Goal: Information Seeking & Learning: Learn about a topic

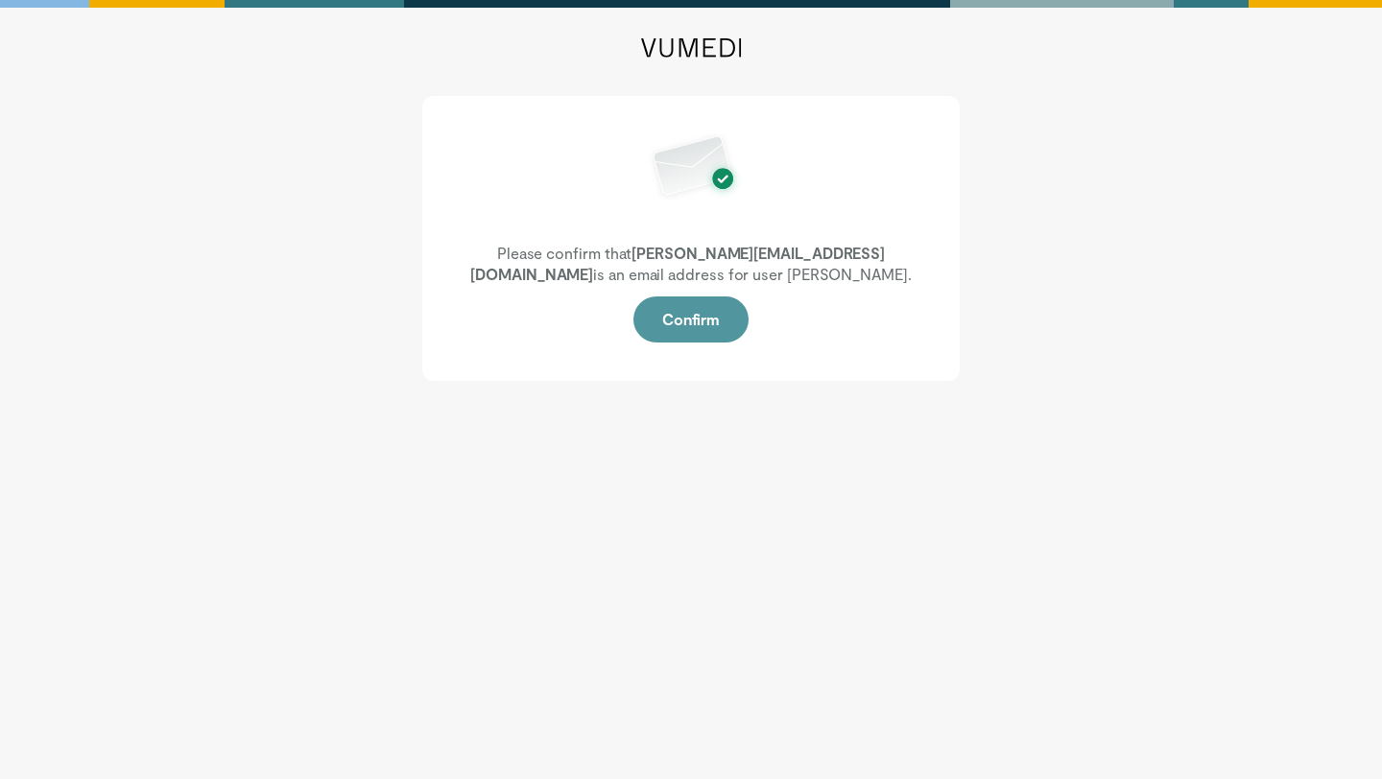
click at [688, 313] on button "Confirm" at bounding box center [690, 320] width 115 height 46
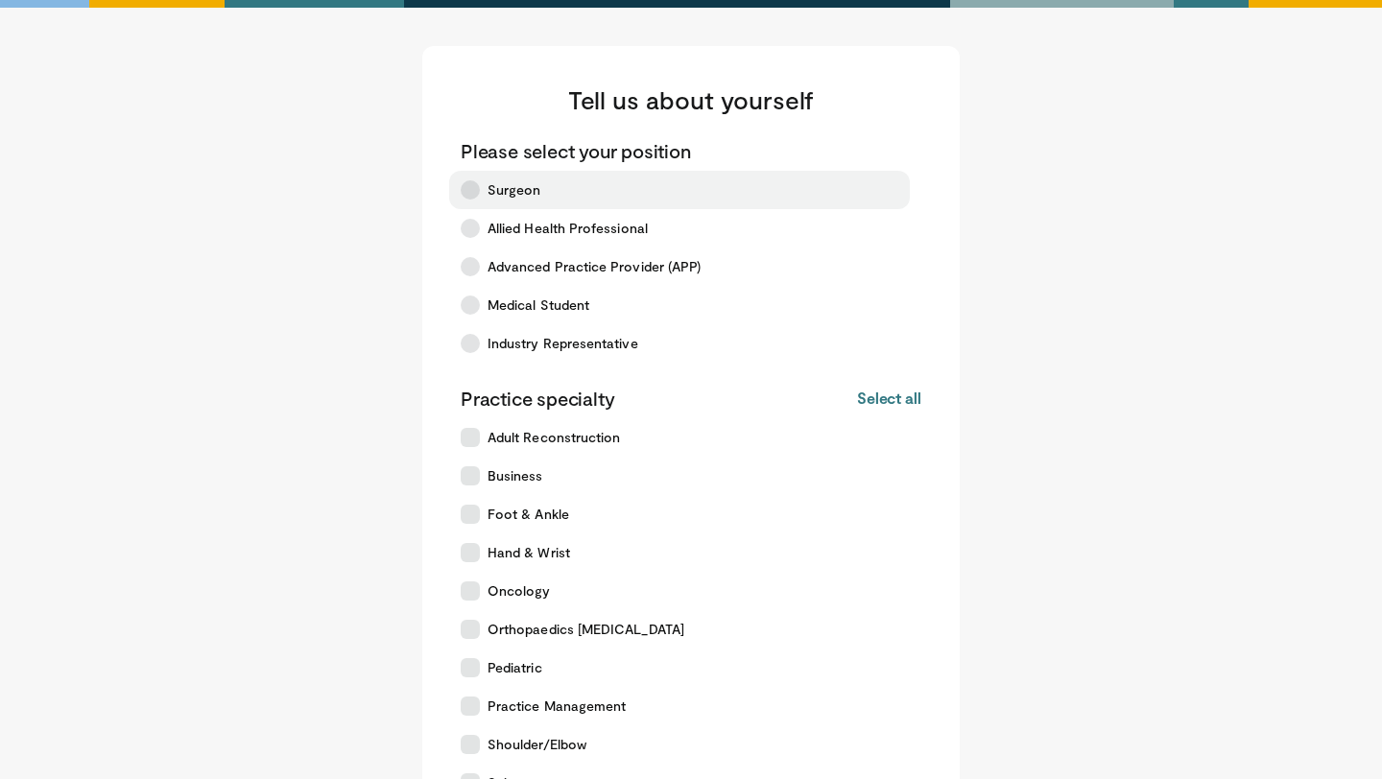
click at [468, 191] on icon at bounding box center [470, 189] width 19 height 19
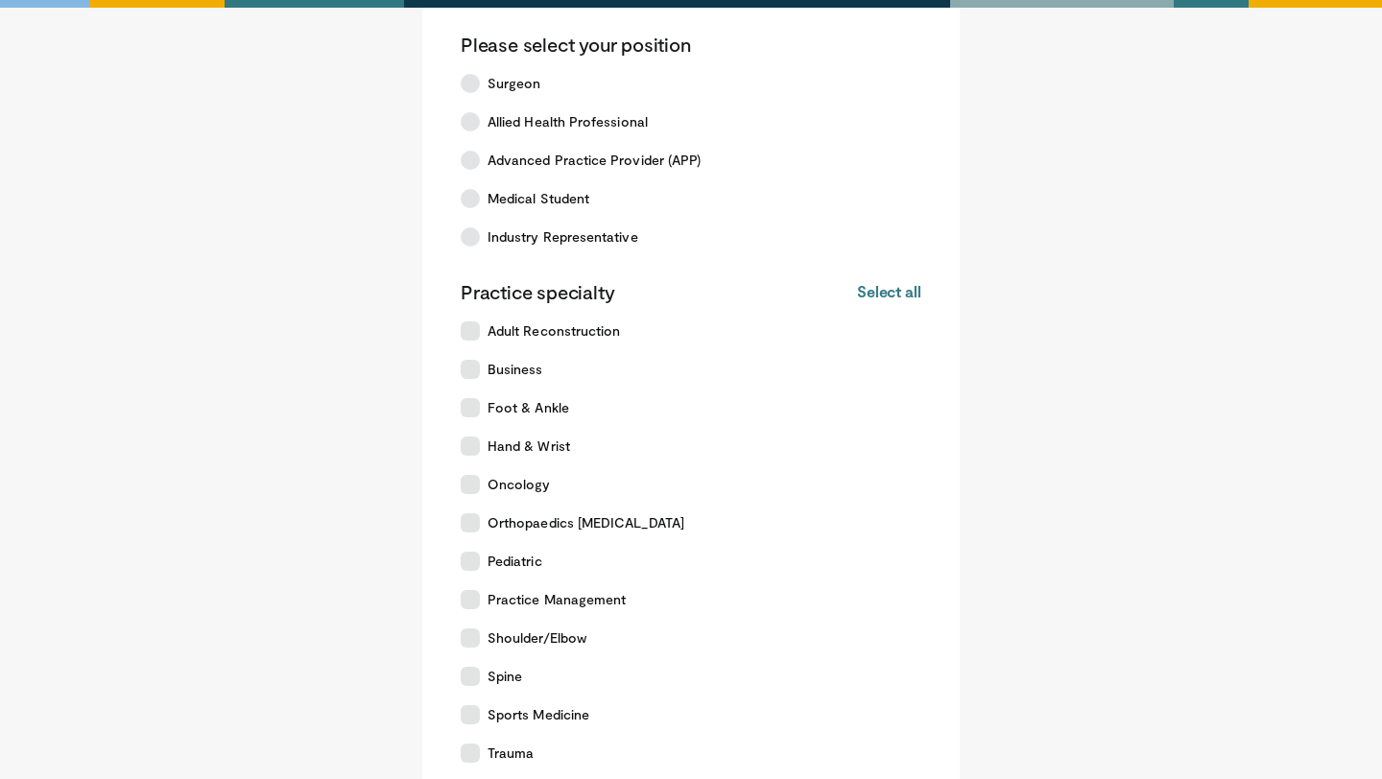
scroll to position [161, 0]
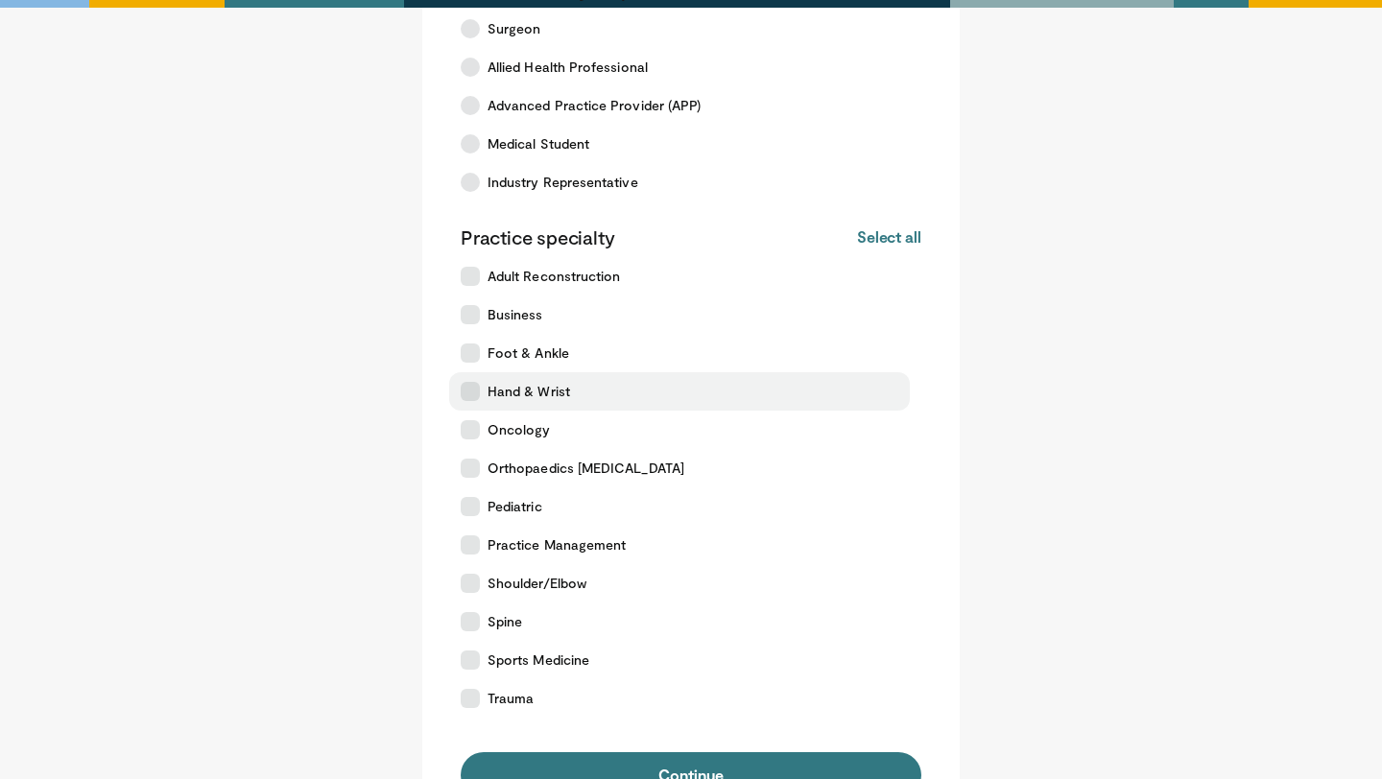
click at [459, 397] on label "Hand & Wrist" at bounding box center [679, 391] width 461 height 38
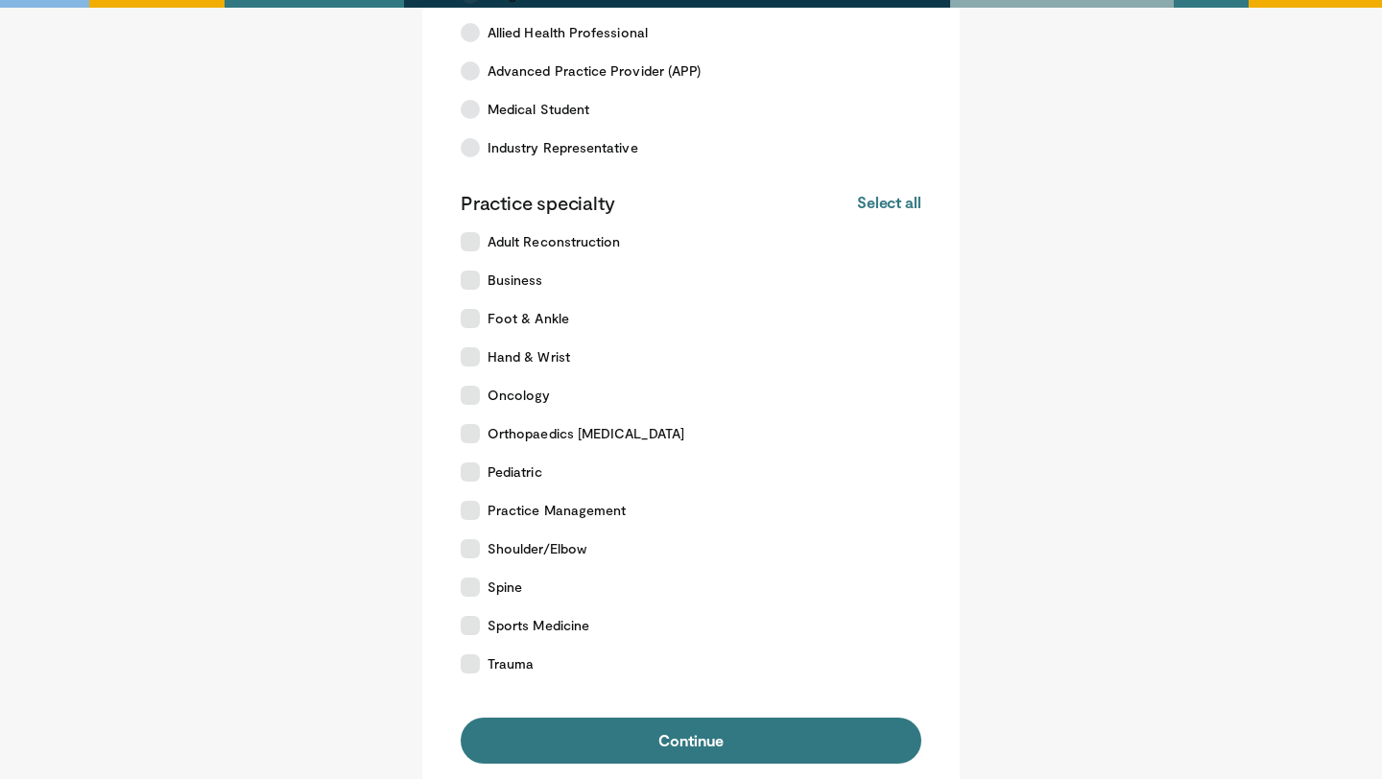
scroll to position [200, 0]
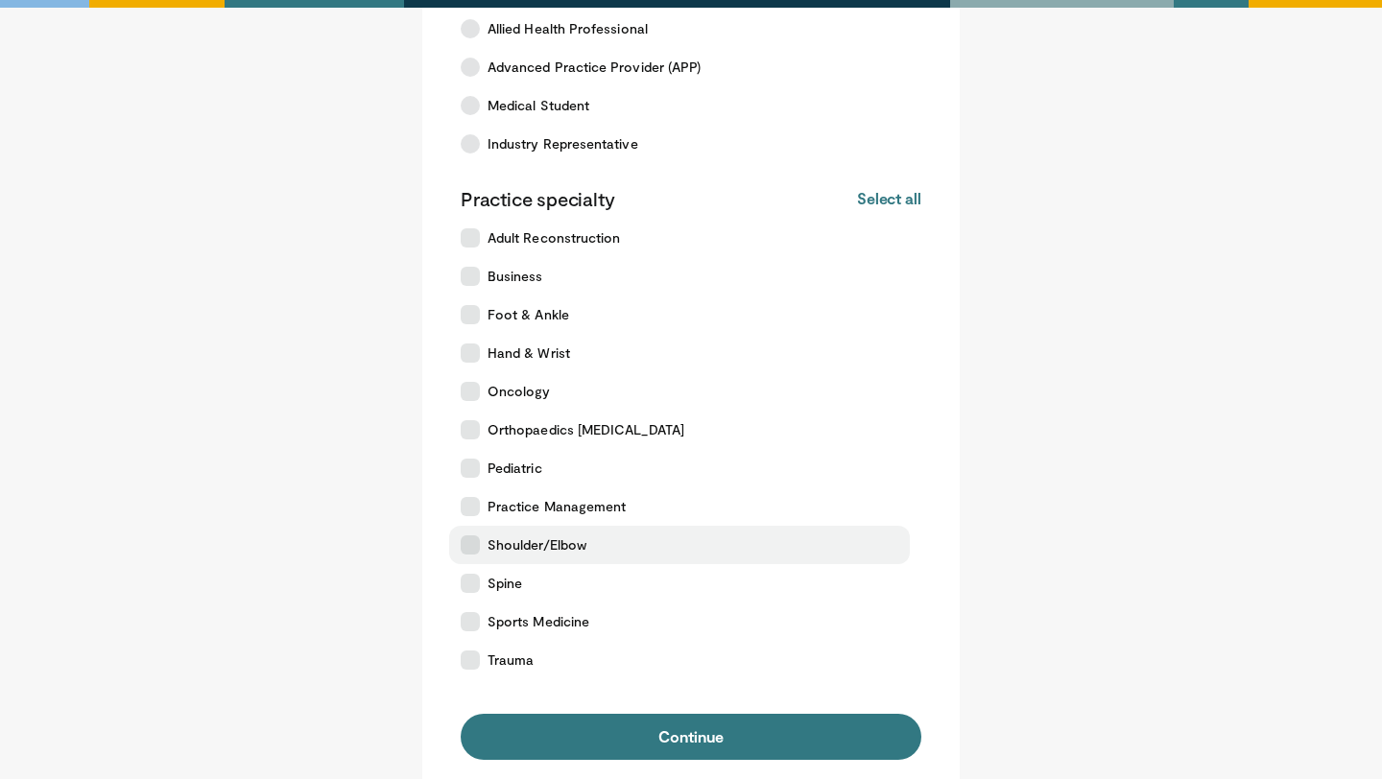
click at [466, 538] on icon at bounding box center [470, 545] width 19 height 19
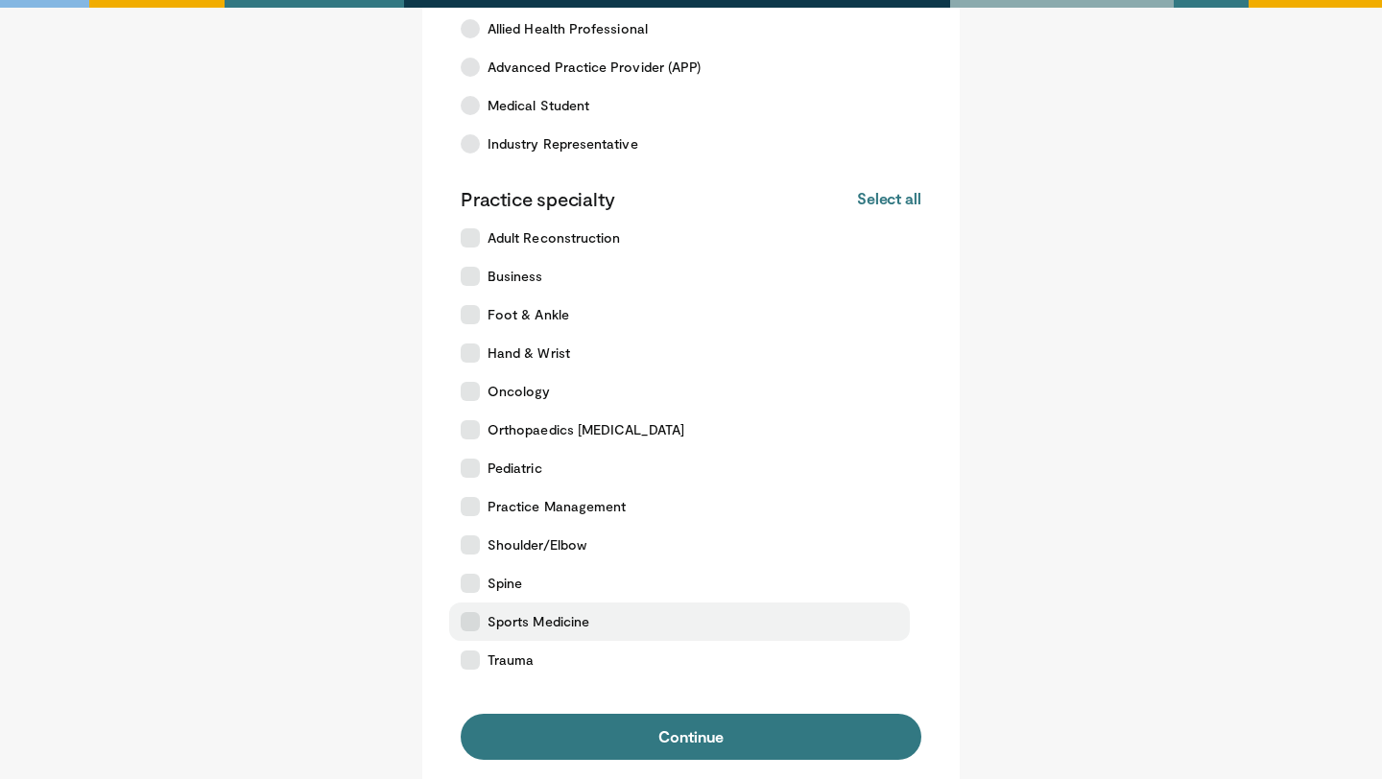
click at [474, 622] on icon at bounding box center [470, 621] width 19 height 19
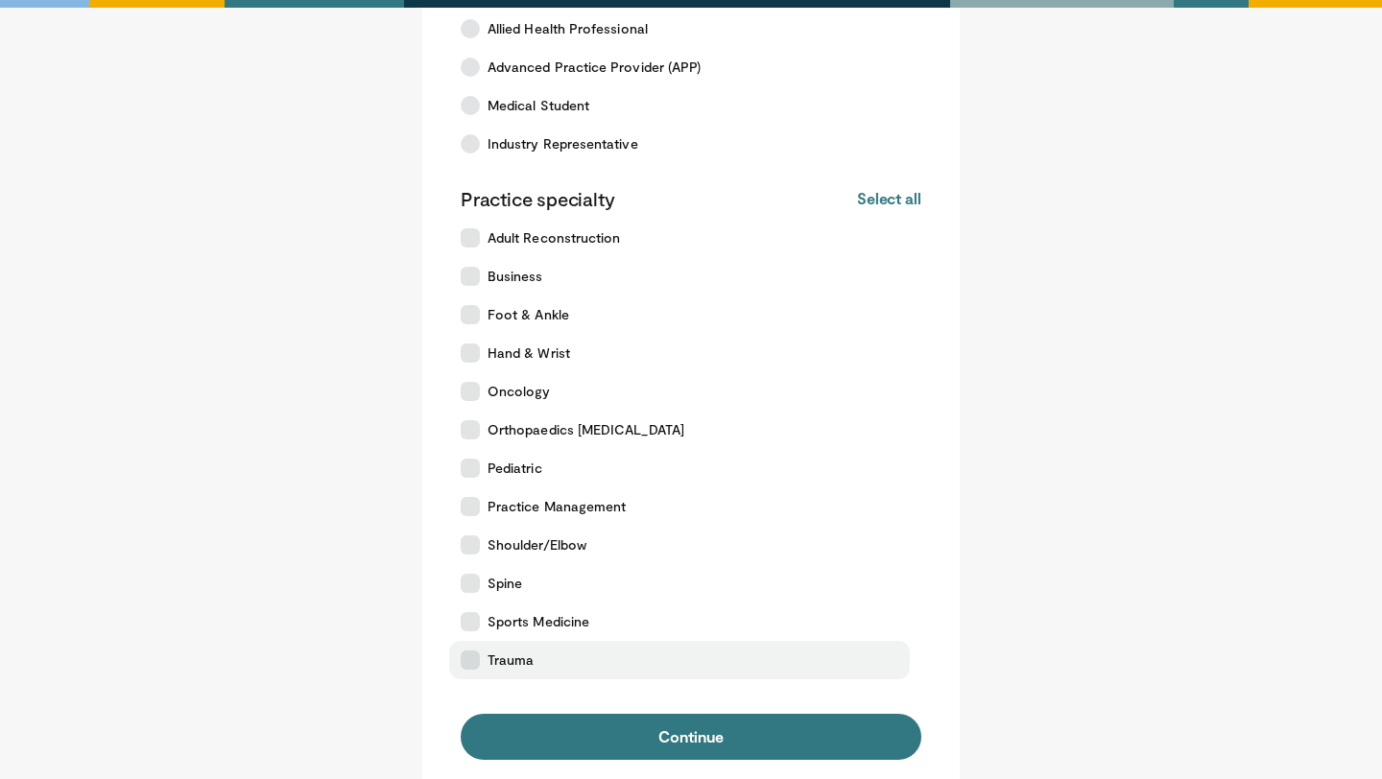
click at [474, 651] on icon at bounding box center [470, 660] width 19 height 19
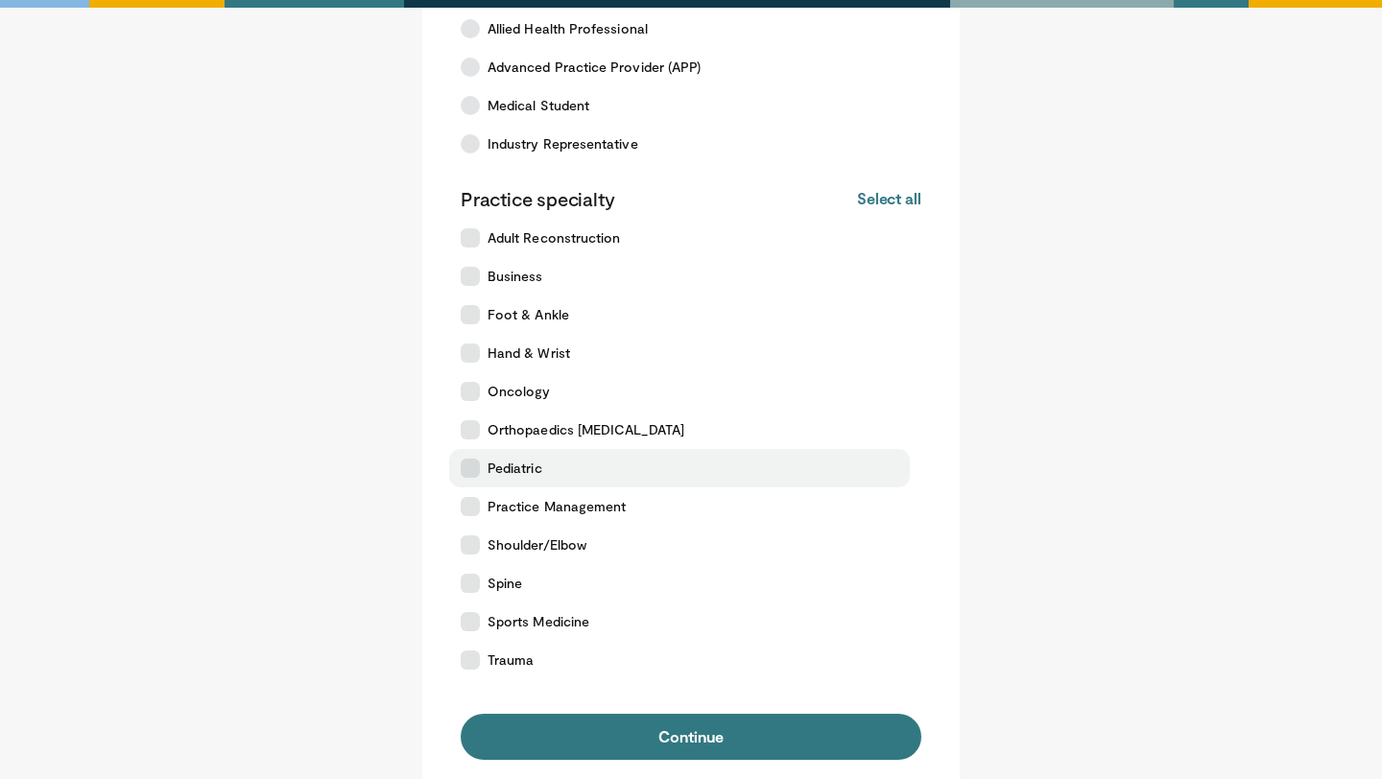
click at [472, 471] on icon at bounding box center [470, 468] width 19 height 19
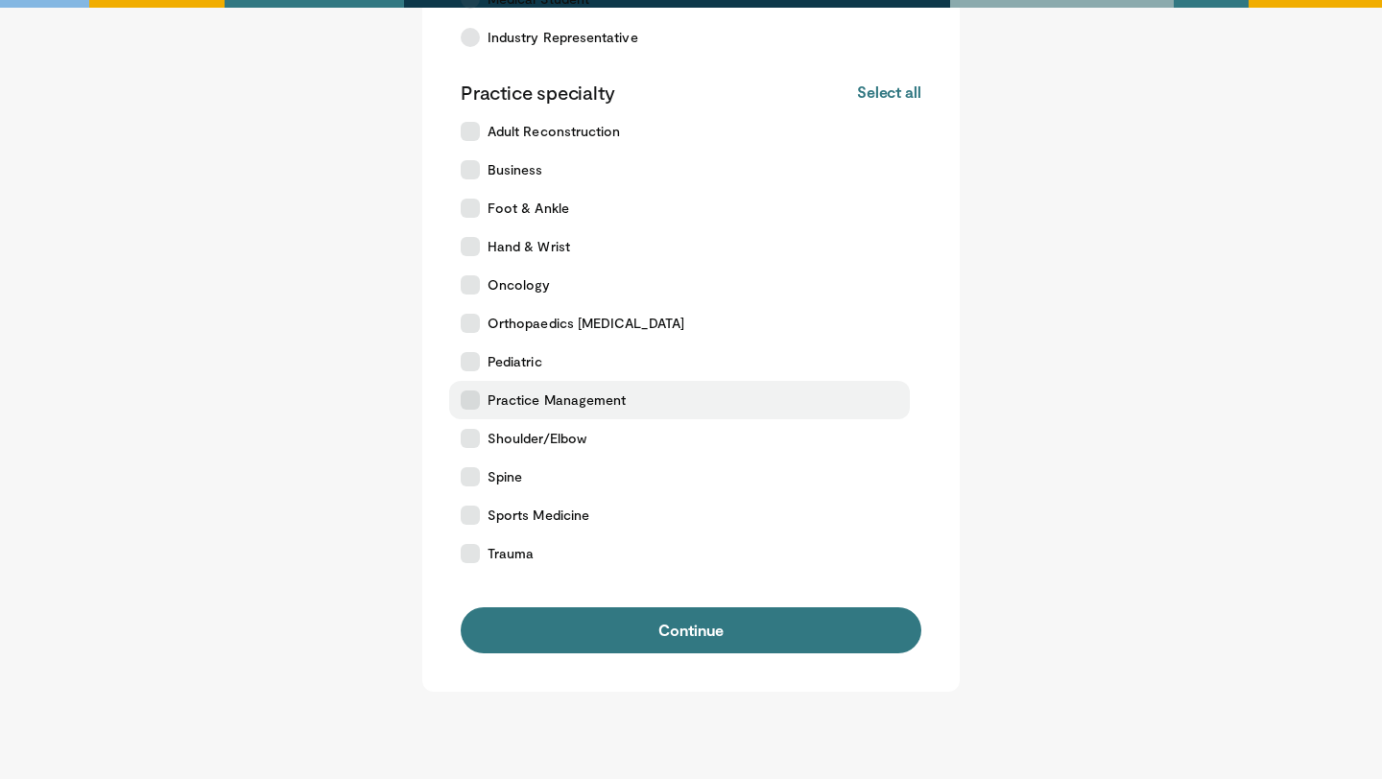
scroll to position [323, 0]
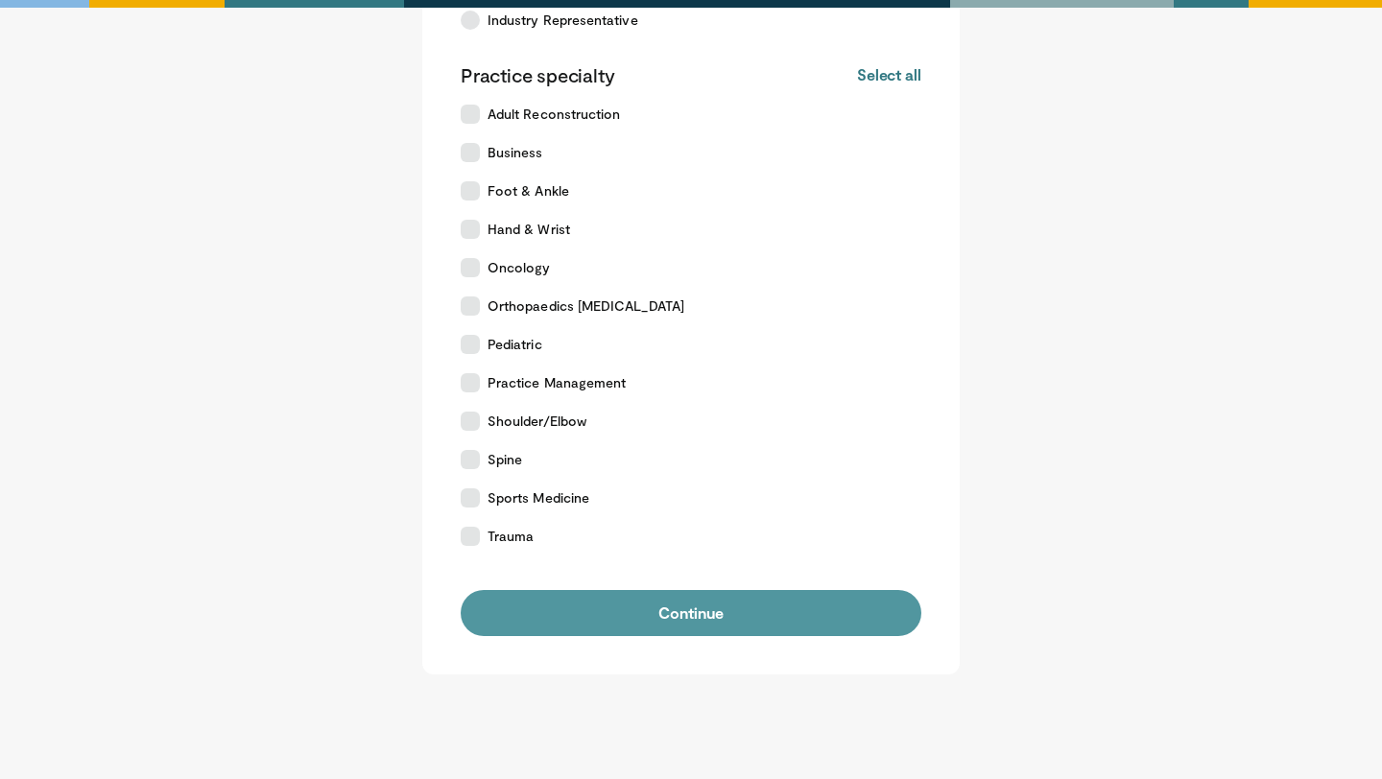
click at [747, 605] on button "Continue" at bounding box center [691, 613] width 461 height 46
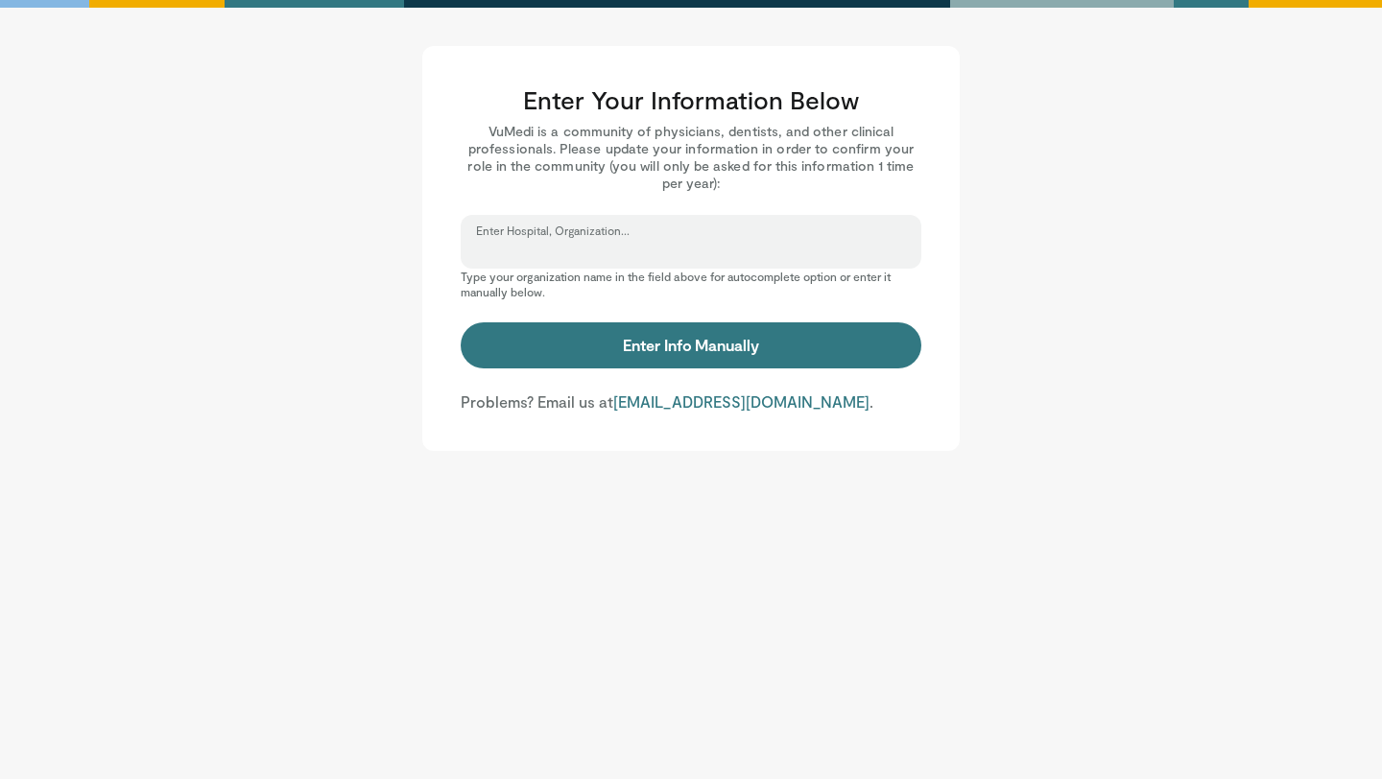
click at [651, 241] on input "Enter Hospital, Organization..." at bounding box center [691, 250] width 430 height 21
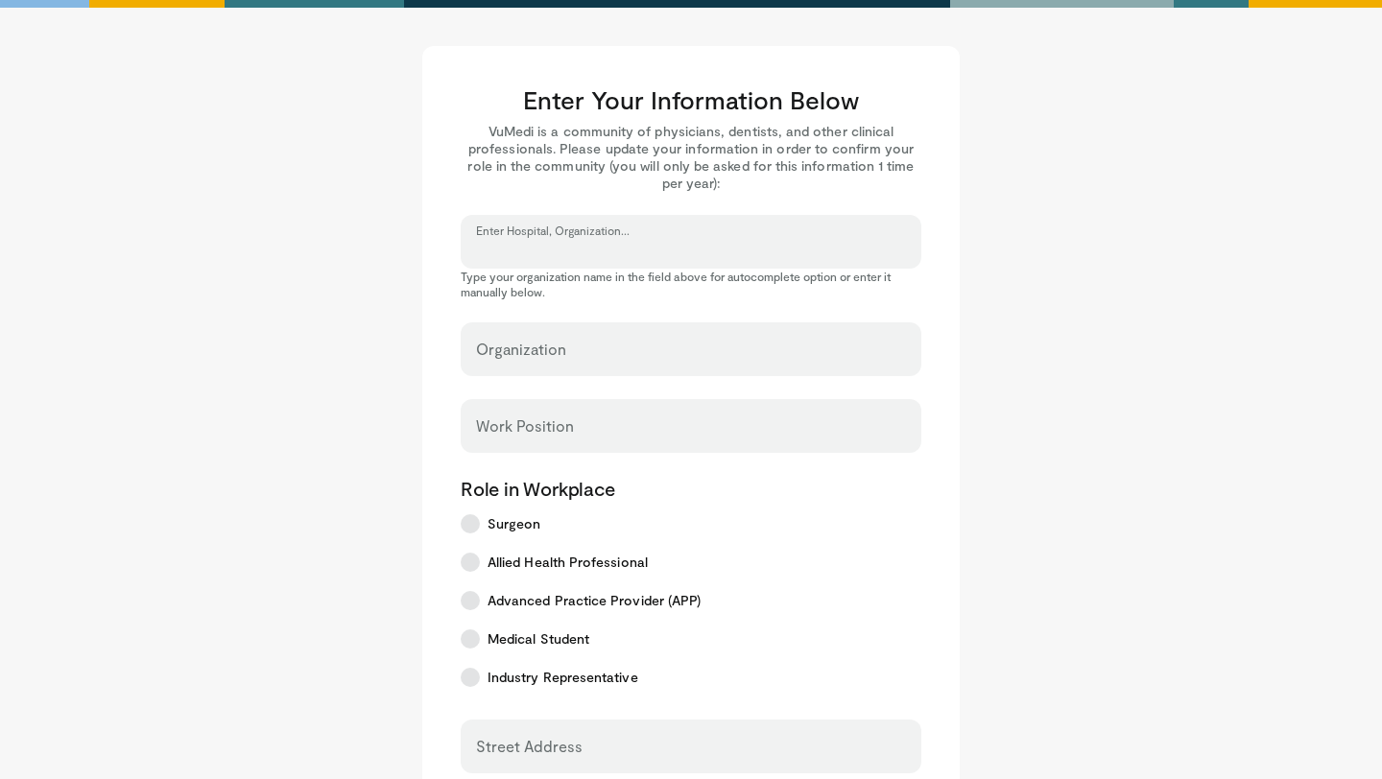
click at [514, 251] on input "Enter Hospital, Organization..." at bounding box center [691, 250] width 430 height 21
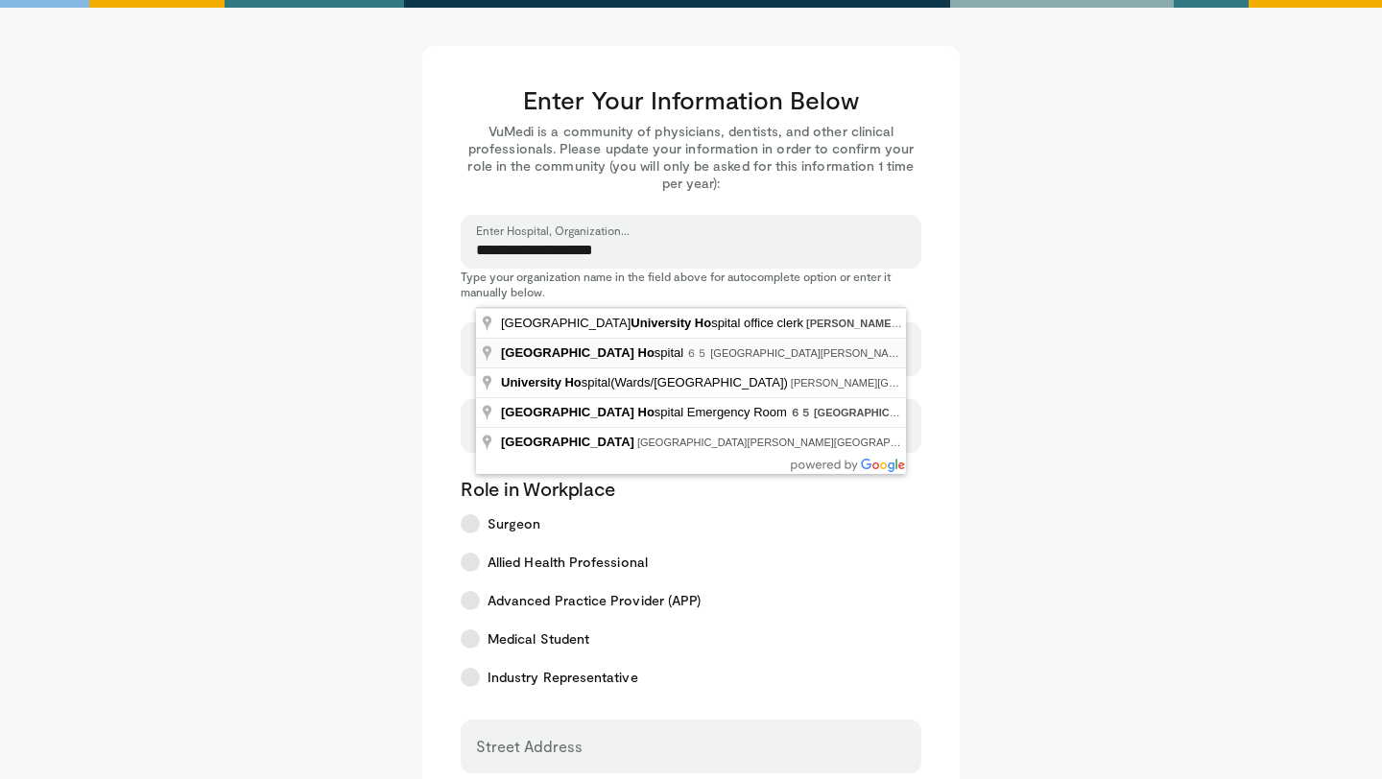
type input "**********"
select select "**"
type input "**********"
type input "****"
type input "***"
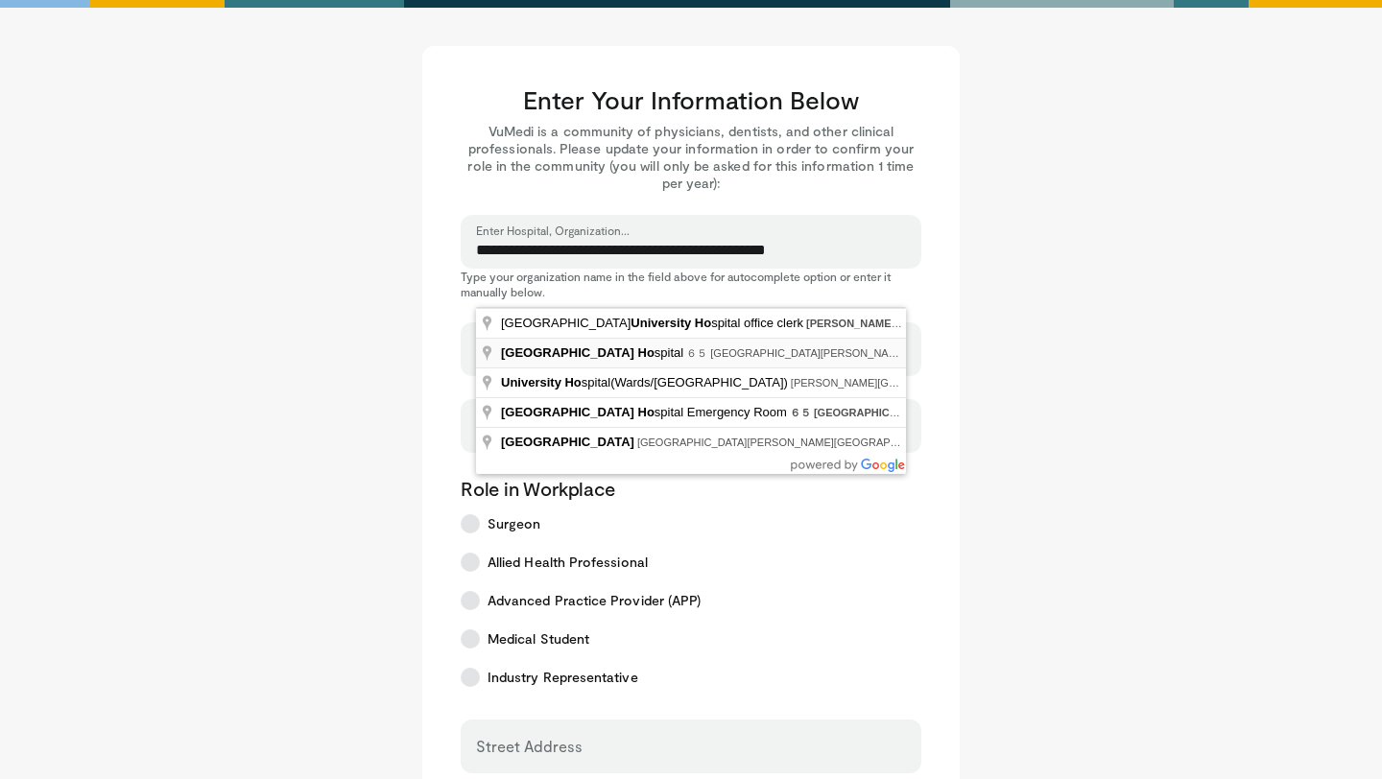
type input "********"
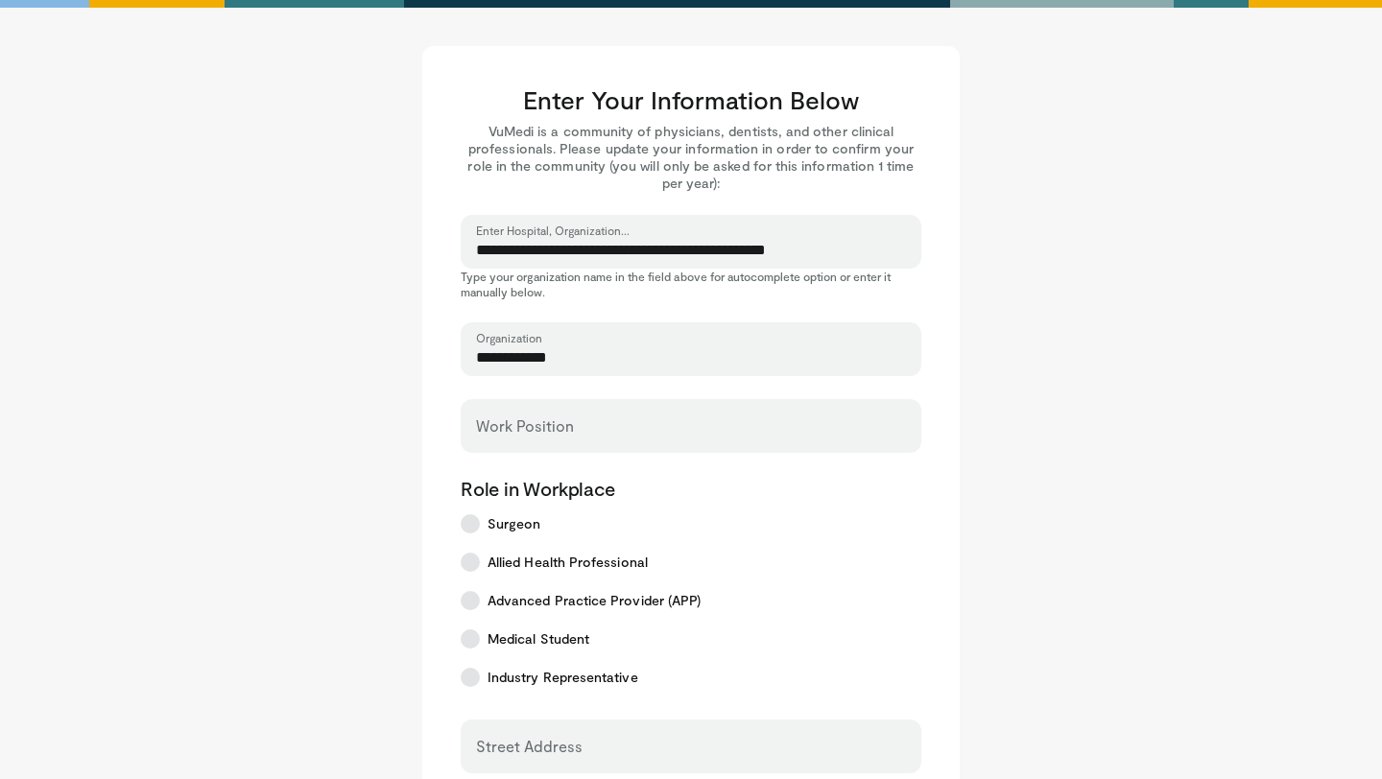
scroll to position [0, 46]
drag, startPoint x: 676, startPoint y: 251, endPoint x: 1014, endPoint y: 253, distance: 337.9
click at [1014, 253] on main "**********" at bounding box center [691, 680] width 1190 height 1269
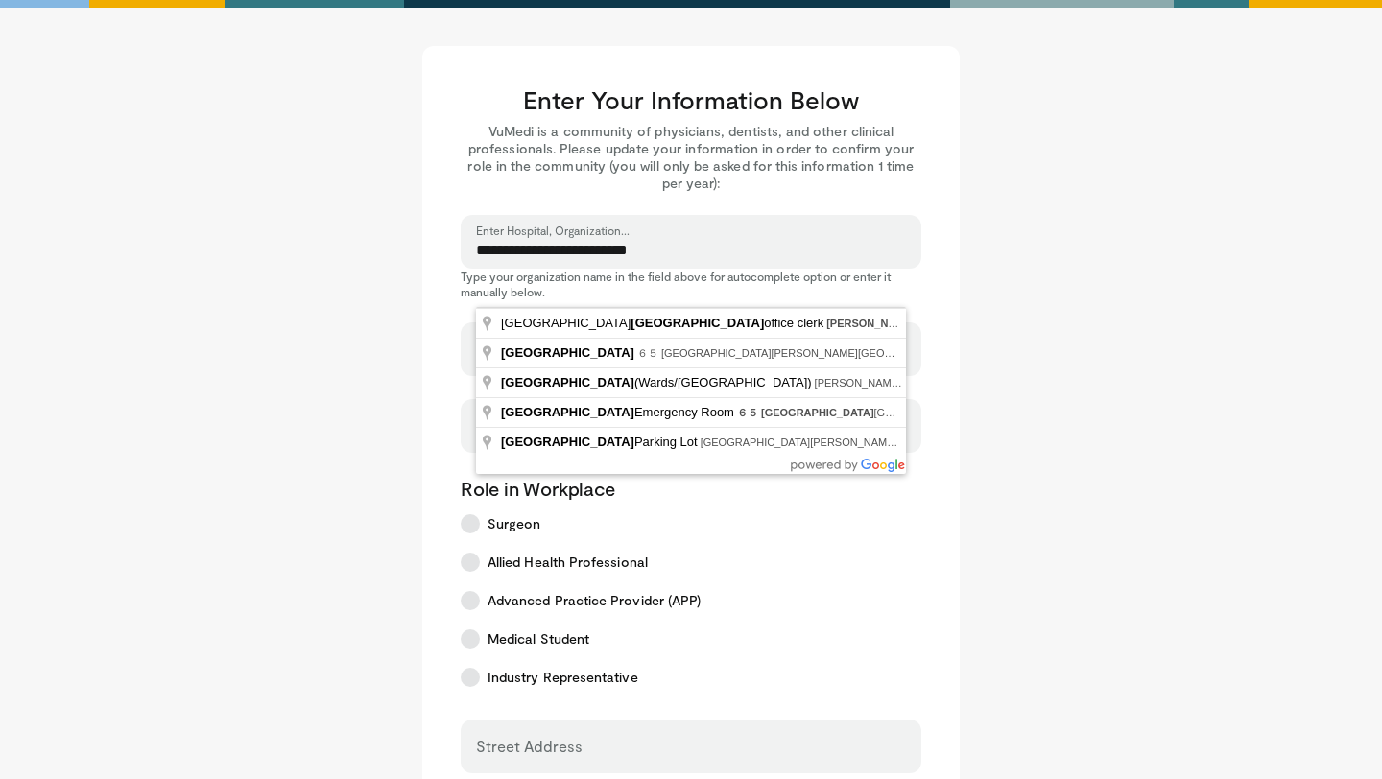
type input "**********"
click at [342, 412] on main "**********" at bounding box center [691, 680] width 1190 height 1269
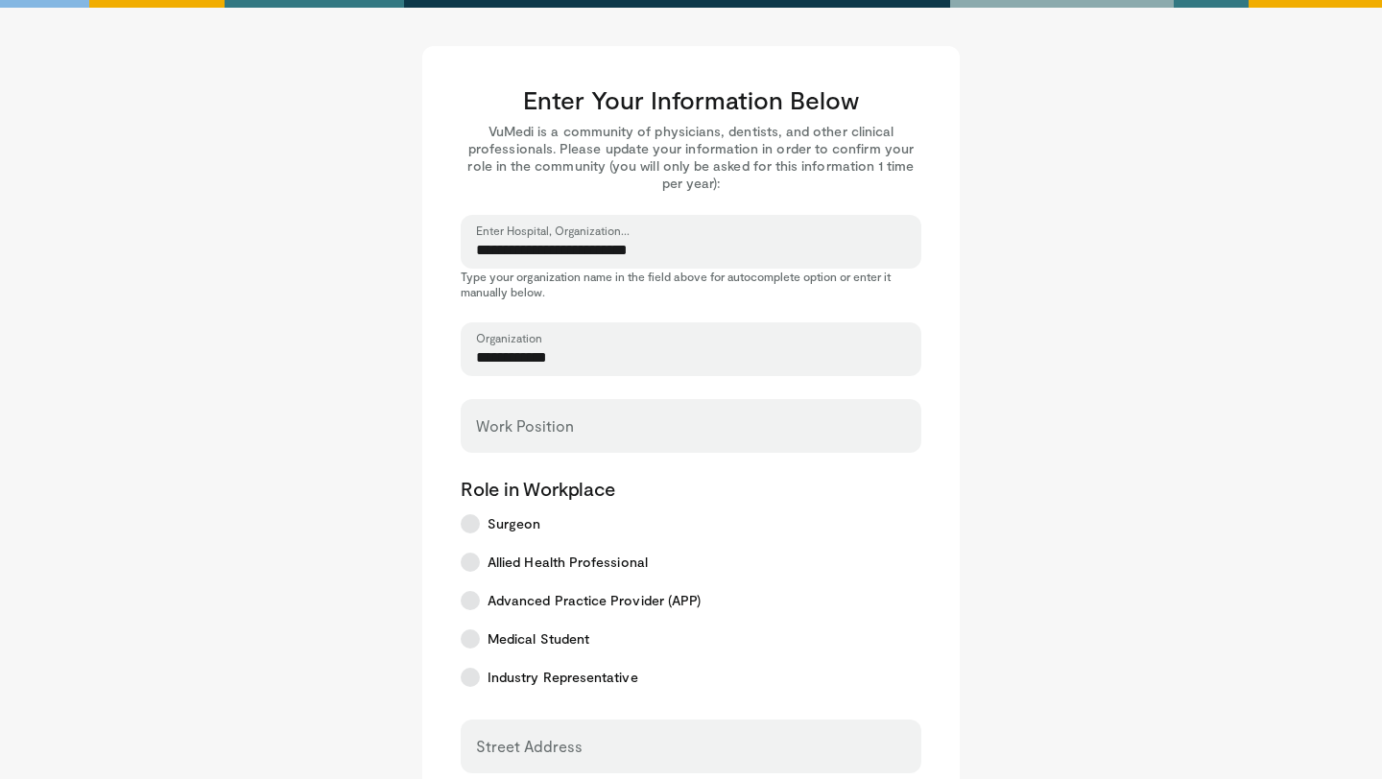
click at [622, 356] on input "**********" at bounding box center [691, 357] width 430 height 21
click at [654, 359] on input "**********" at bounding box center [691, 357] width 430 height 21
drag, startPoint x: 680, startPoint y: 358, endPoint x: 382, endPoint y: 357, distance: 297.5
click at [382, 357] on main "**********" at bounding box center [691, 680] width 1190 height 1269
click at [509, 424] on input "Work Position" at bounding box center [691, 434] width 430 height 21
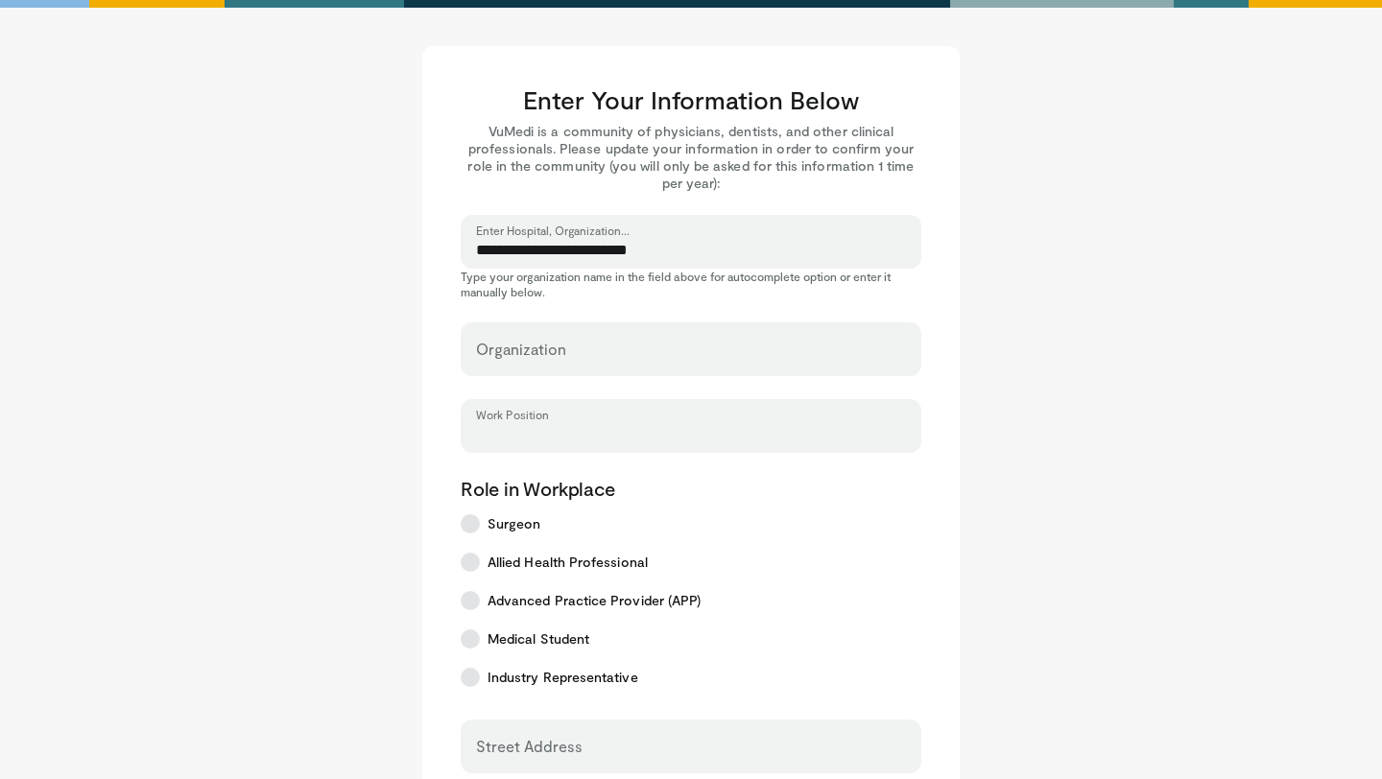
type input "**********"
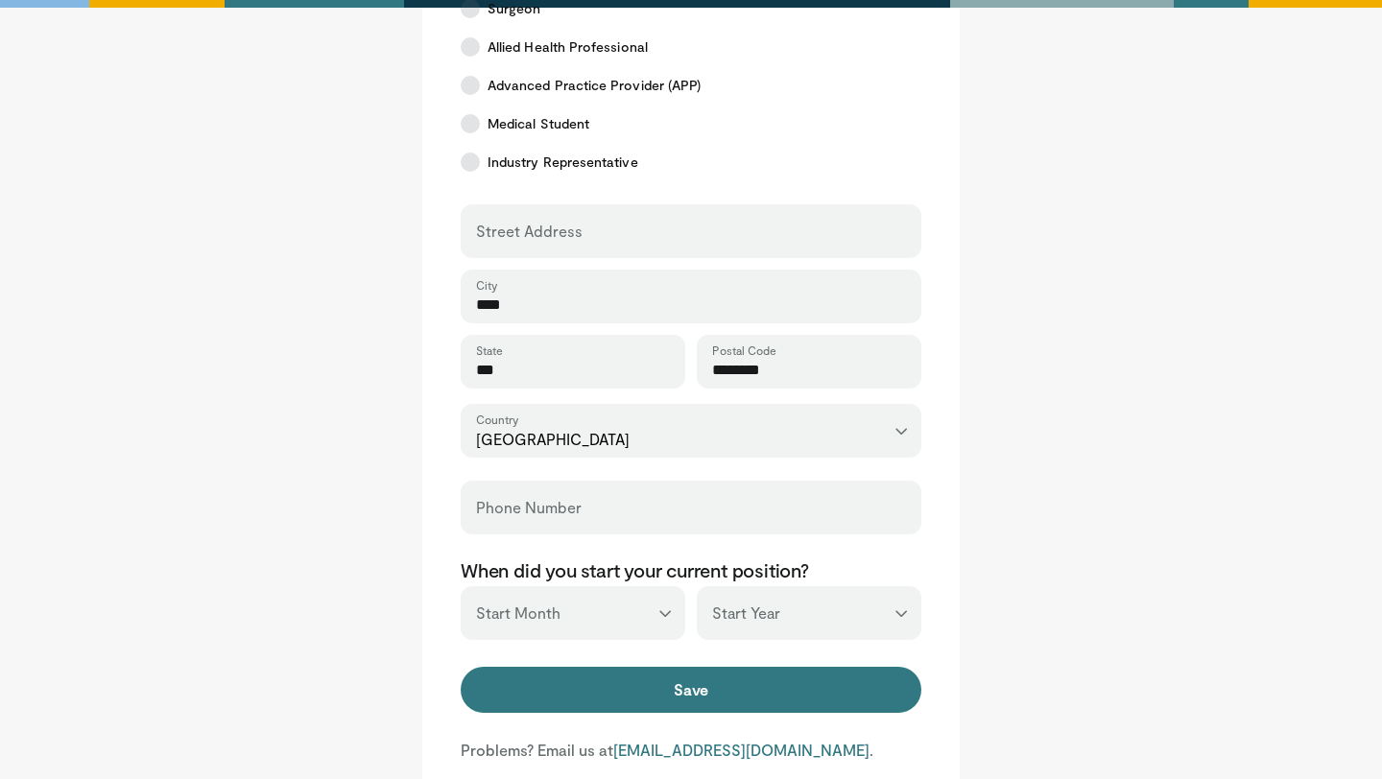
scroll to position [536, 0]
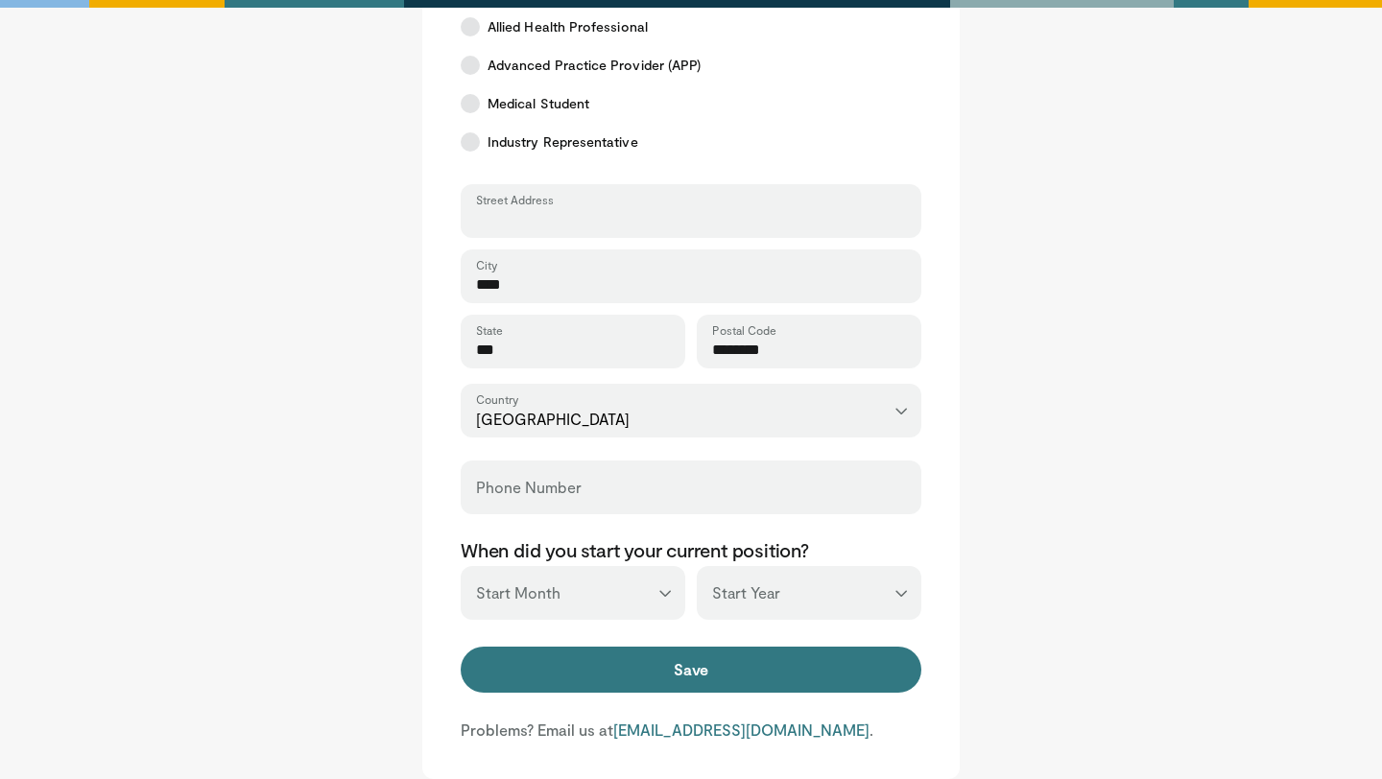
click at [522, 212] on input "Street Address" at bounding box center [691, 219] width 430 height 21
type input "**********"
type input "******"
type input "********"
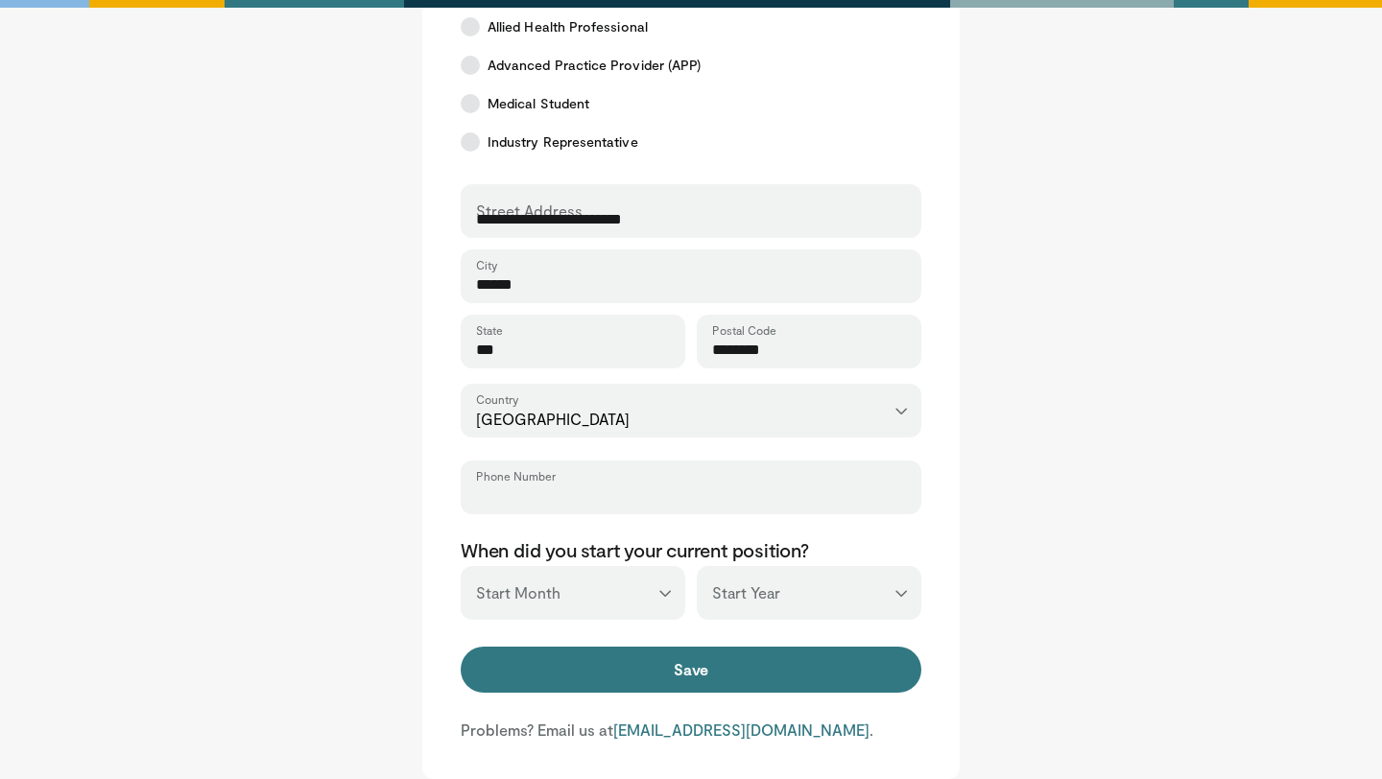
type input "**********"
click at [546, 342] on input "***" at bounding box center [573, 350] width 194 height 21
type input "*****"
click at [695, 492] on input "**********" at bounding box center [691, 496] width 430 height 21
type input "**********"
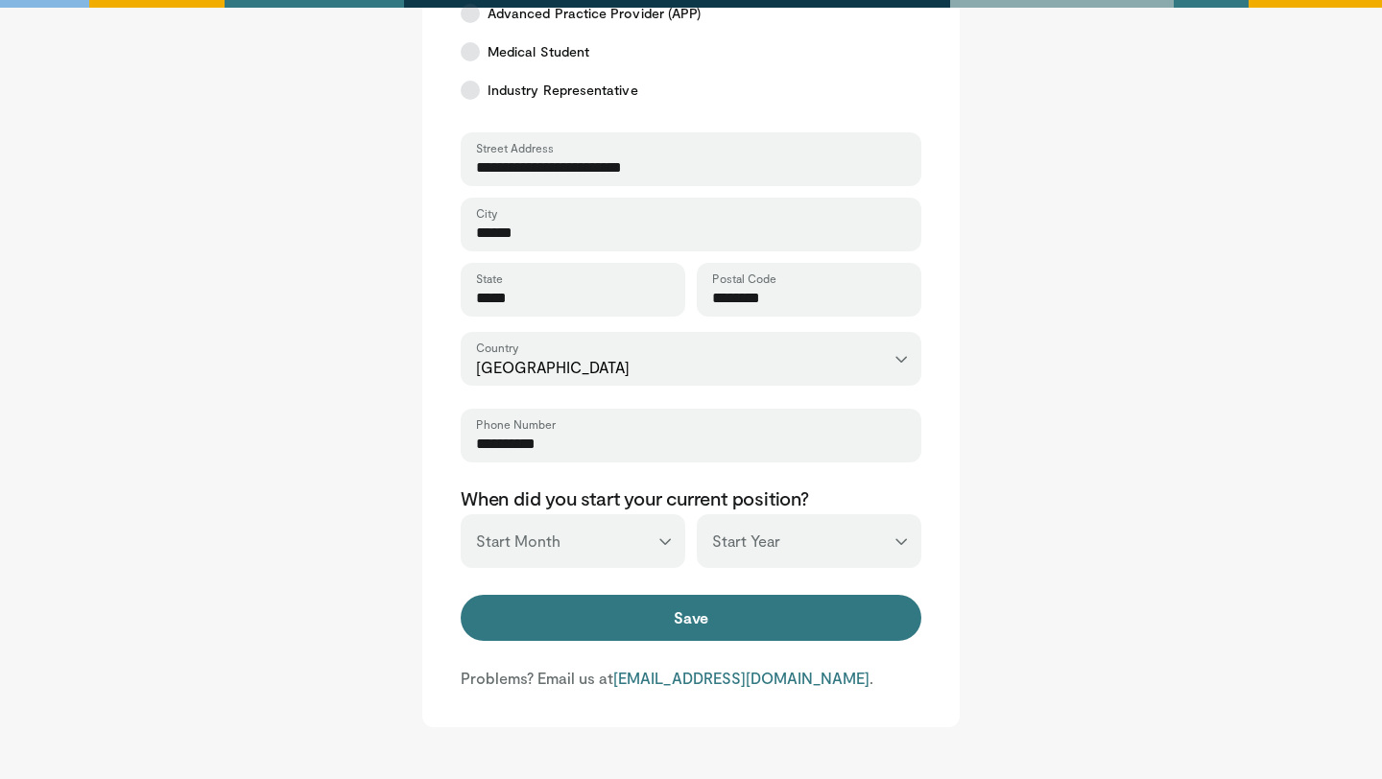
scroll to position [651, 0]
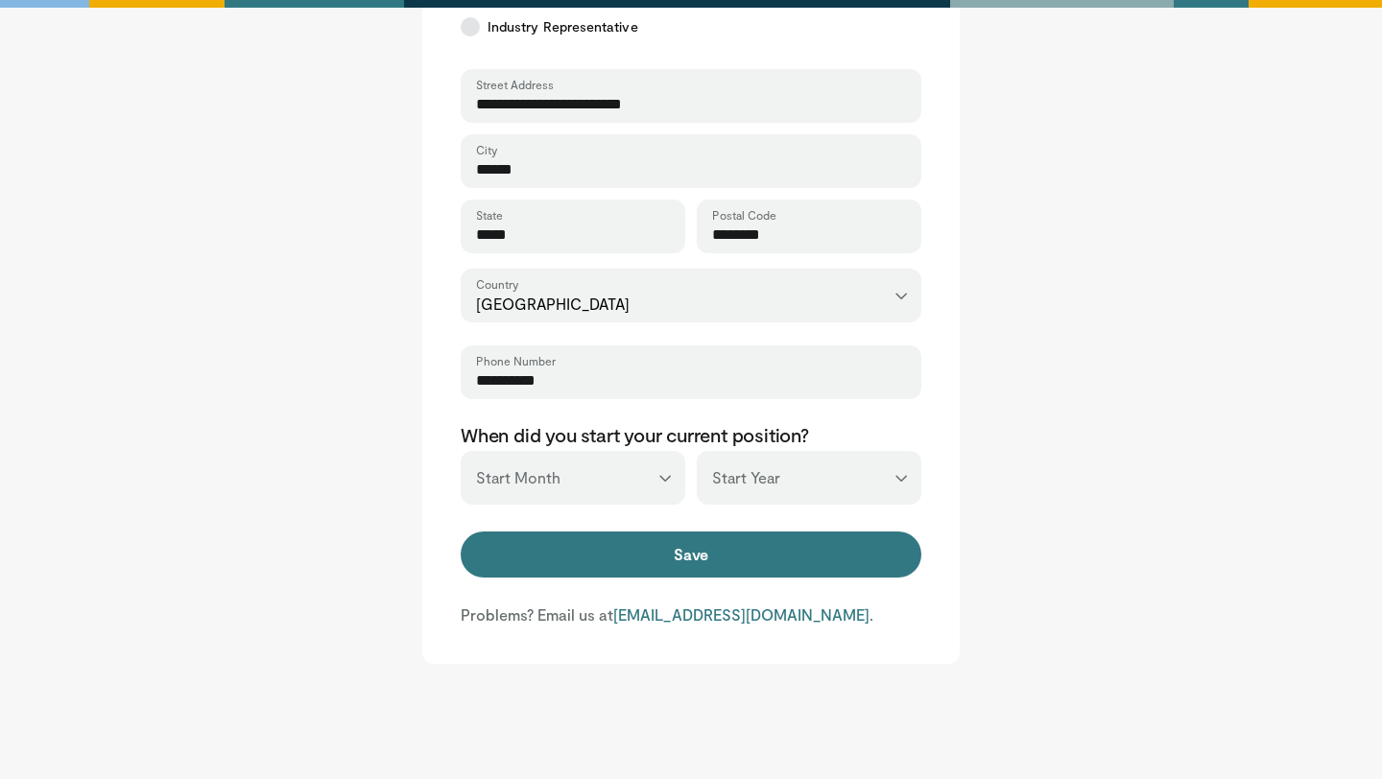
click at [671, 485] on select "*** ******* ******** ***** ***** *** **** **** ****** ********* ******* *******…" at bounding box center [573, 478] width 225 height 54
click at [776, 473] on select "*** **** **** **** **** **** **** **** **** **** **** **** **** **** **** **** …" at bounding box center [809, 478] width 225 height 54
select select "****"
click at [697, 451] on select "*** **** **** **** **** **** **** **** **** **** **** **** **** **** **** **** …" at bounding box center [809, 478] width 225 height 54
click at [670, 474] on select "*** ******* ******** ***** ***** *** **** **** ****** ********* ******* *******…" at bounding box center [573, 478] width 225 height 54
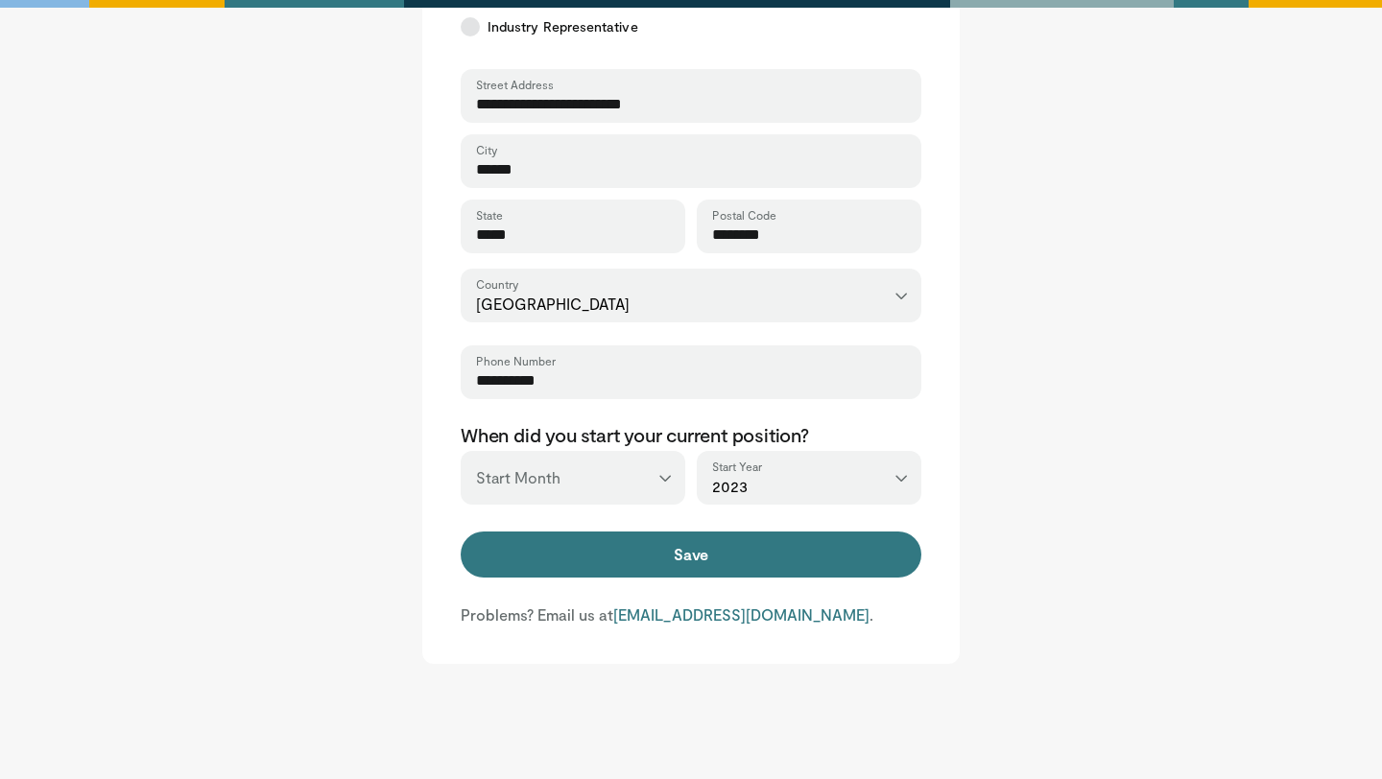
select select "**"
click at [461, 451] on select "*** ******* ******** ***** ***** *** **** **** ****** ********* ******* *******…" at bounding box center [573, 478] width 225 height 54
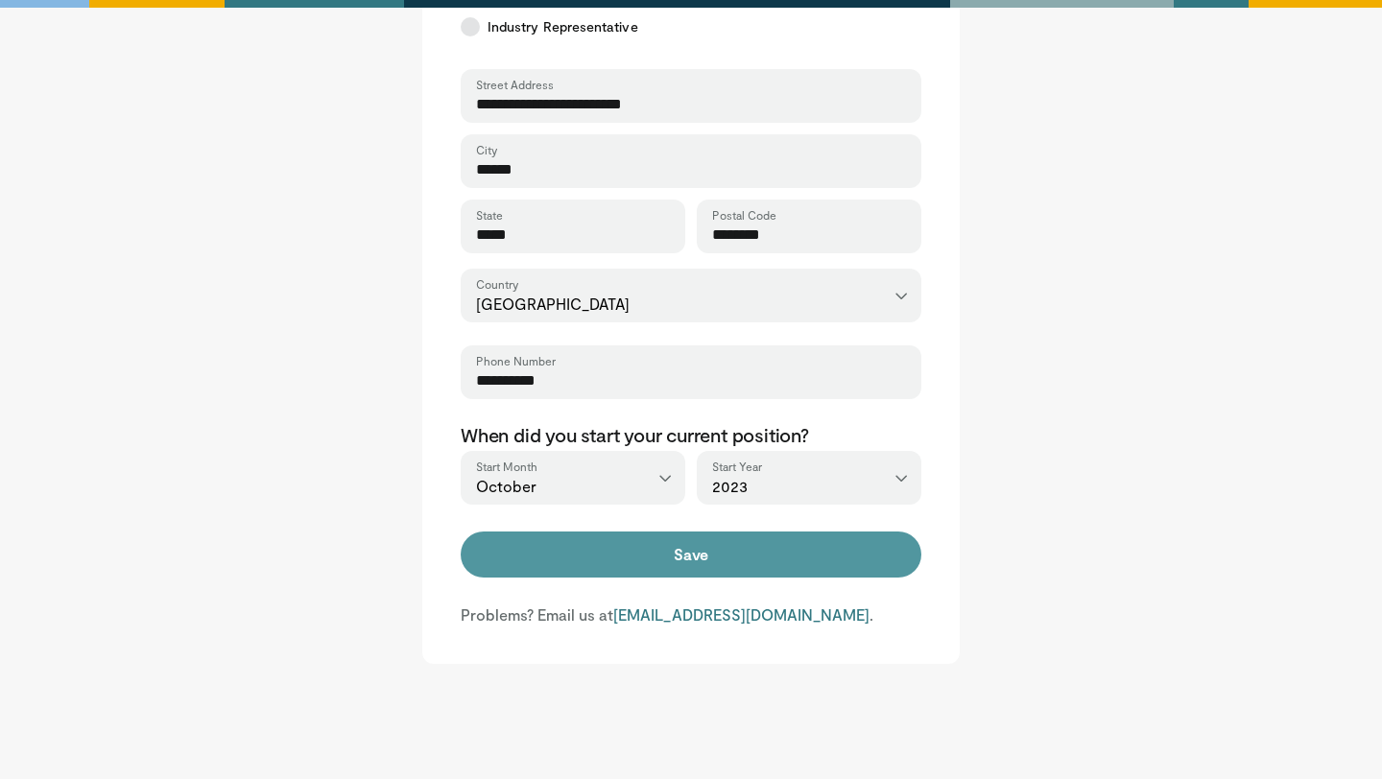
click at [686, 561] on button "Save" at bounding box center [691, 555] width 461 height 46
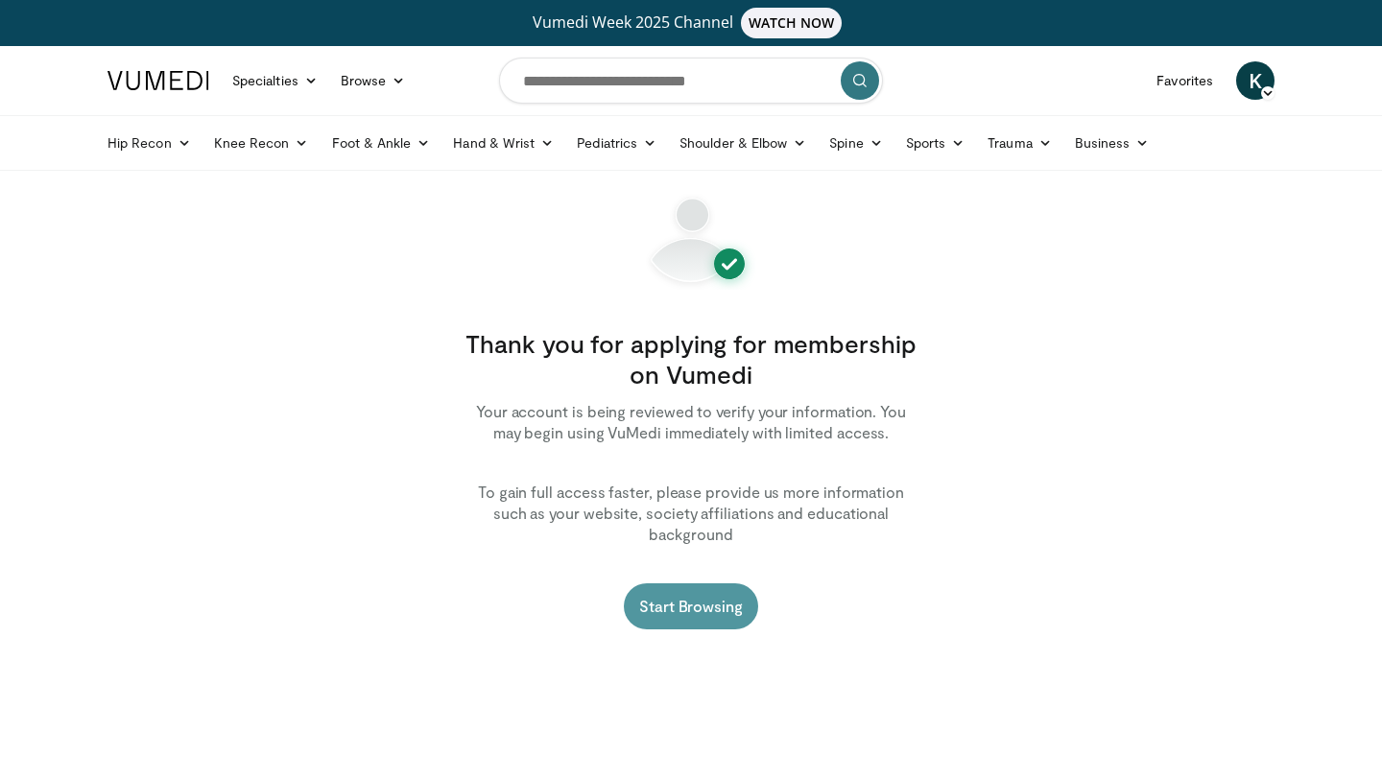
click at [719, 584] on link "Start Browsing" at bounding box center [691, 607] width 134 height 46
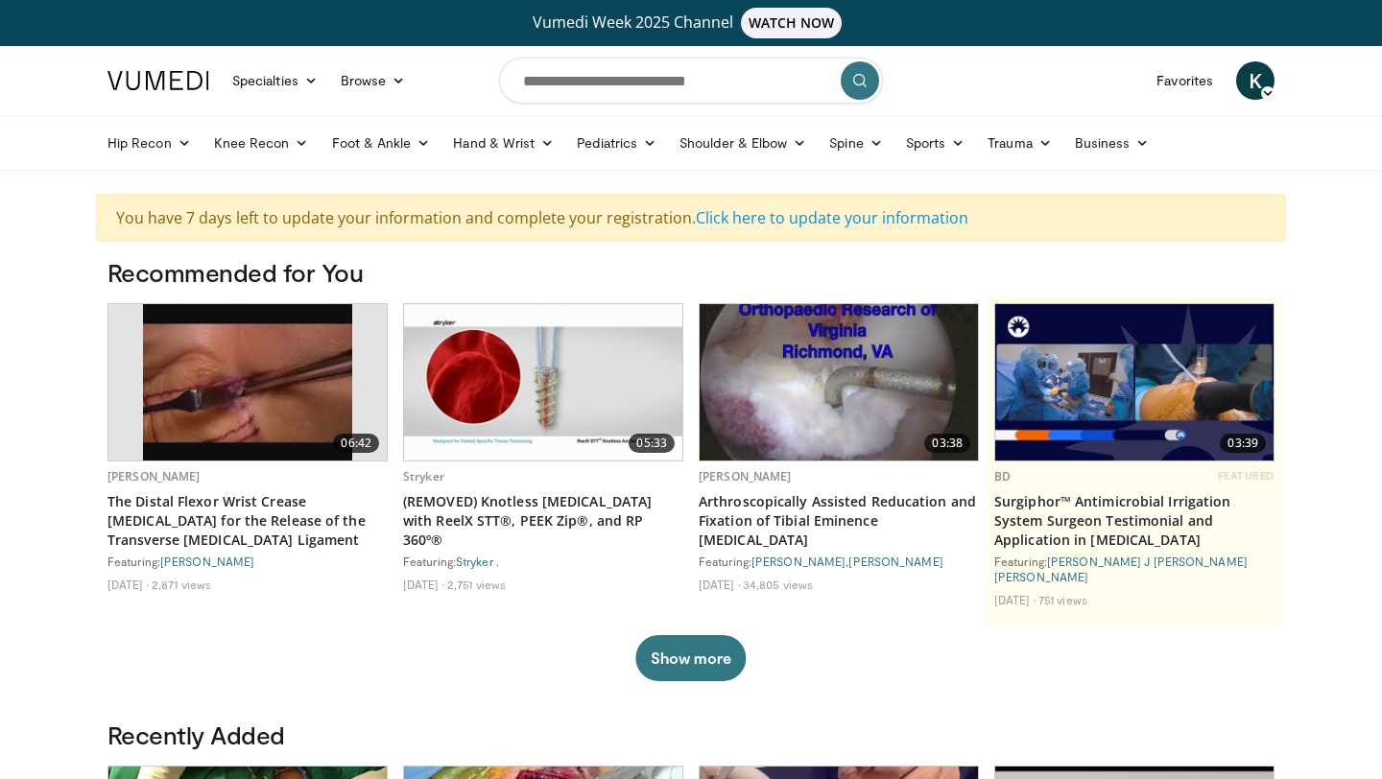
click at [251, 377] on img at bounding box center [247, 382] width 209 height 156
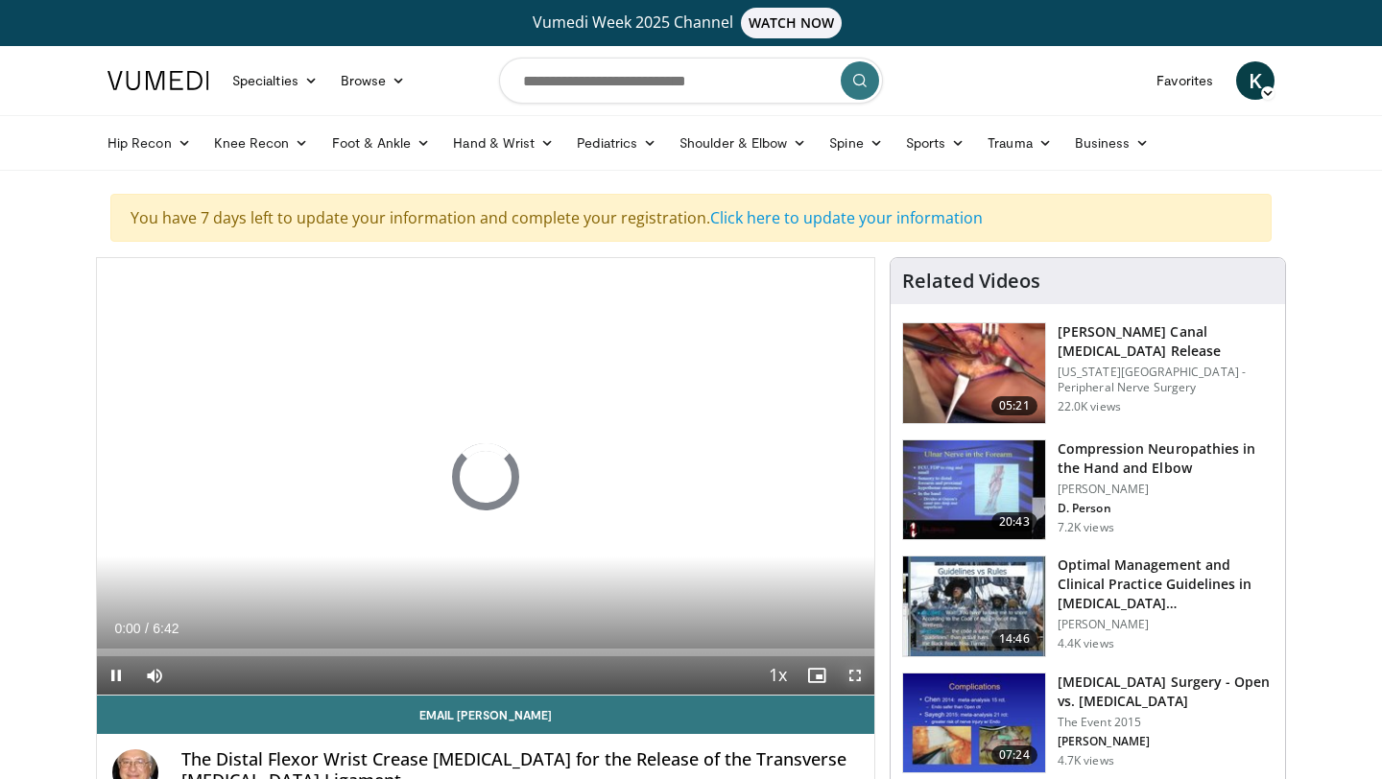
click at [857, 675] on span "Video Player" at bounding box center [855, 676] width 38 height 38
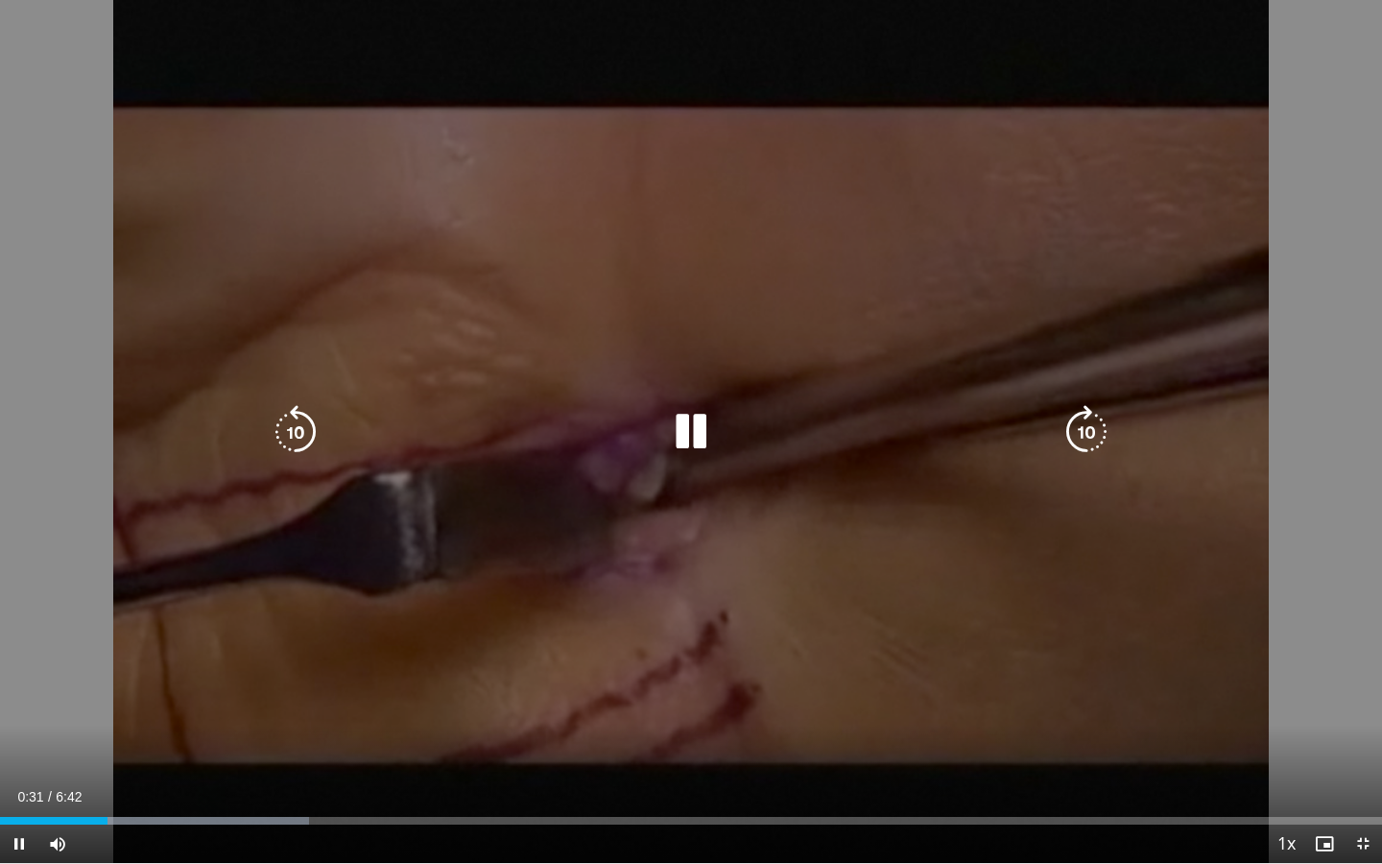
click at [1381, 765] on div "10 seconds Tap to unmute" at bounding box center [691, 431] width 1382 height 863
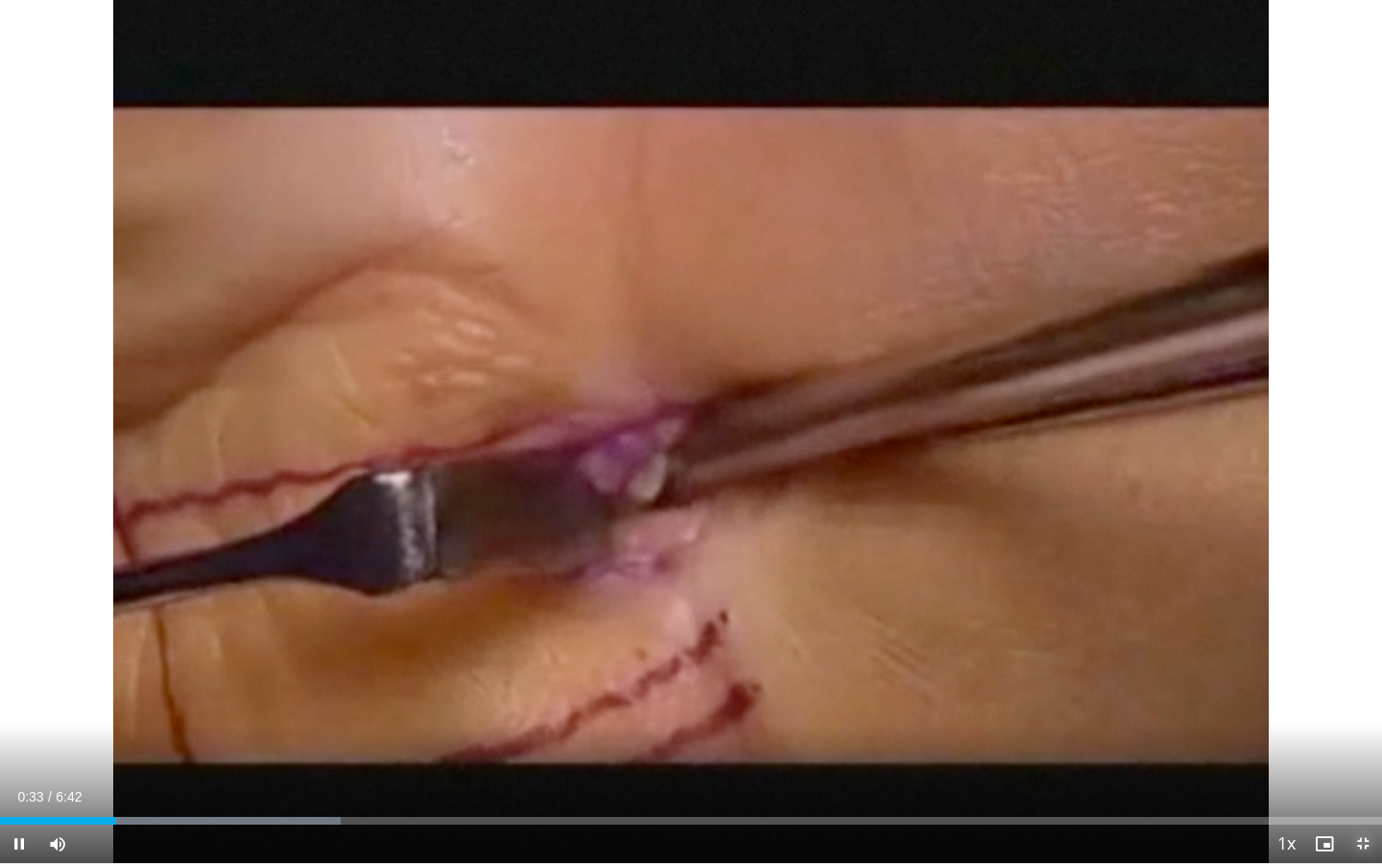
click at [1359, 778] on span "Video Player" at bounding box center [1363, 843] width 38 height 38
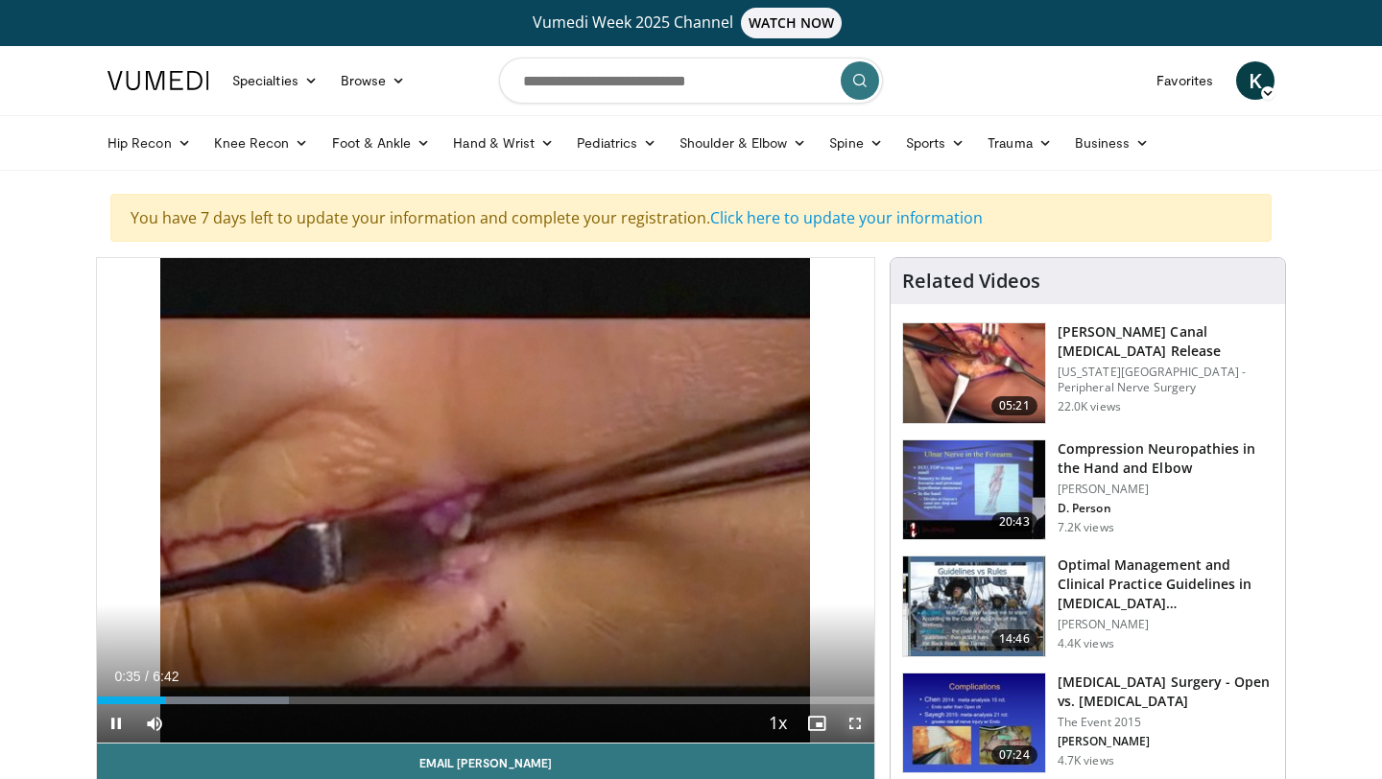
click at [853, 722] on span "Video Player" at bounding box center [855, 724] width 38 height 38
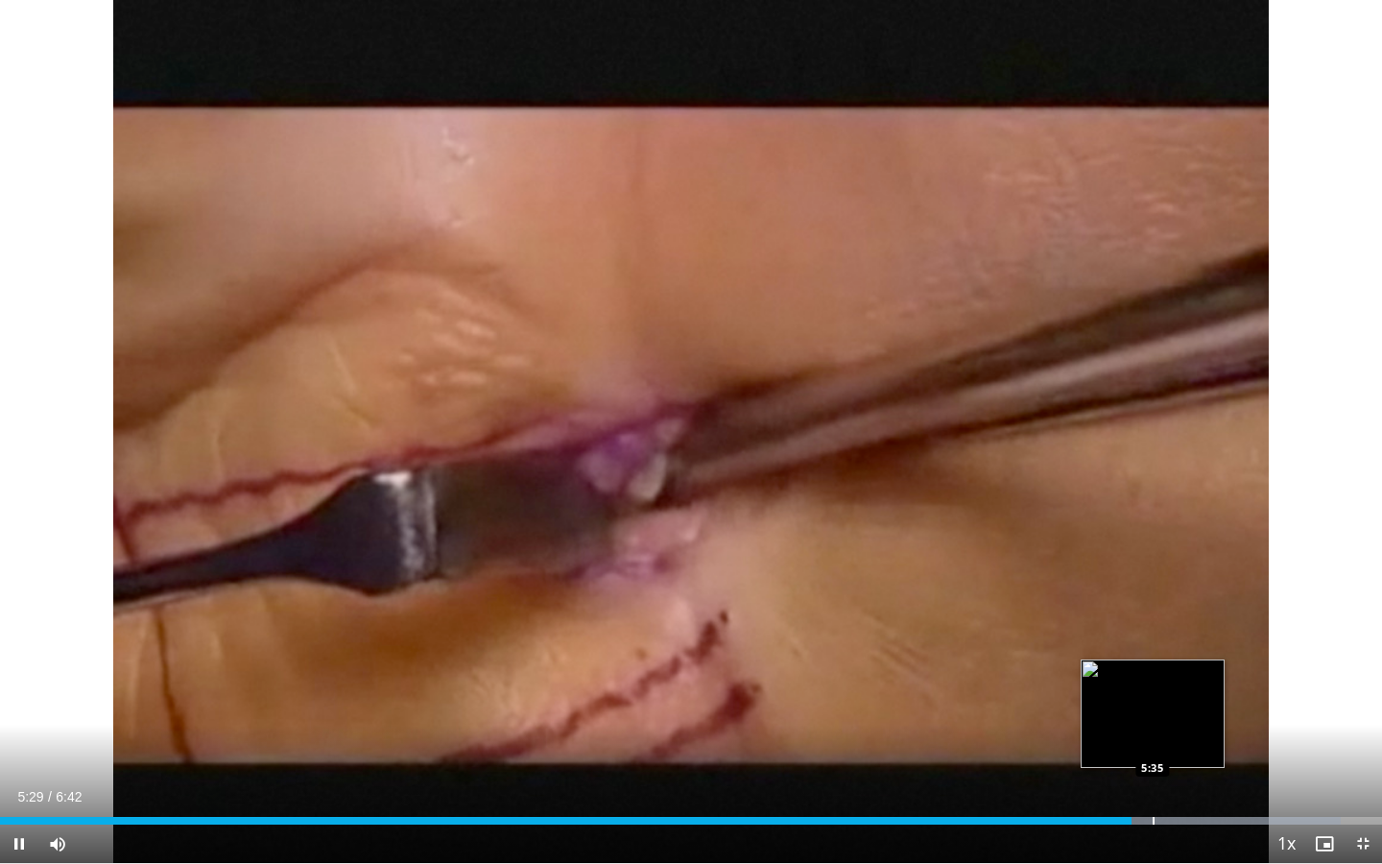
click at [1153, 778] on div "Progress Bar" at bounding box center [1154, 821] width 2 height 8
click at [1180, 778] on div "Loaded : 97.01% 5:35 5:43" at bounding box center [691, 815] width 1382 height 18
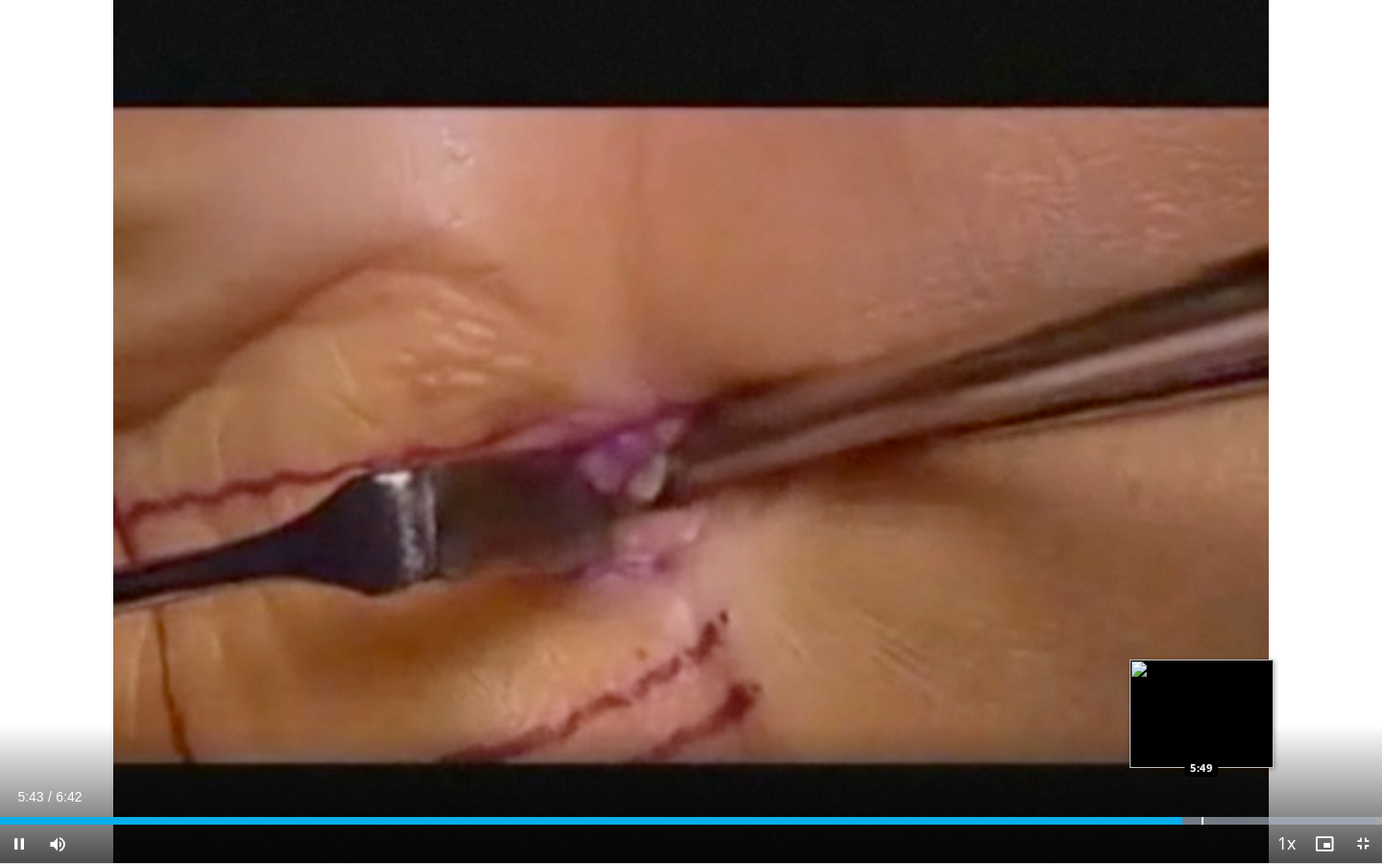
click at [1201, 778] on div "Loaded : 99.49% 5:43 5:49" at bounding box center [691, 821] width 1382 height 8
click at [1241, 778] on div "Progress Bar" at bounding box center [1242, 821] width 2 height 8
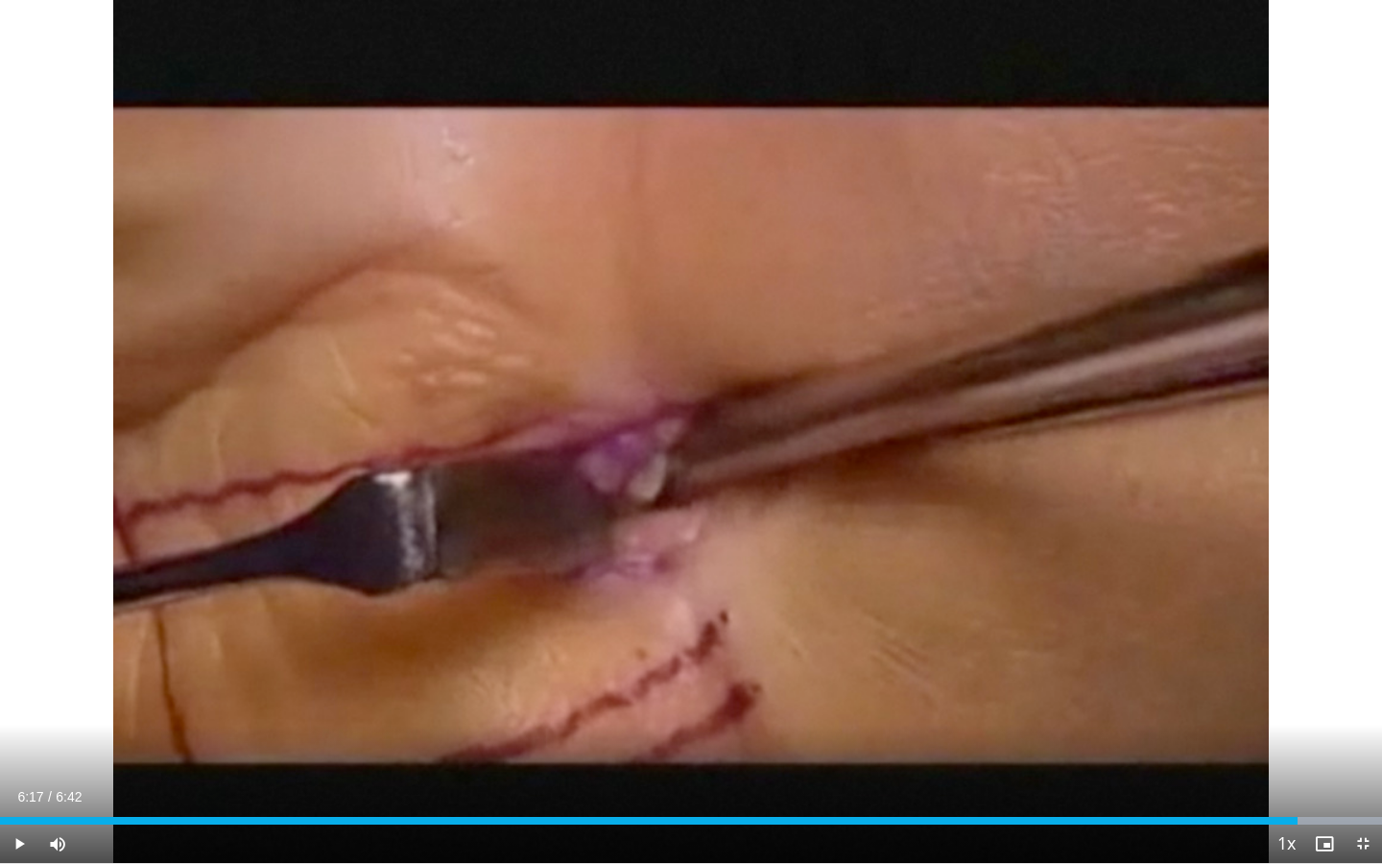
click at [1298, 778] on div "Loaded : 100.00% 6:17 6:17" at bounding box center [691, 815] width 1382 height 18
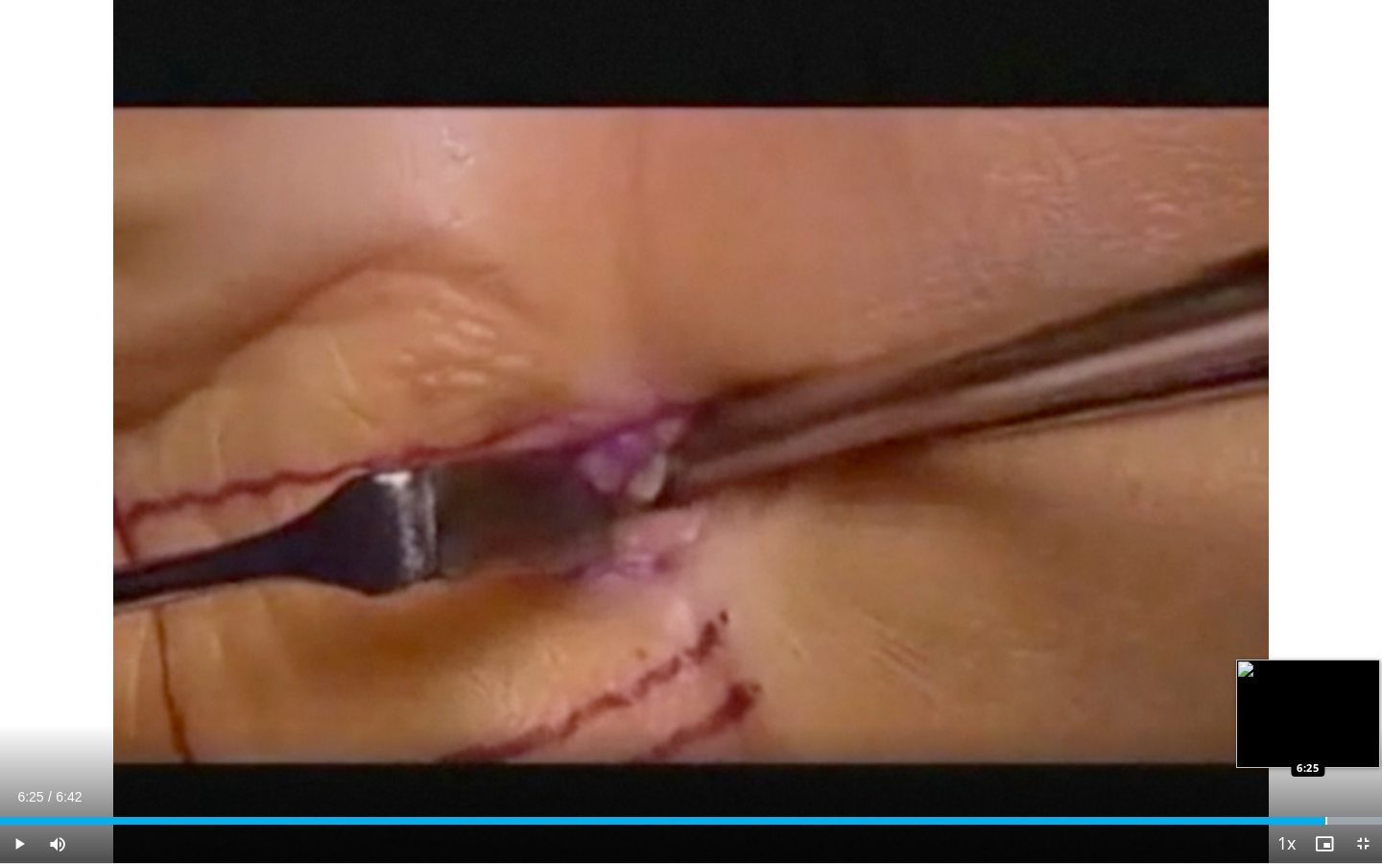
click at [1325, 778] on div "Loaded : 100.00% 6:25 6:25" at bounding box center [691, 815] width 1382 height 18
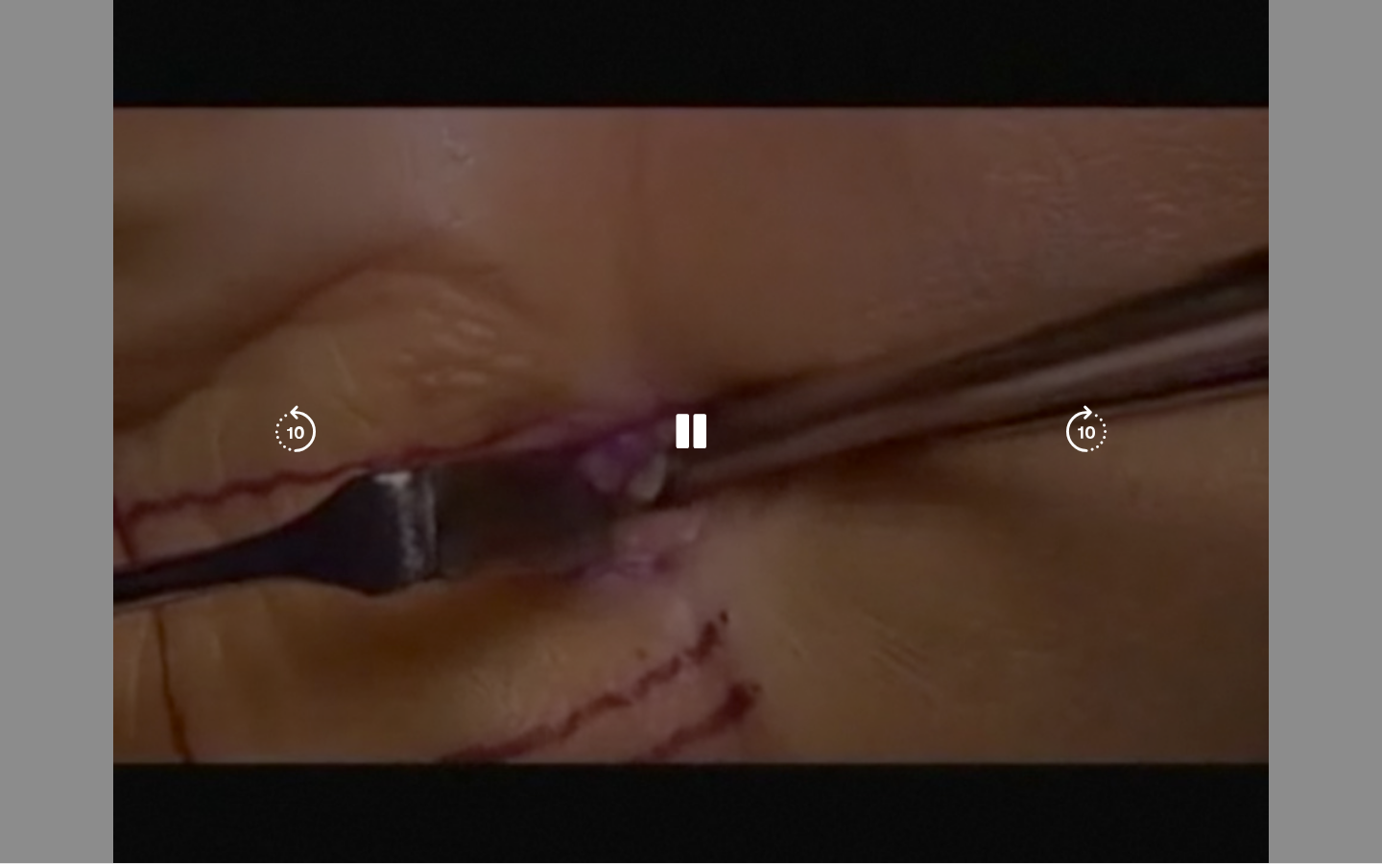
click at [1350, 778] on video-js "**********" at bounding box center [691, 432] width 1382 height 864
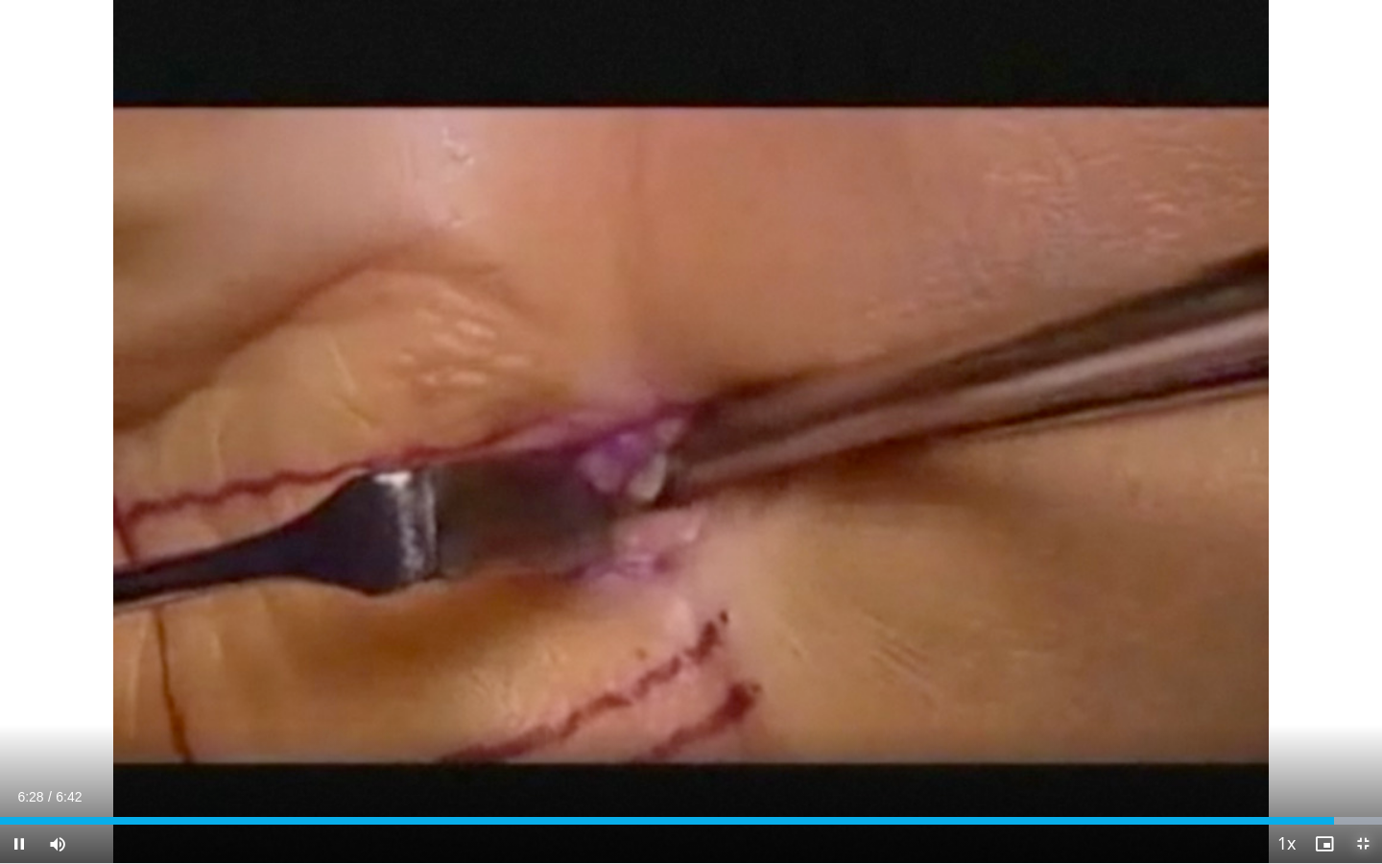
click at [1359, 778] on span "Video Player" at bounding box center [1363, 843] width 38 height 38
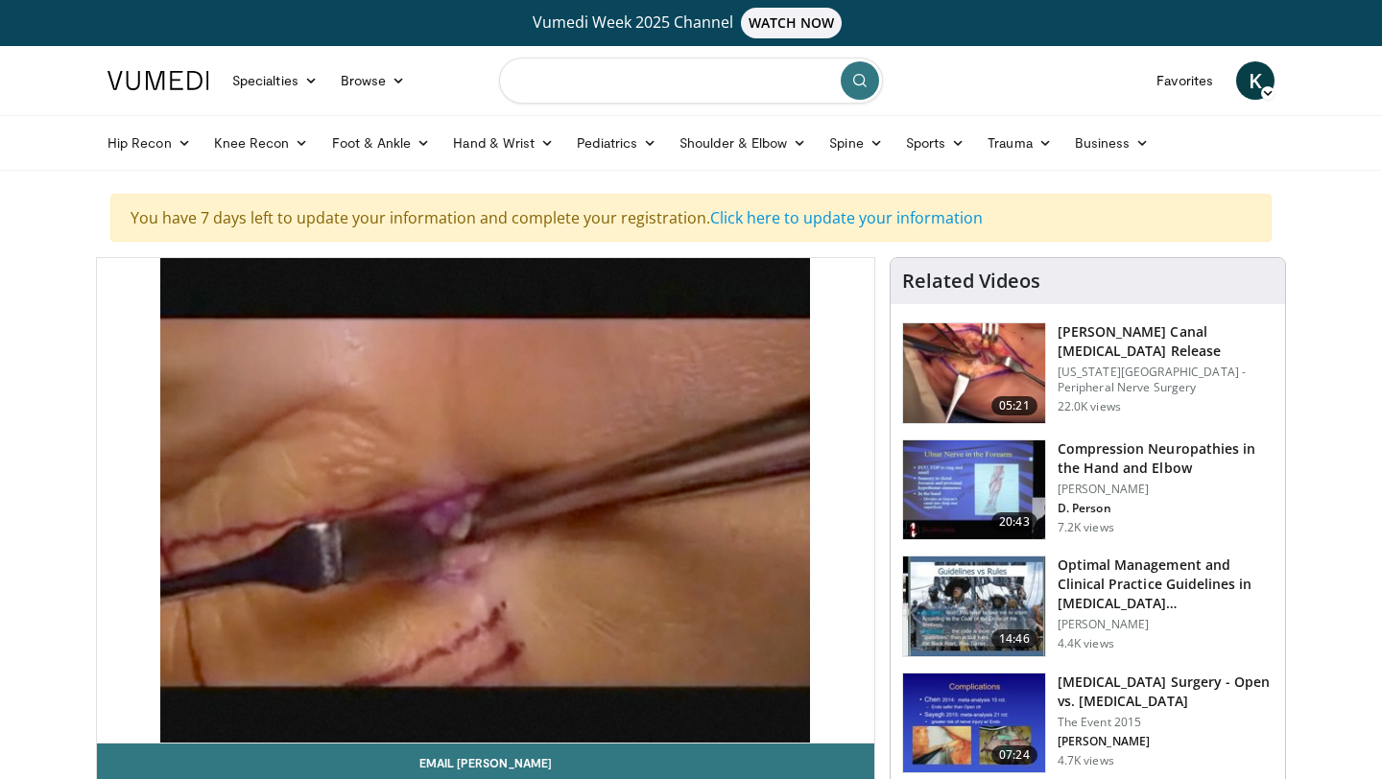
click at [593, 80] on input "Search topics, interventions" at bounding box center [691, 81] width 384 height 46
type input "**********"
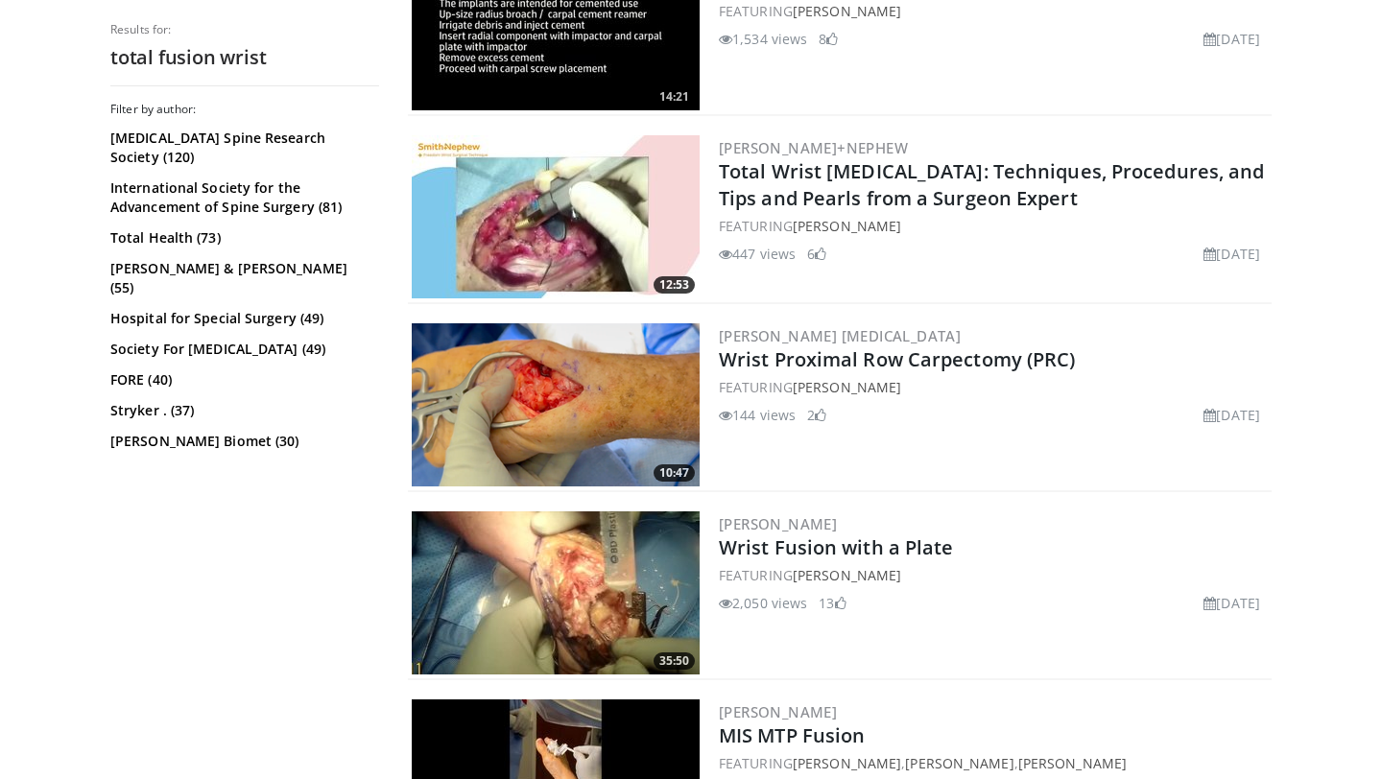
scroll to position [1523, 0]
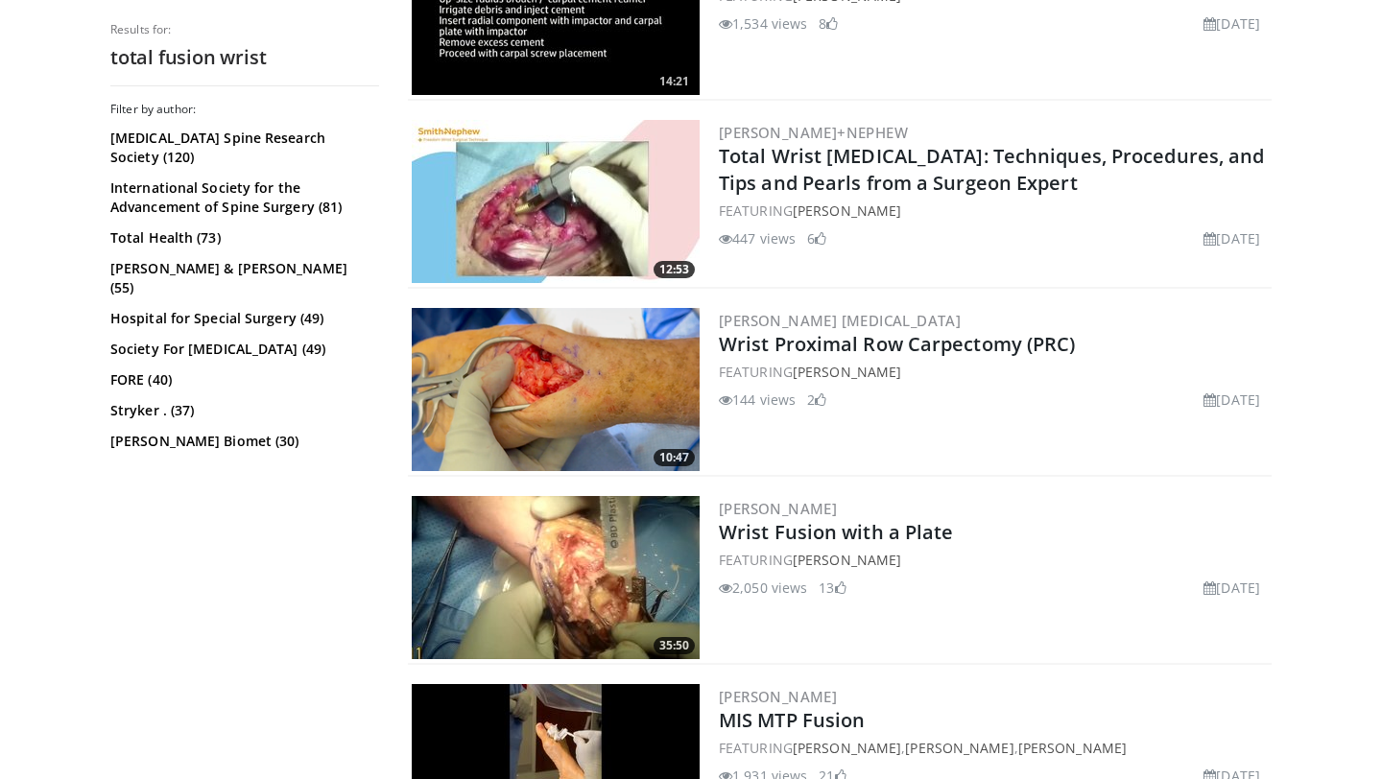
click at [562, 576] on img at bounding box center [556, 577] width 288 height 163
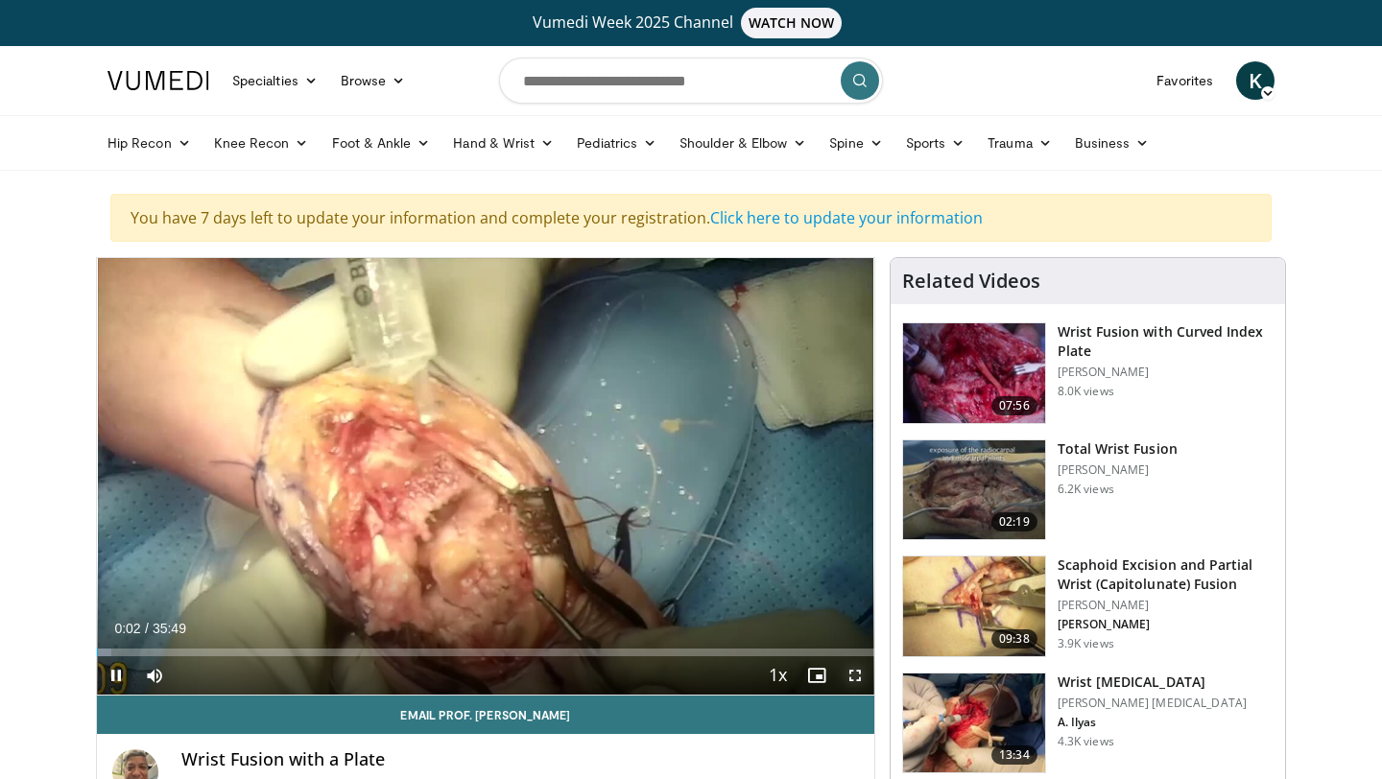
click at [858, 676] on span "Video Player" at bounding box center [855, 676] width 38 height 38
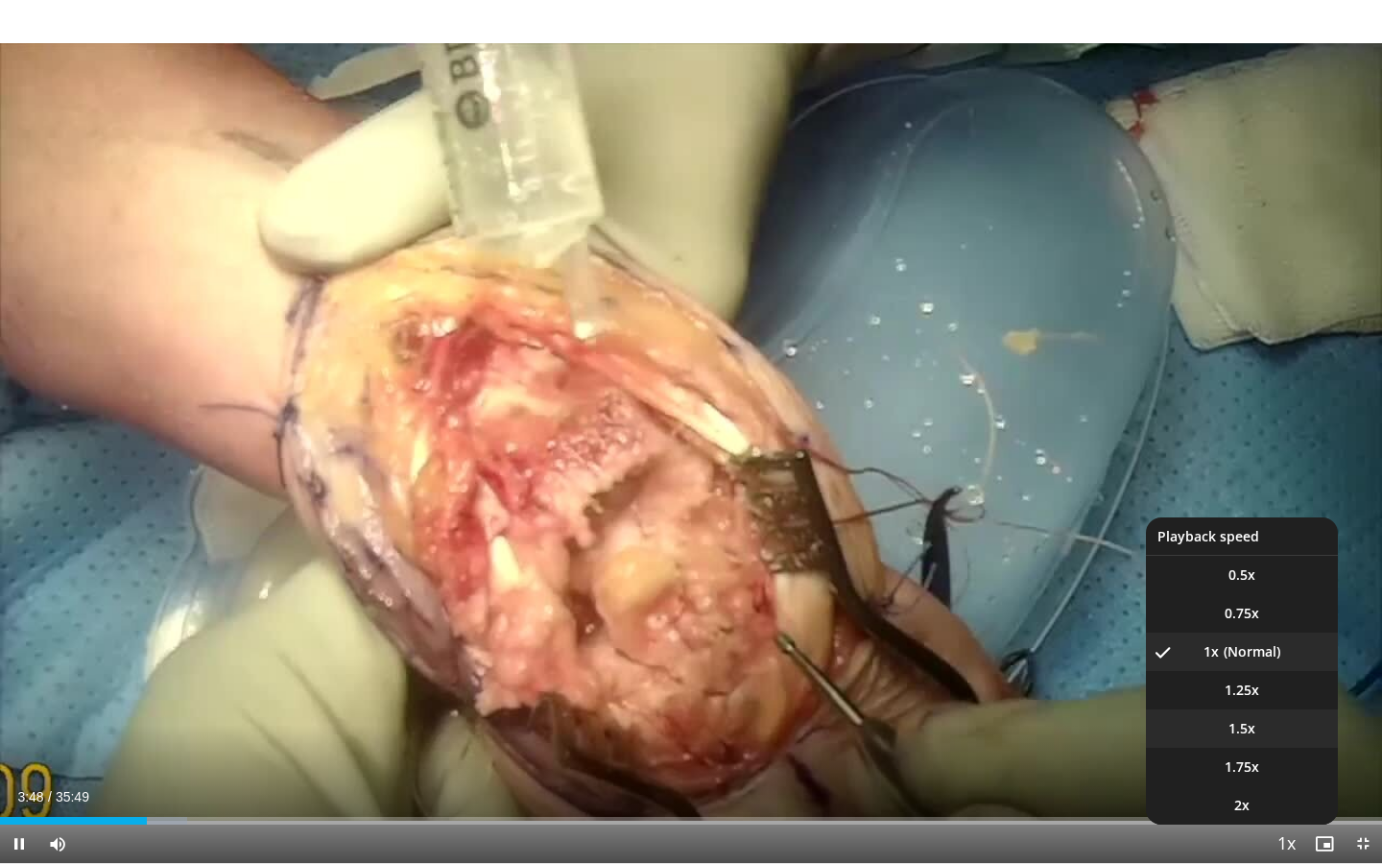
click at [1248, 729] on span "1.5x" at bounding box center [1242, 728] width 27 height 19
click at [1253, 778] on li "2x" at bounding box center [1242, 805] width 192 height 38
click at [1279, 778] on span "Video Player" at bounding box center [1286, 844] width 27 height 38
click at [1253, 726] on span "1.5x" at bounding box center [1242, 728] width 27 height 19
click at [1254, 687] on span "1.25x" at bounding box center [1242, 690] width 35 height 19
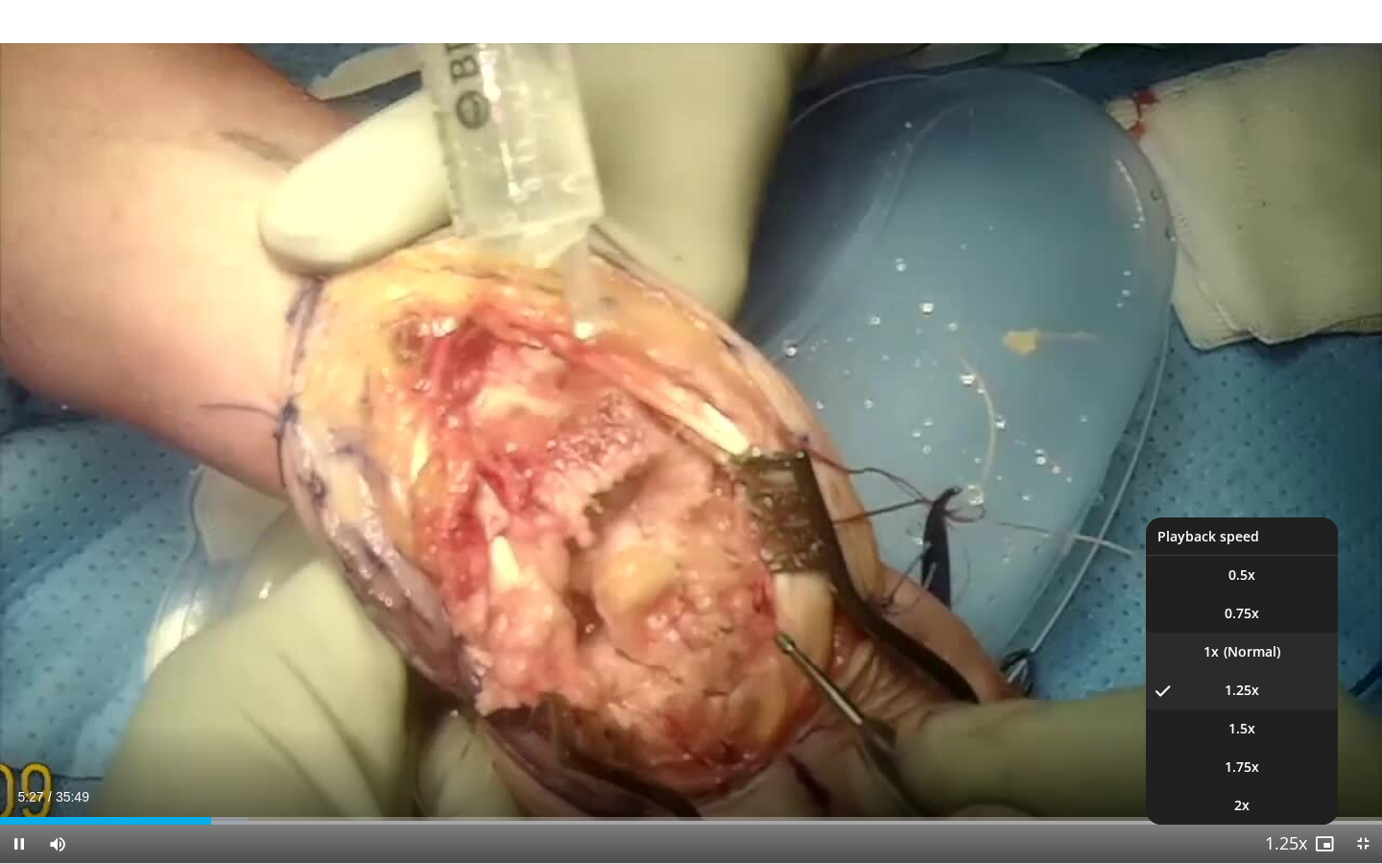
click at [1246, 650] on li "1x" at bounding box center [1242, 652] width 192 height 38
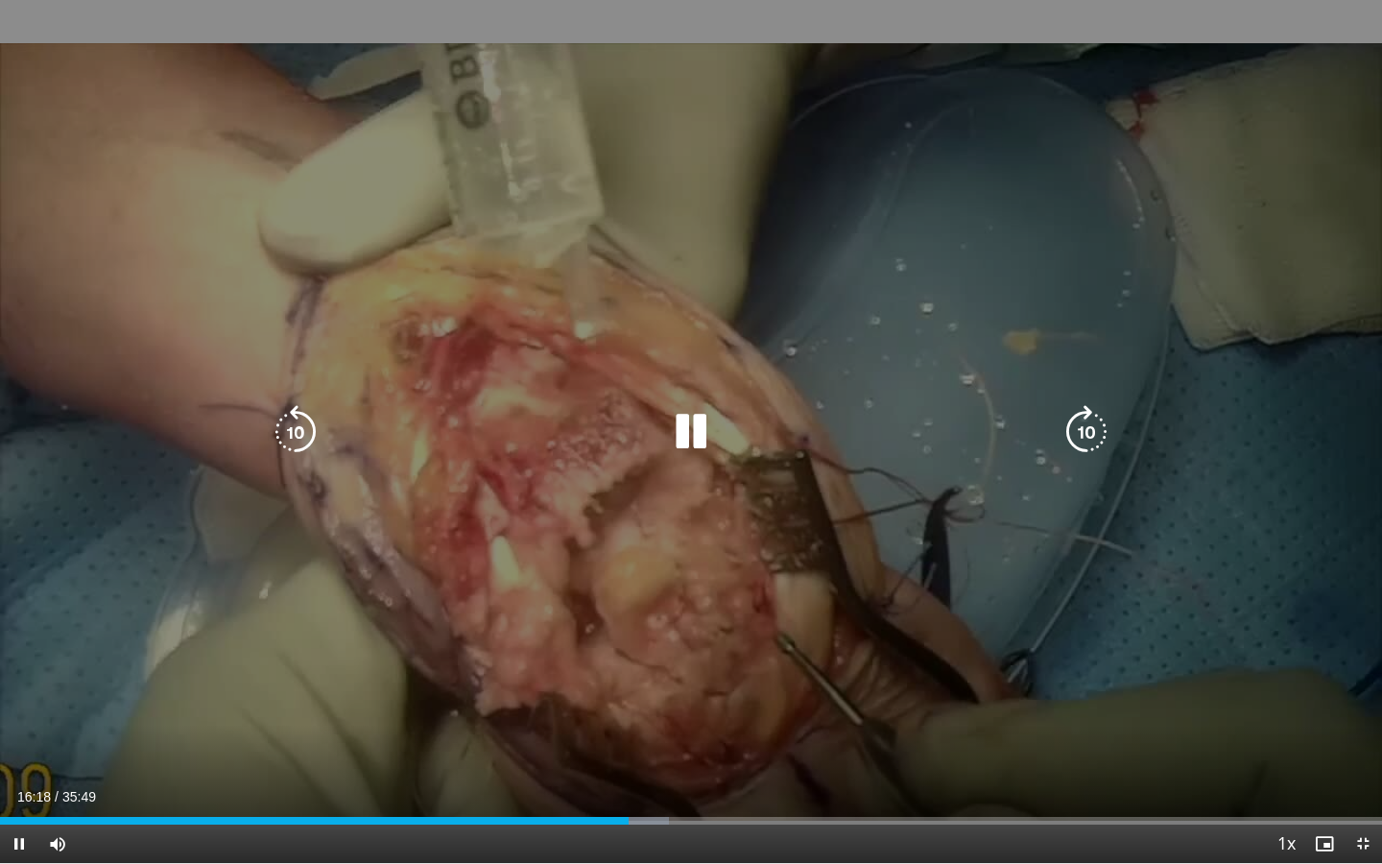
click at [1070, 420] on icon "Video Player" at bounding box center [1087, 432] width 54 height 54
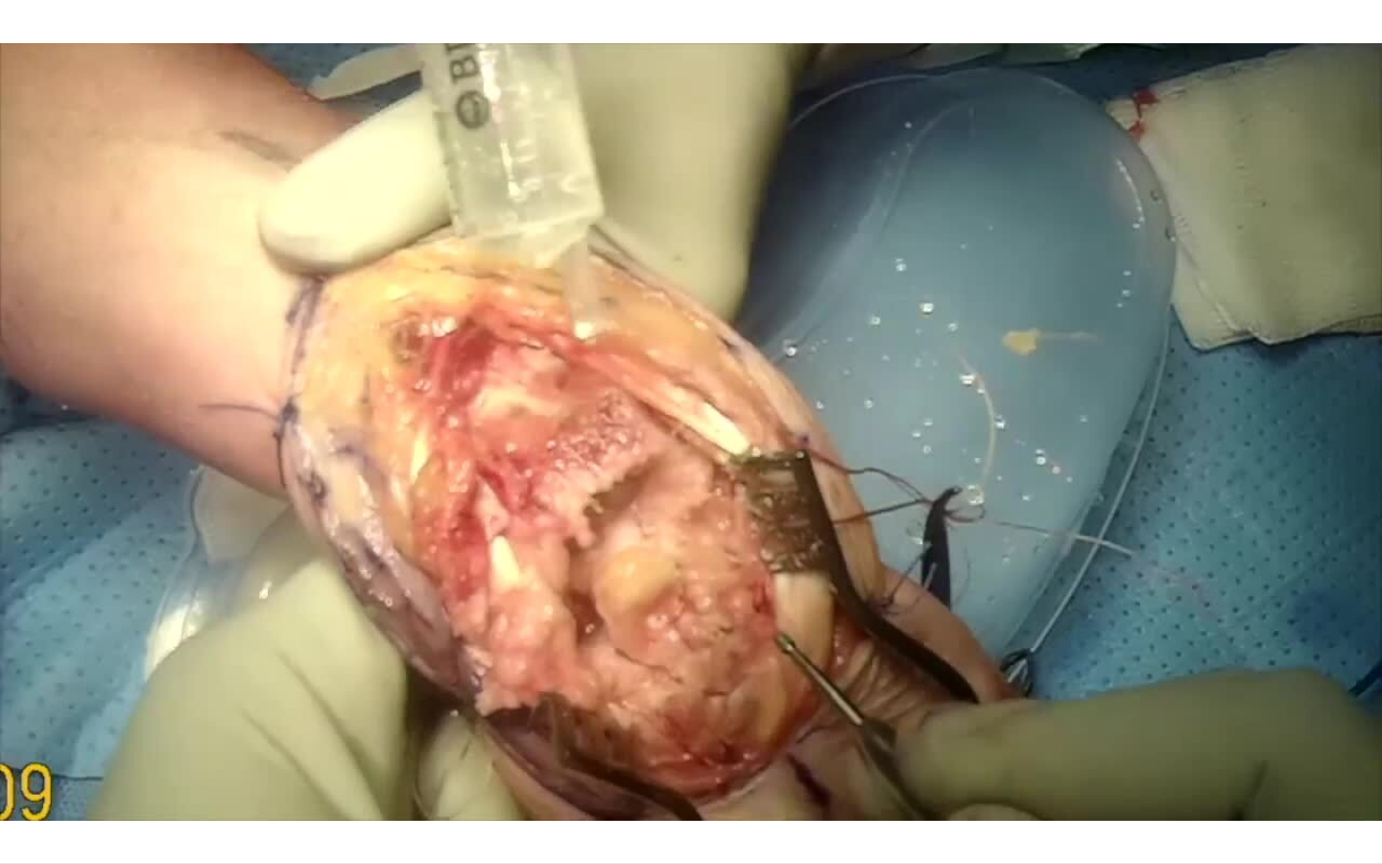
click at [1070, 420] on div "20 seconds Tap to unmute" at bounding box center [691, 431] width 1382 height 863
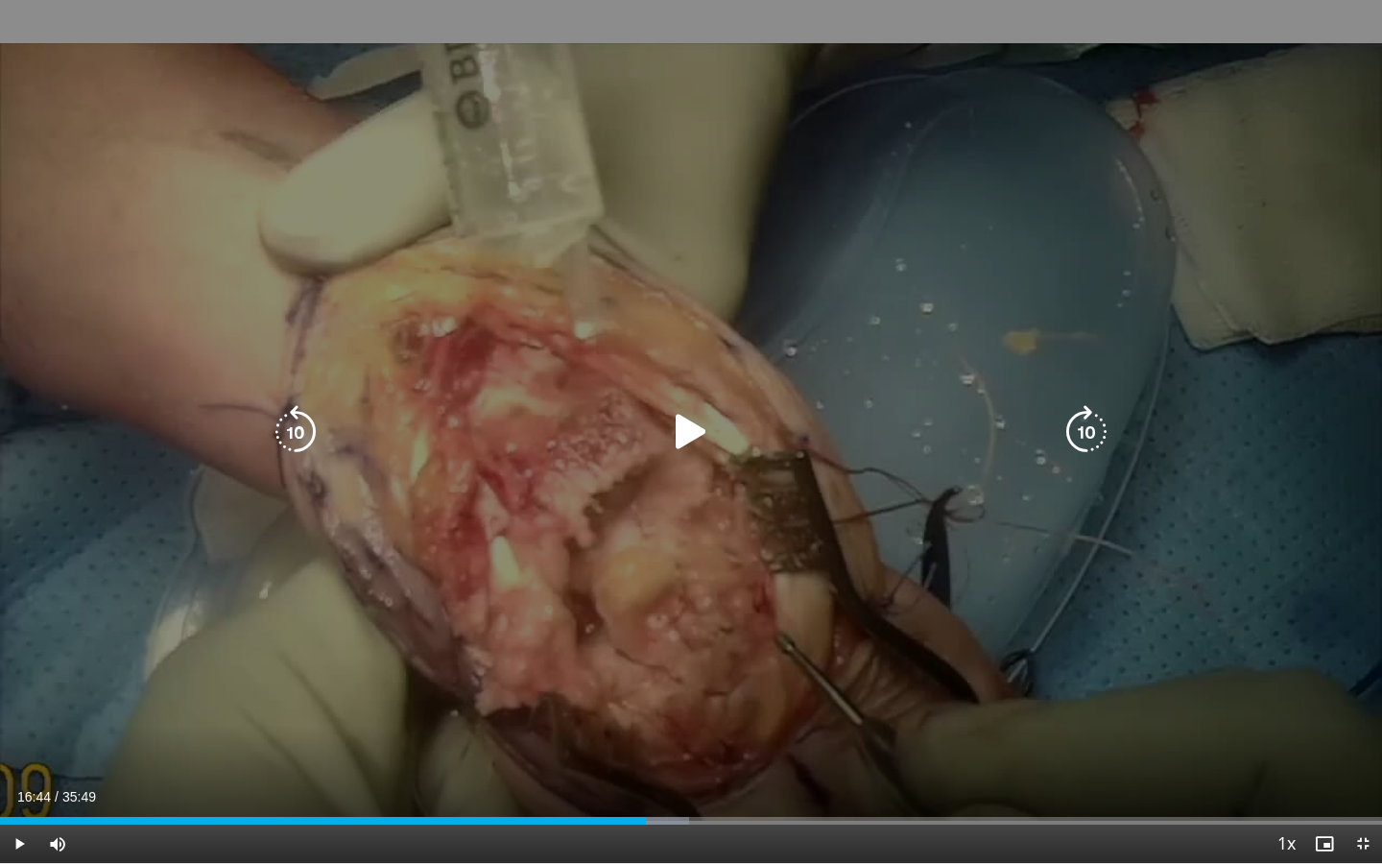
click at [1073, 429] on icon "Video Player" at bounding box center [1087, 432] width 54 height 54
click at [692, 441] on icon "Video Player" at bounding box center [691, 432] width 54 height 54
click at [1083, 430] on icon "Video Player" at bounding box center [1087, 432] width 54 height 54
click at [1086, 440] on icon "Video Player" at bounding box center [1087, 432] width 54 height 54
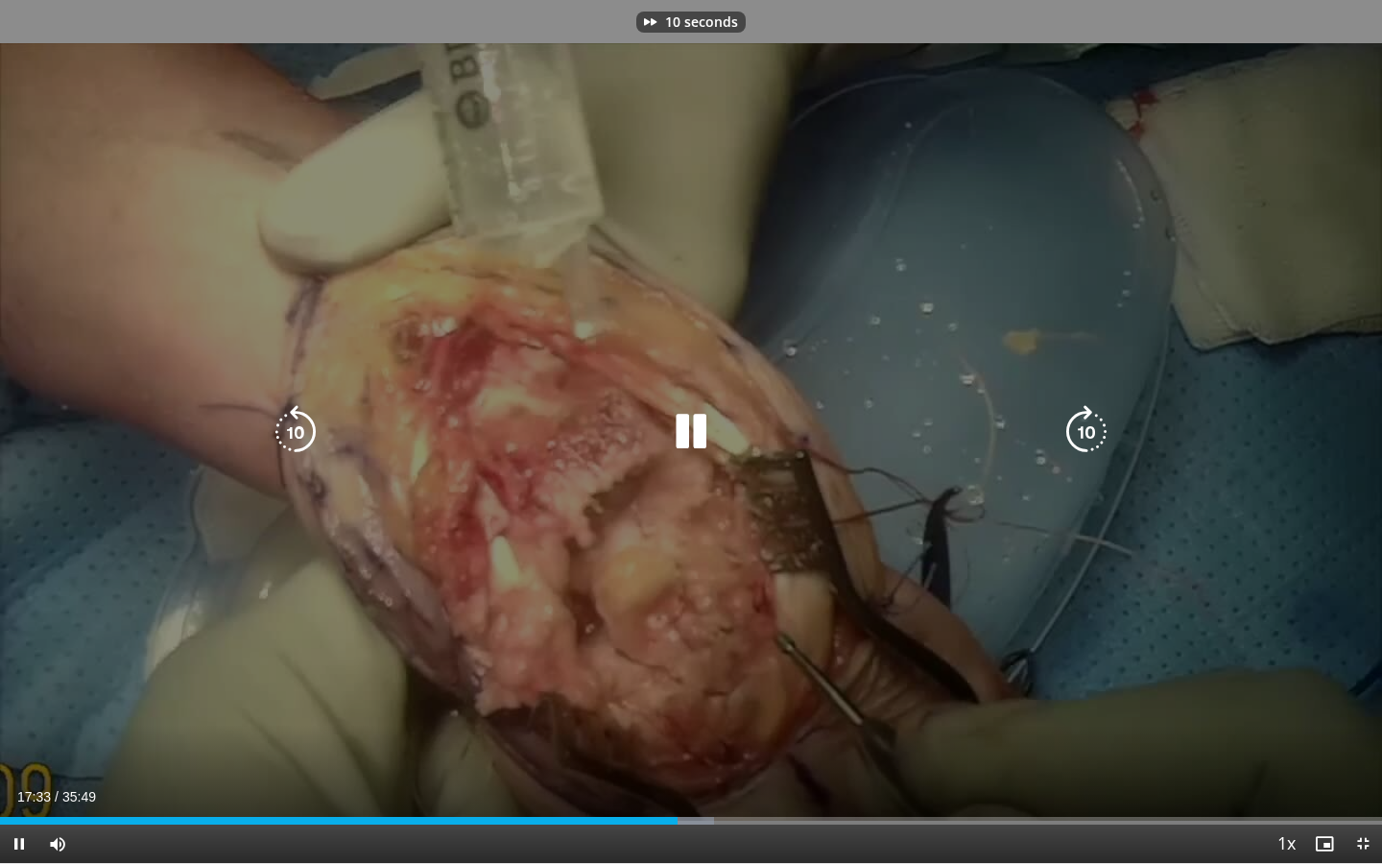
click at [1086, 440] on icon "Video Player" at bounding box center [1087, 432] width 54 height 54
click at [289, 430] on icon "Video Player" at bounding box center [296, 432] width 54 height 54
click at [1111, 434] on icon "Video Player" at bounding box center [1087, 432] width 54 height 54
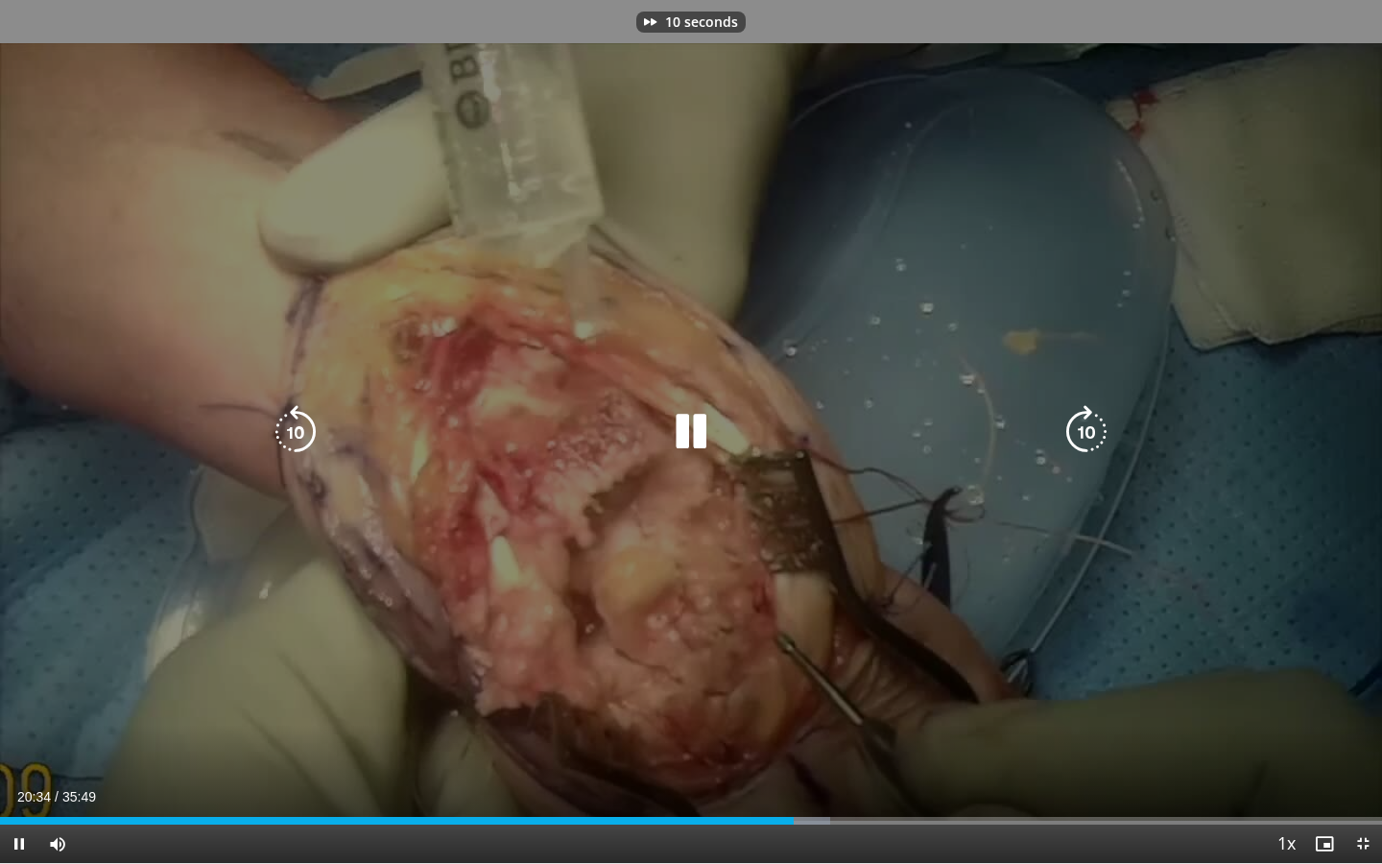
click at [1101, 434] on icon "Video Player" at bounding box center [1087, 432] width 54 height 54
click at [1083, 427] on icon "Video Player" at bounding box center [1087, 432] width 54 height 54
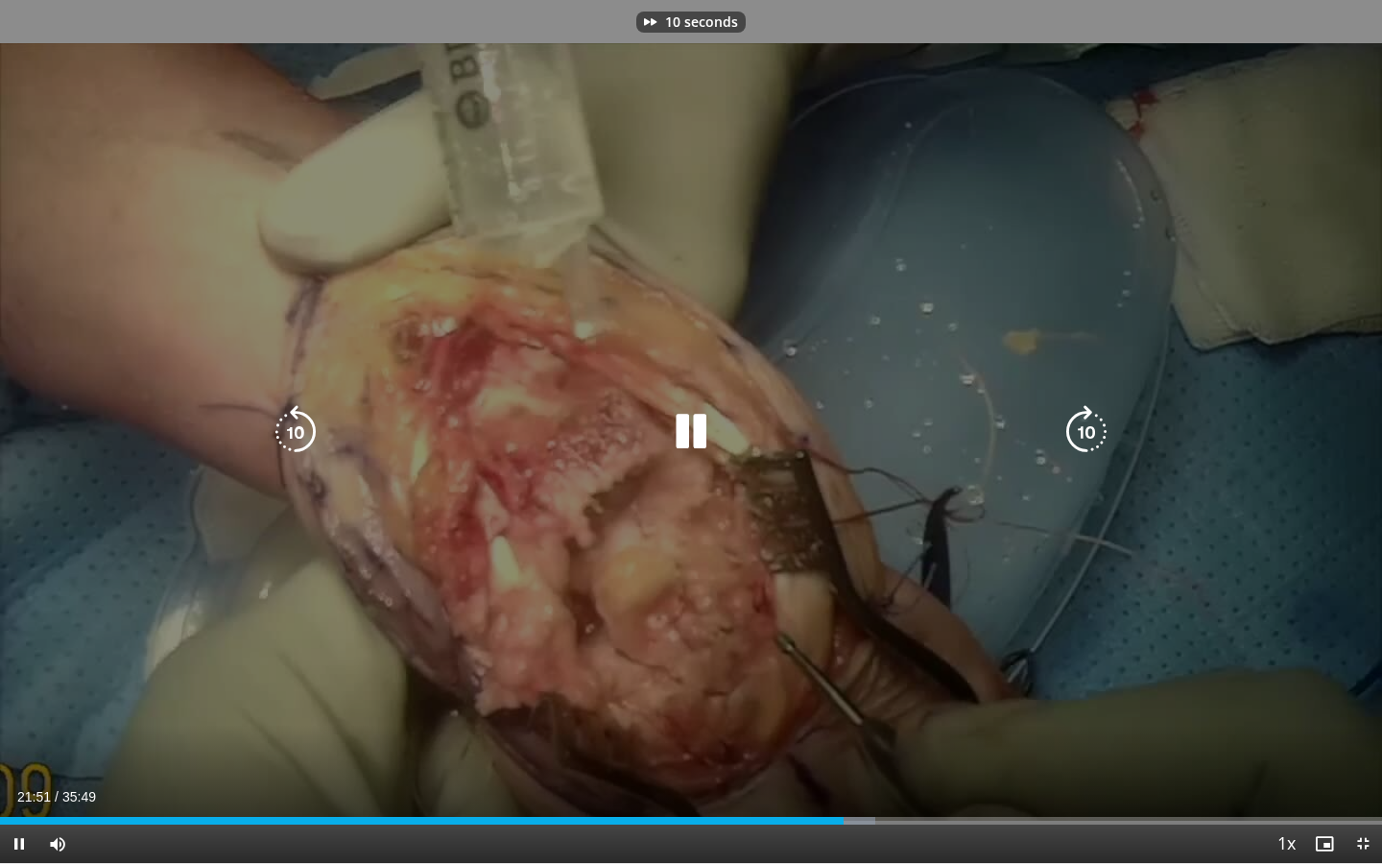
click at [1083, 427] on icon "Video Player" at bounding box center [1087, 432] width 54 height 54
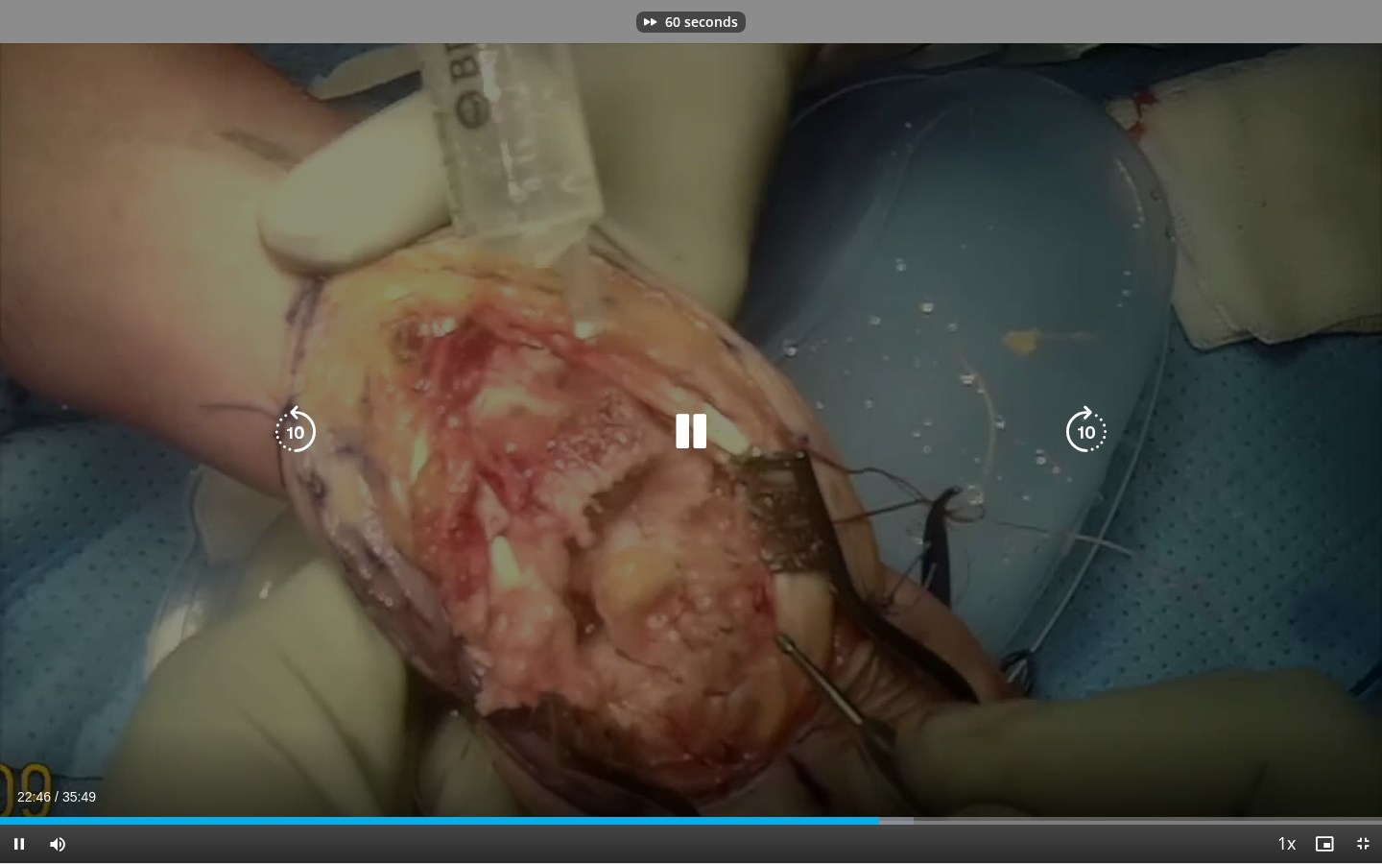
click at [1083, 427] on icon "Video Player" at bounding box center [1087, 432] width 54 height 54
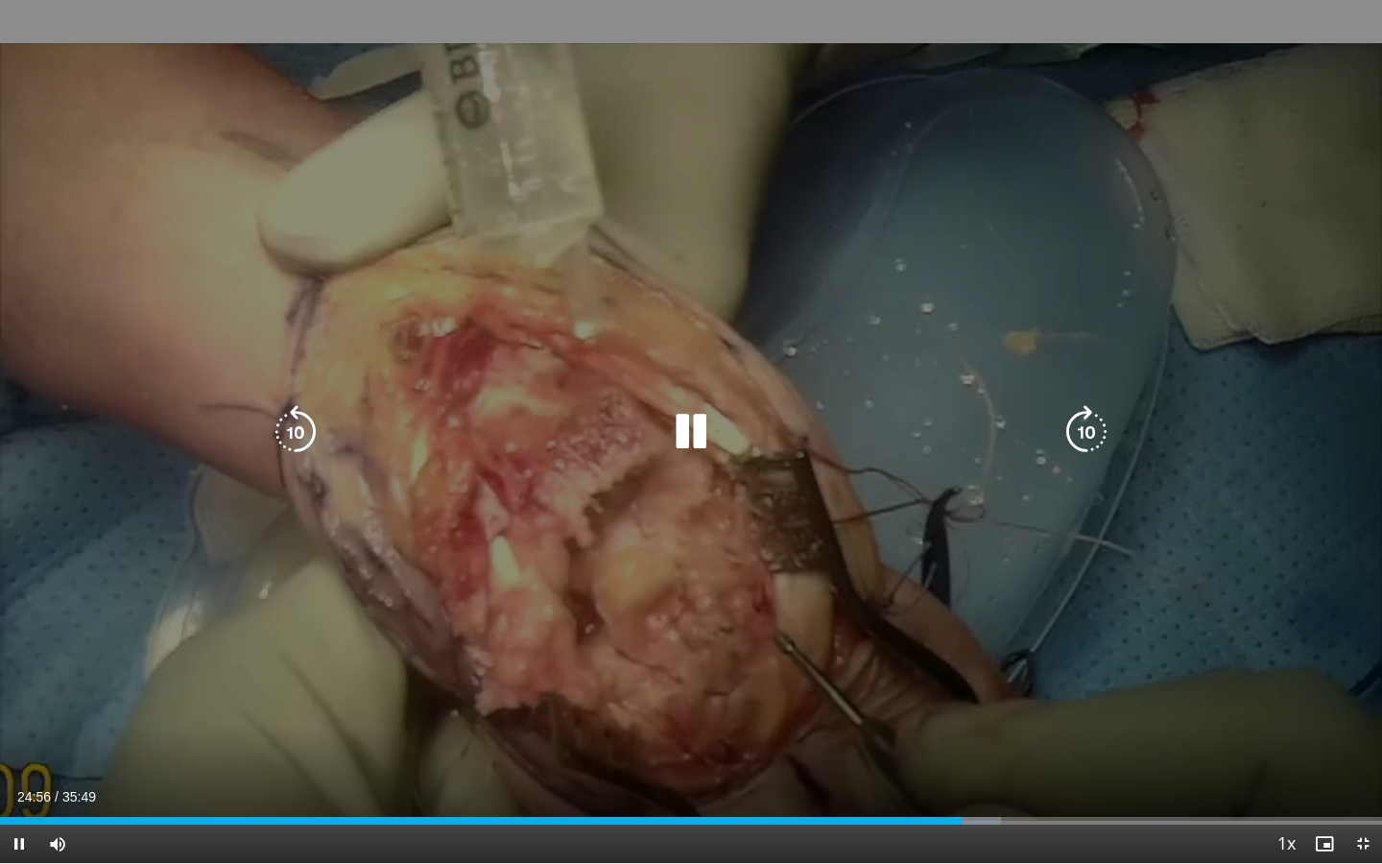
click at [1093, 421] on icon "Video Player" at bounding box center [1087, 432] width 54 height 54
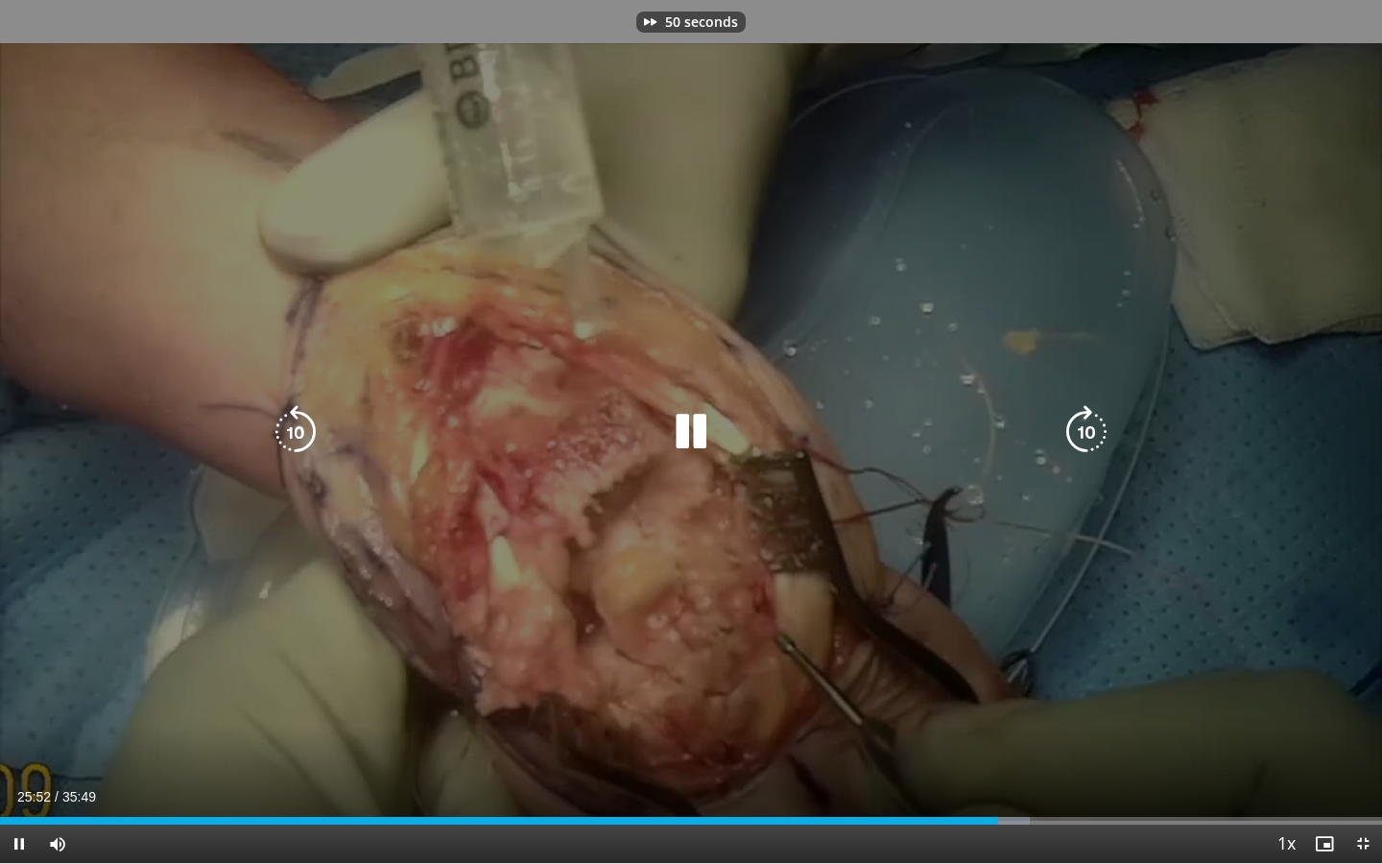
click at [1093, 421] on icon "Video Player" at bounding box center [1087, 432] width 54 height 54
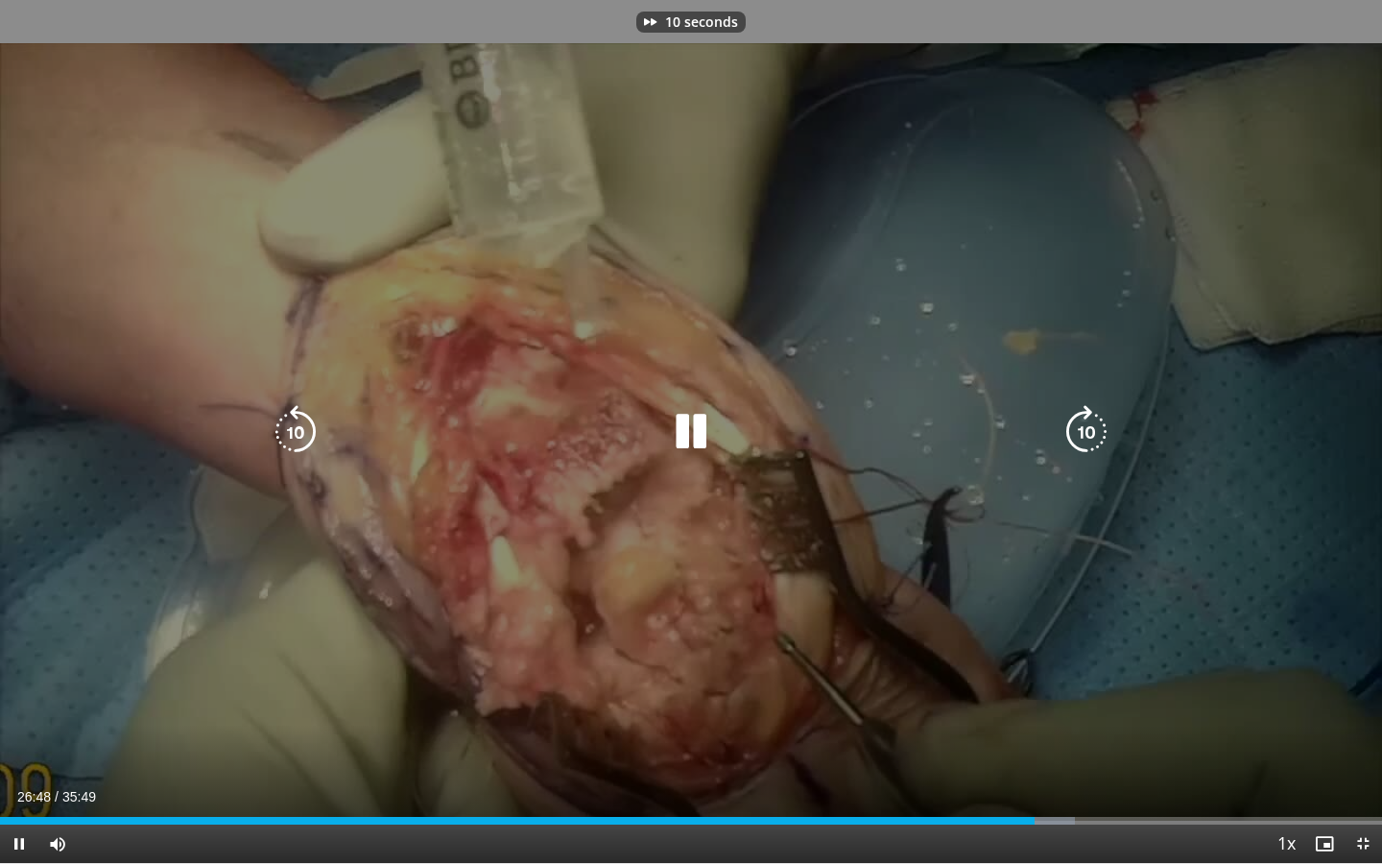
click at [1093, 421] on icon "Video Player" at bounding box center [1087, 432] width 54 height 54
click at [1074, 423] on icon "Video Player" at bounding box center [1087, 432] width 54 height 54
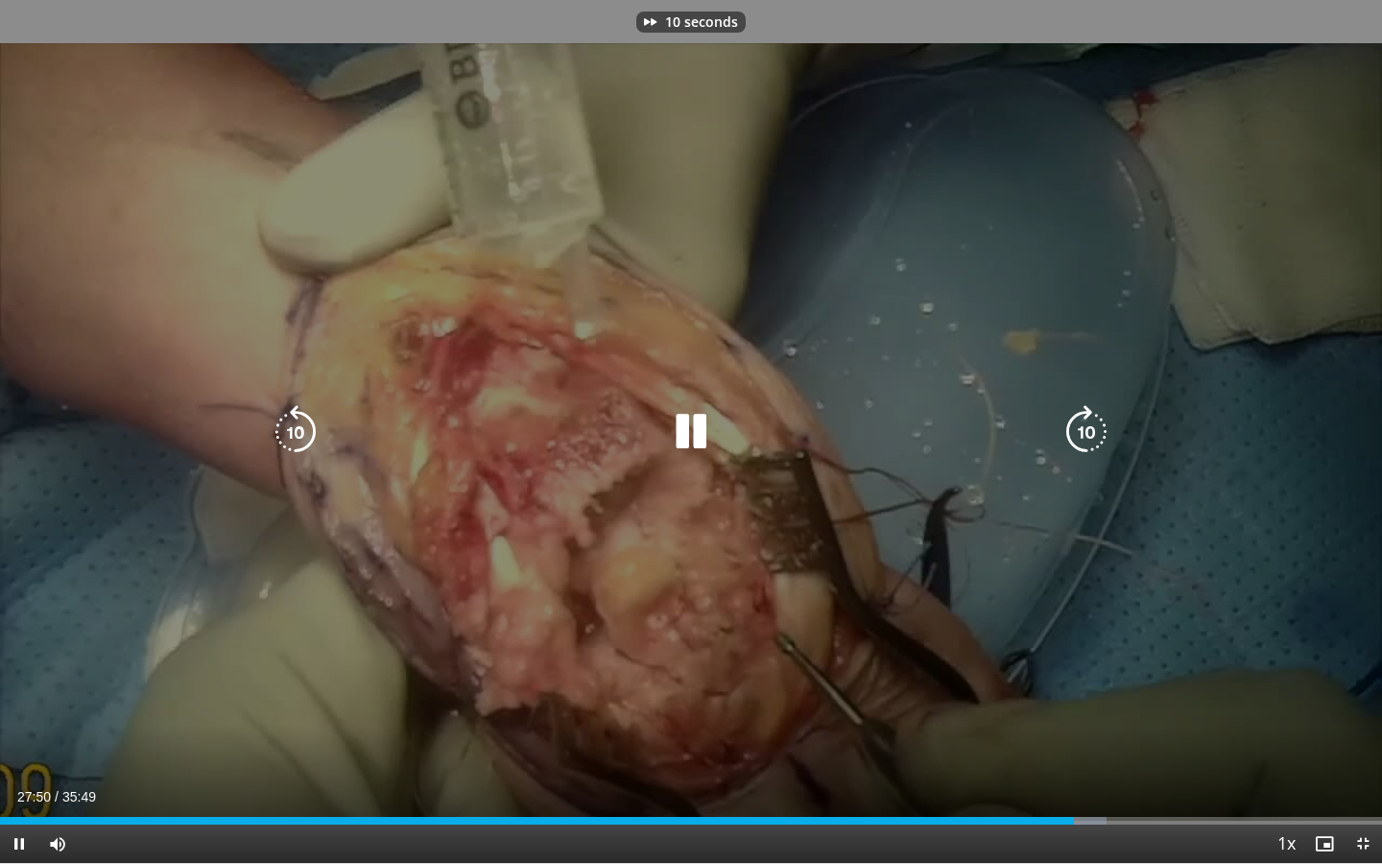
click at [1074, 423] on icon "Video Player" at bounding box center [1087, 432] width 54 height 54
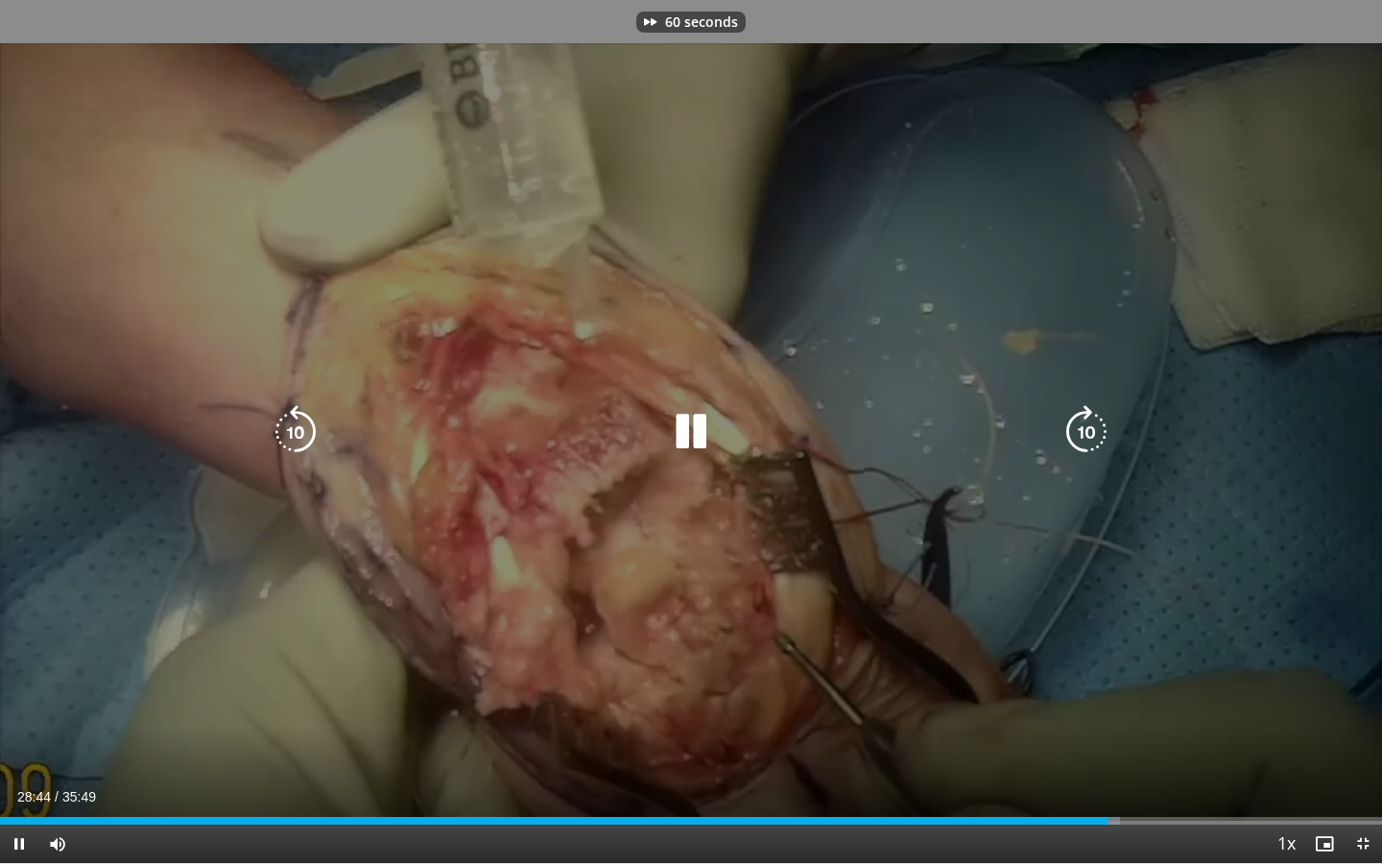
click at [1074, 423] on icon "Video Player" at bounding box center [1087, 432] width 54 height 54
click at [1068, 440] on icon "Video Player" at bounding box center [1087, 432] width 54 height 54
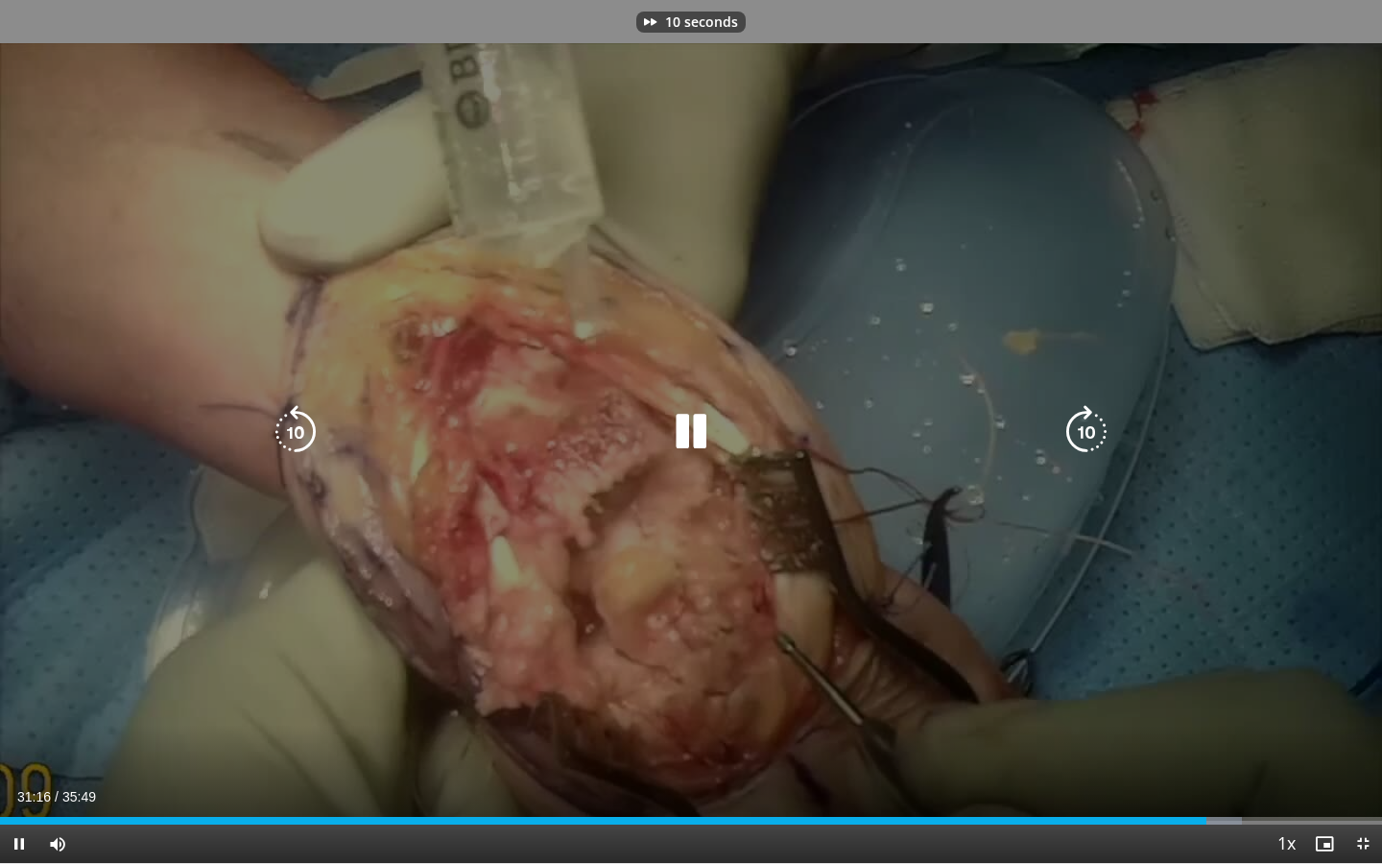
click at [1068, 440] on icon "Video Player" at bounding box center [1087, 432] width 54 height 54
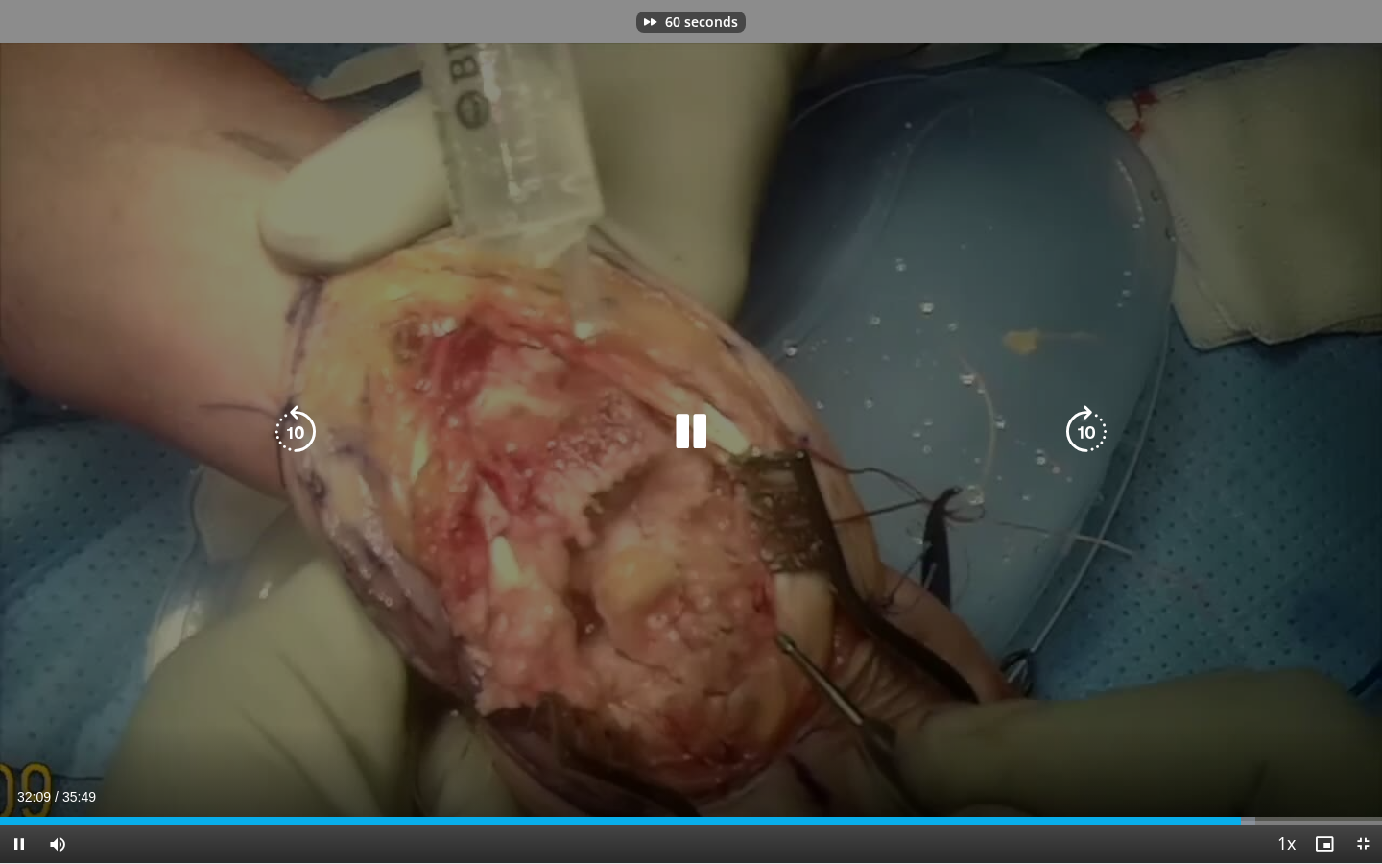
click at [1068, 440] on icon "Video Player" at bounding box center [1087, 432] width 54 height 54
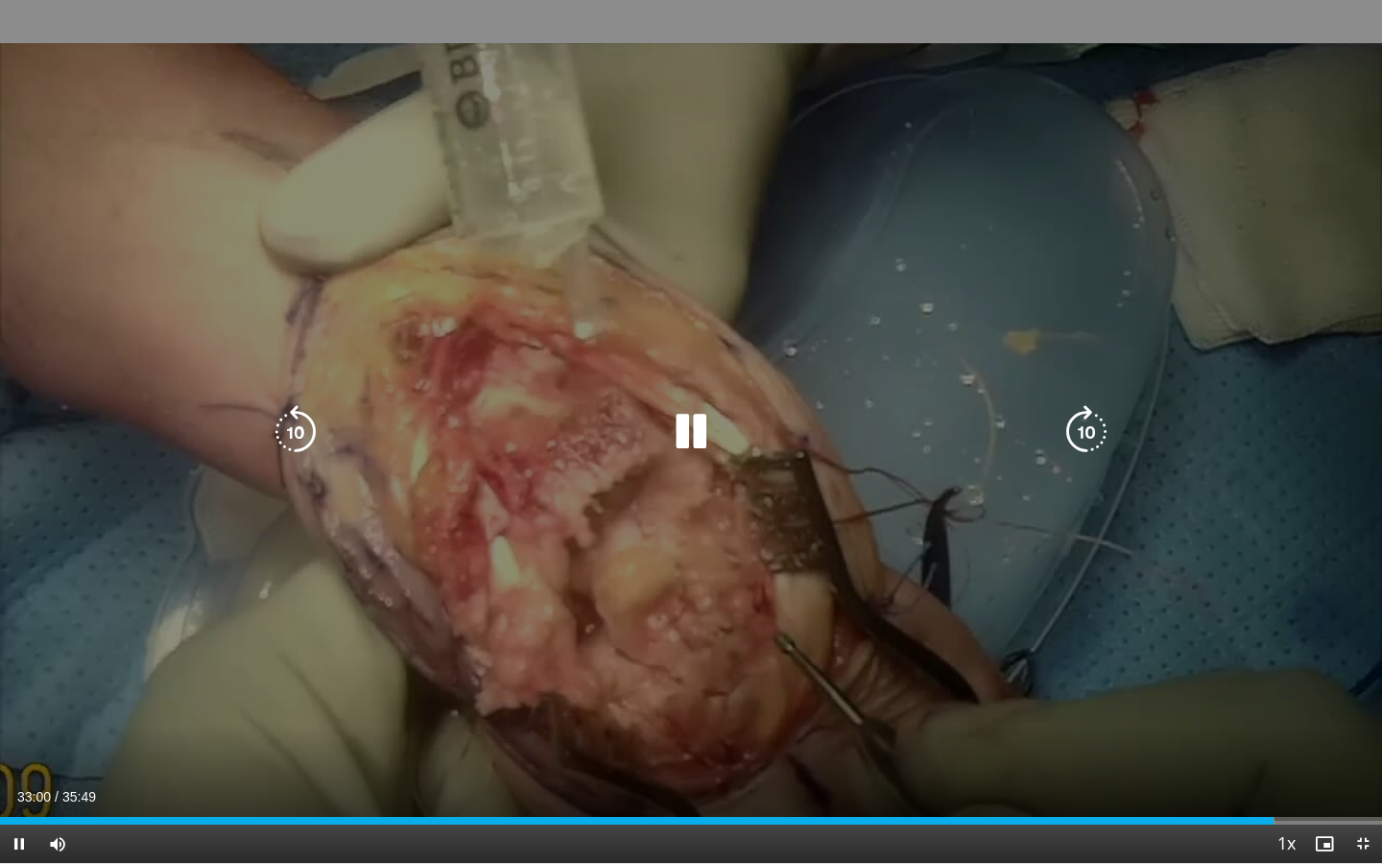
click at [1082, 434] on icon "Video Player" at bounding box center [1087, 432] width 54 height 54
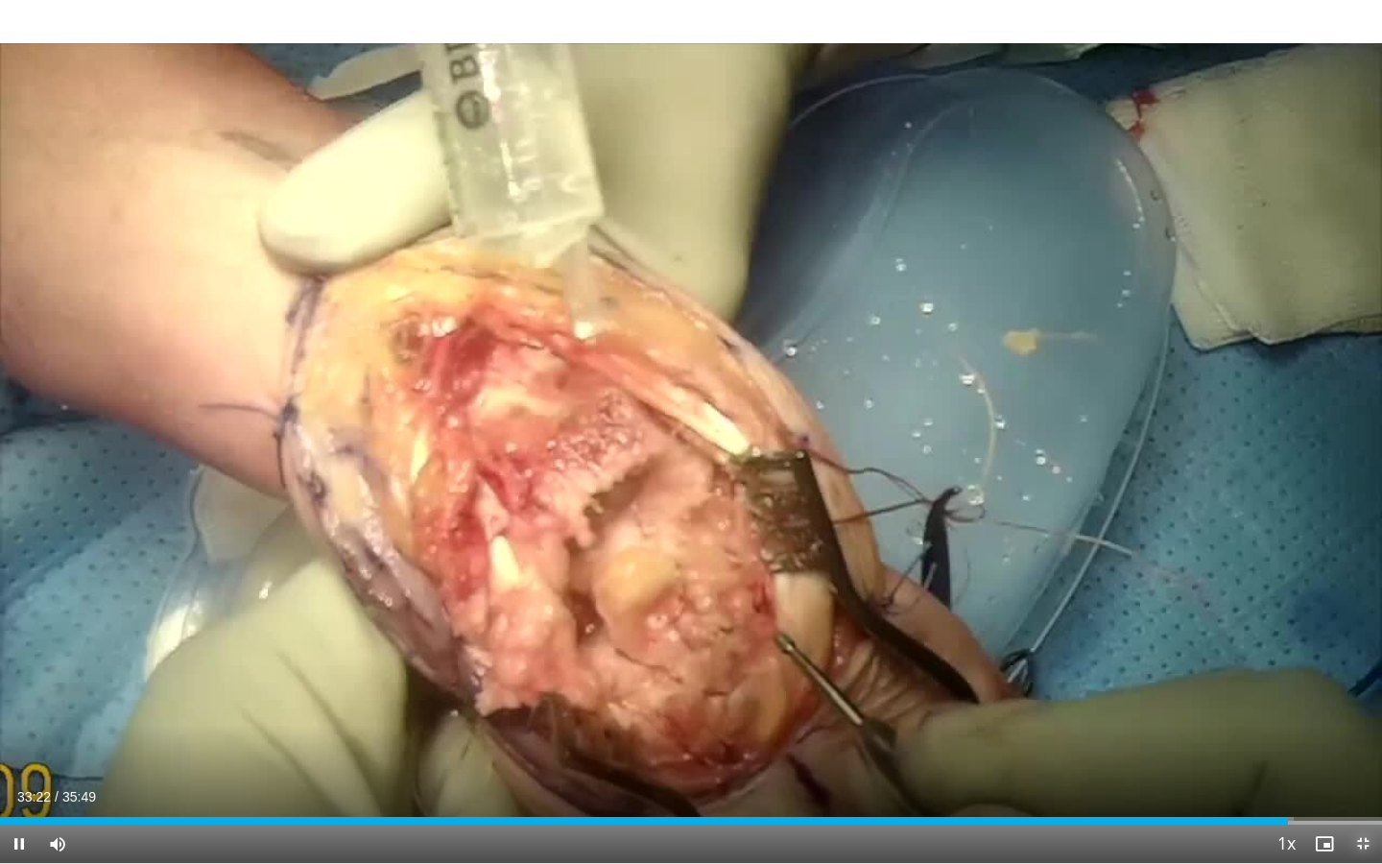
click at [1367, 778] on span "Video Player" at bounding box center [1363, 843] width 38 height 38
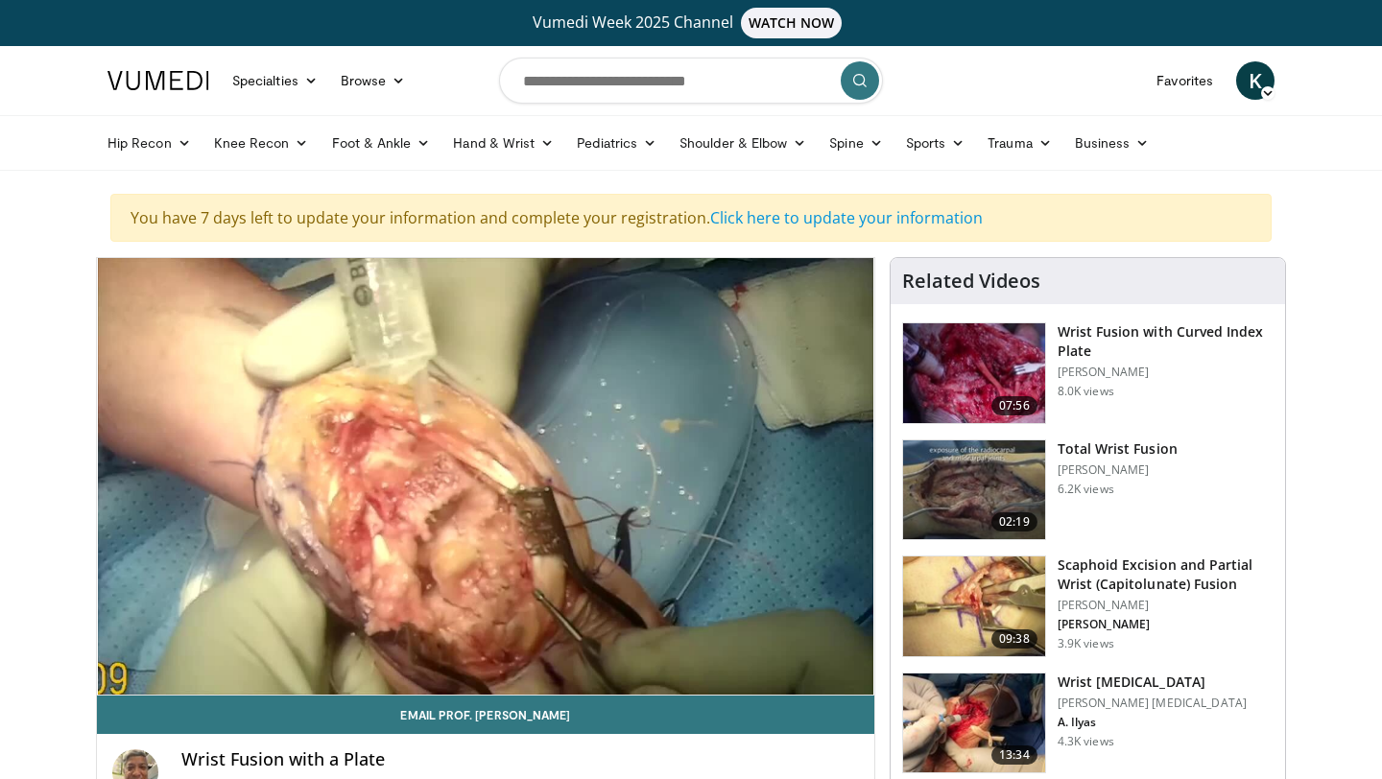
click at [965, 401] on img at bounding box center [974, 373] width 142 height 100
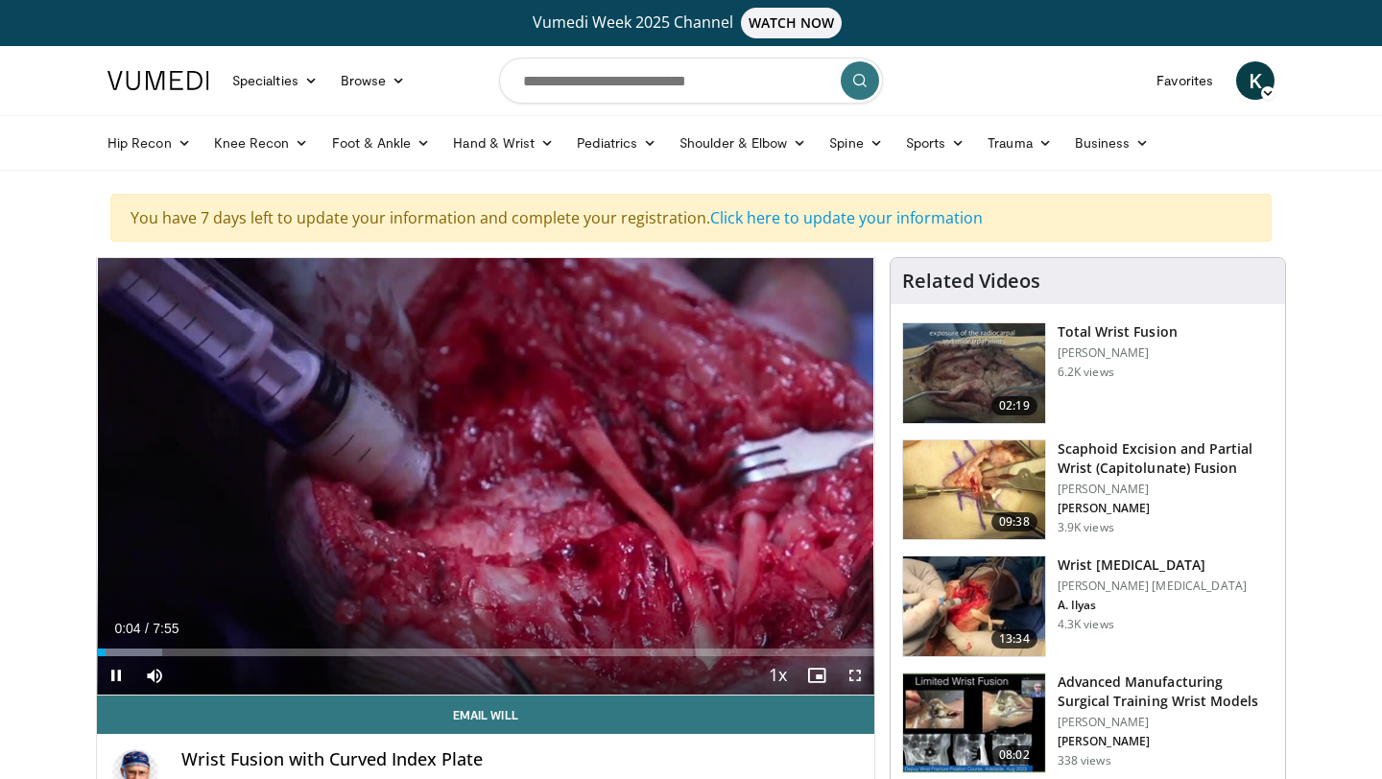
click at [857, 674] on span "Video Player" at bounding box center [855, 676] width 38 height 38
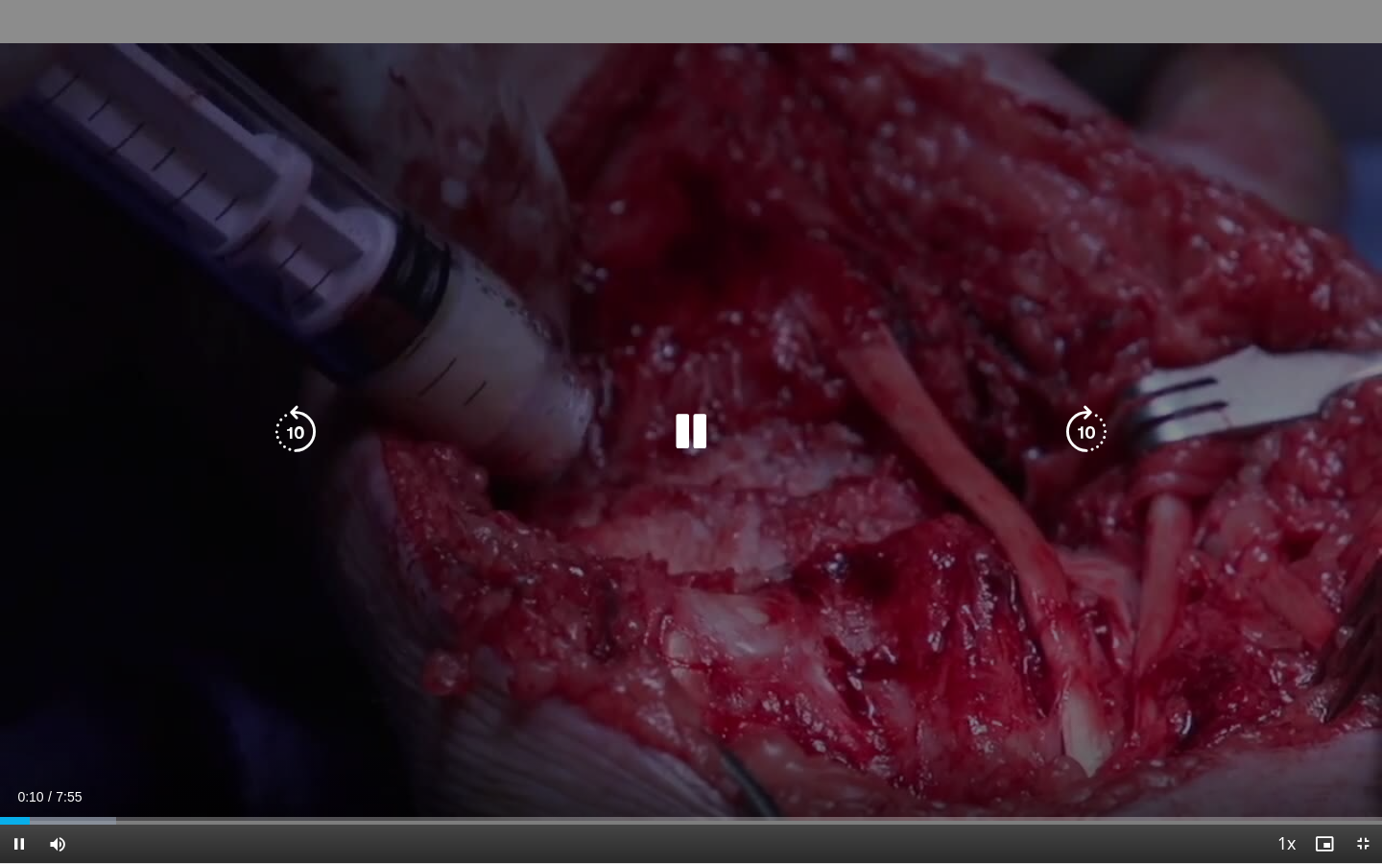
click at [1110, 436] on icon "Video Player" at bounding box center [1087, 432] width 54 height 54
click at [686, 425] on icon "Video Player" at bounding box center [691, 432] width 54 height 54
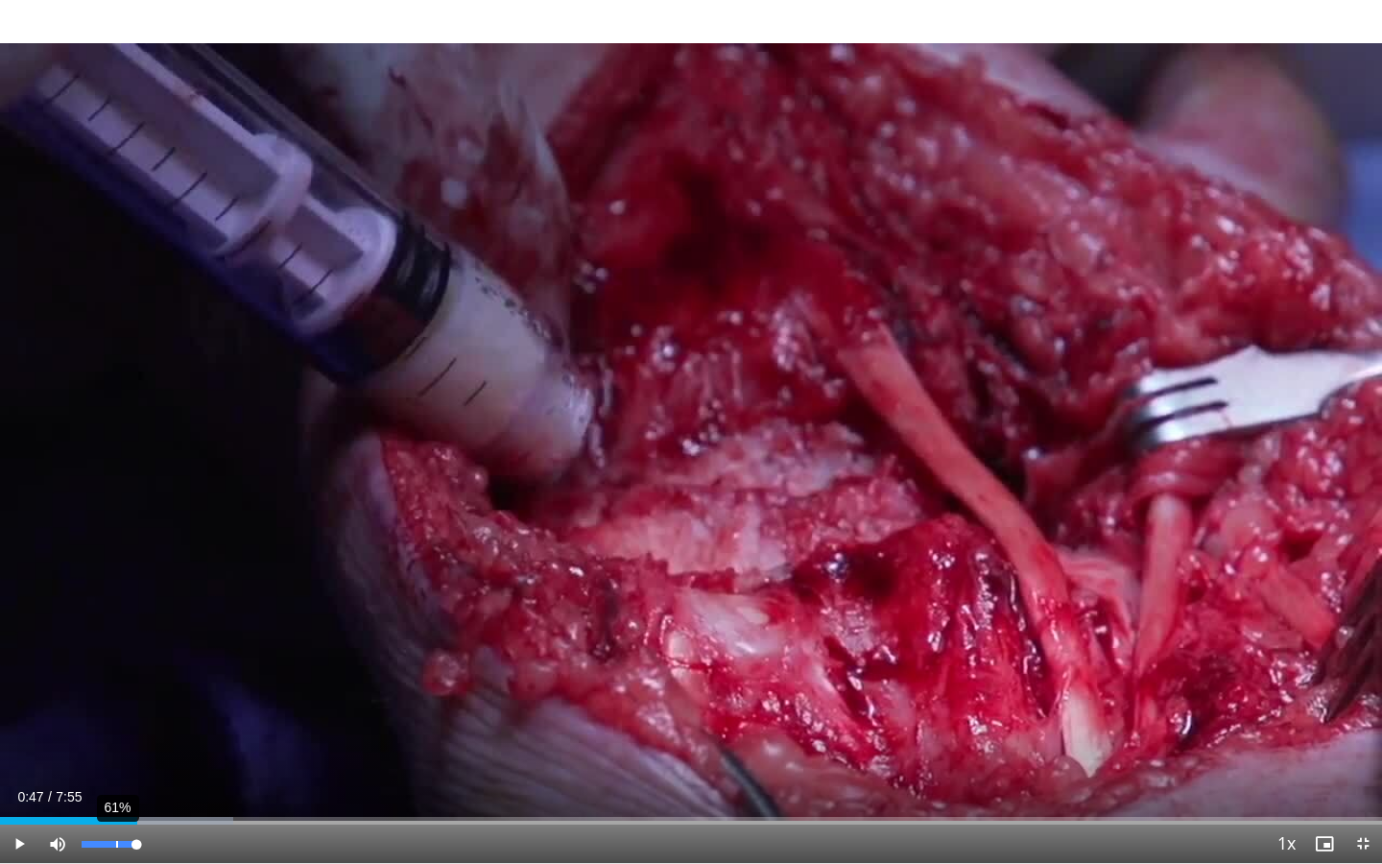
click at [114, 778] on div "61%" at bounding box center [109, 843] width 67 height 38
click at [115, 778] on div "Volume Level" at bounding box center [99, 844] width 34 height 7
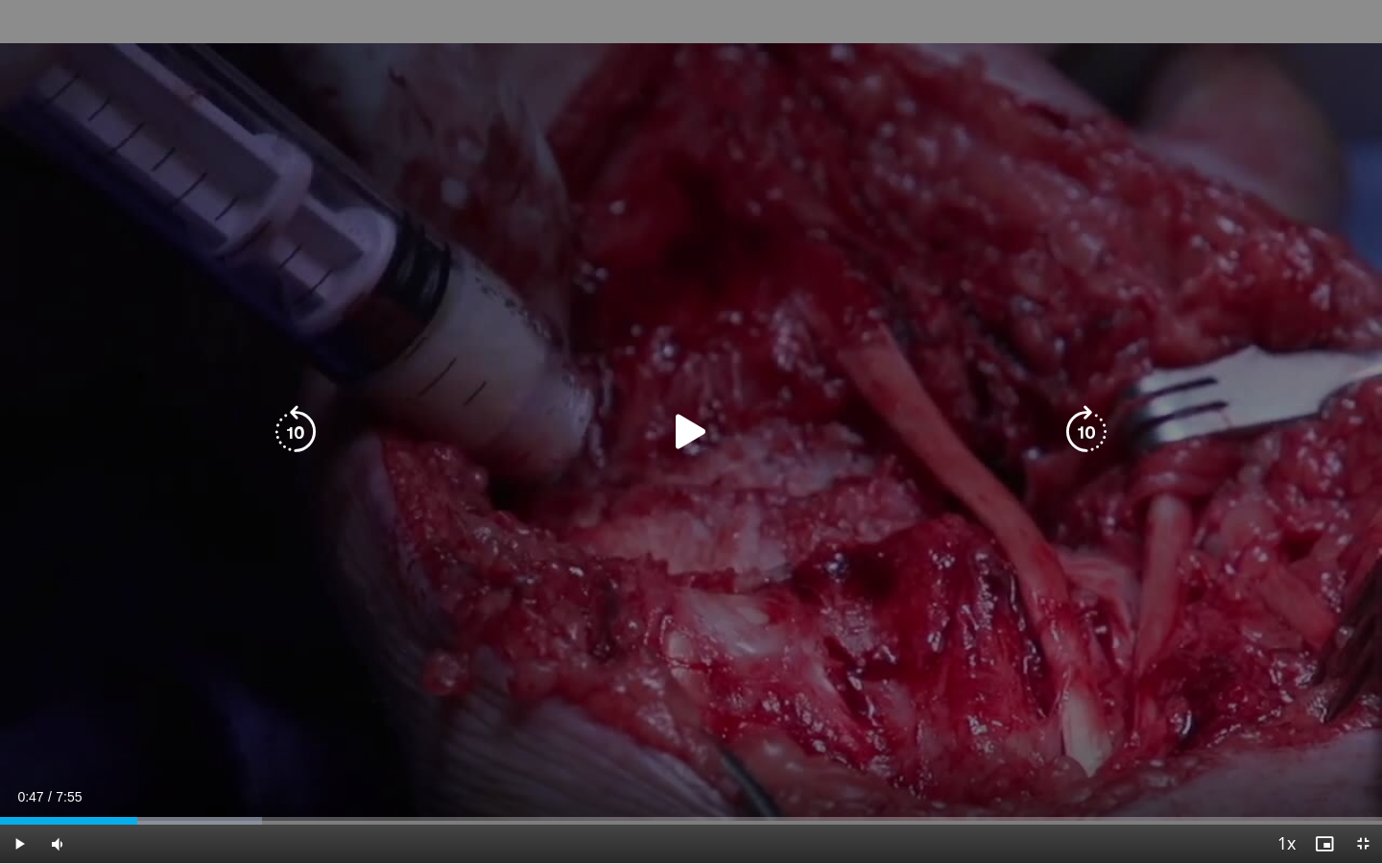
click at [671, 448] on icon "Video Player" at bounding box center [691, 432] width 54 height 54
click at [295, 431] on icon "Video Player" at bounding box center [296, 432] width 54 height 54
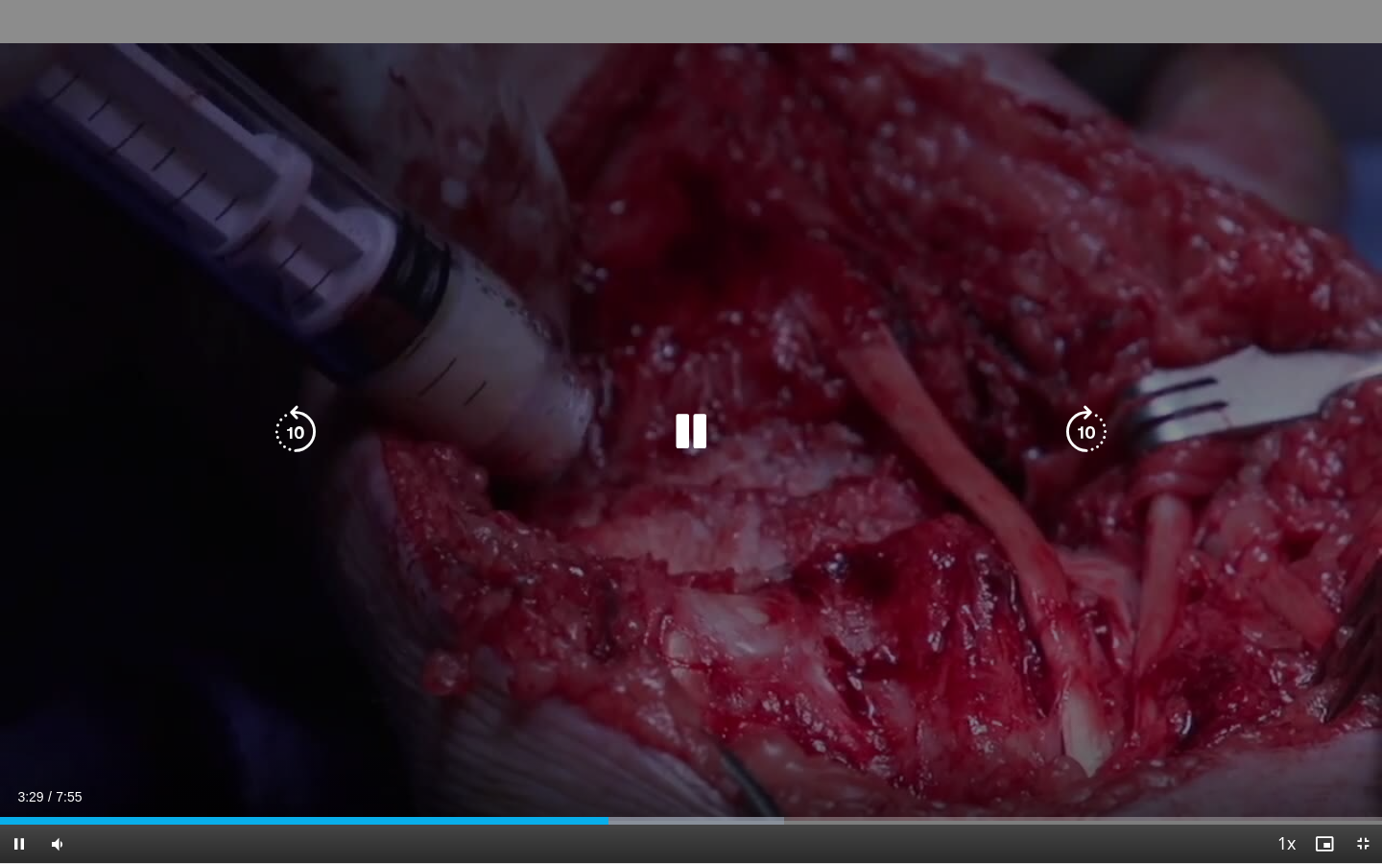
click at [1087, 438] on icon "Video Player" at bounding box center [1087, 432] width 54 height 54
click at [1086, 435] on icon "Video Player" at bounding box center [1087, 432] width 54 height 54
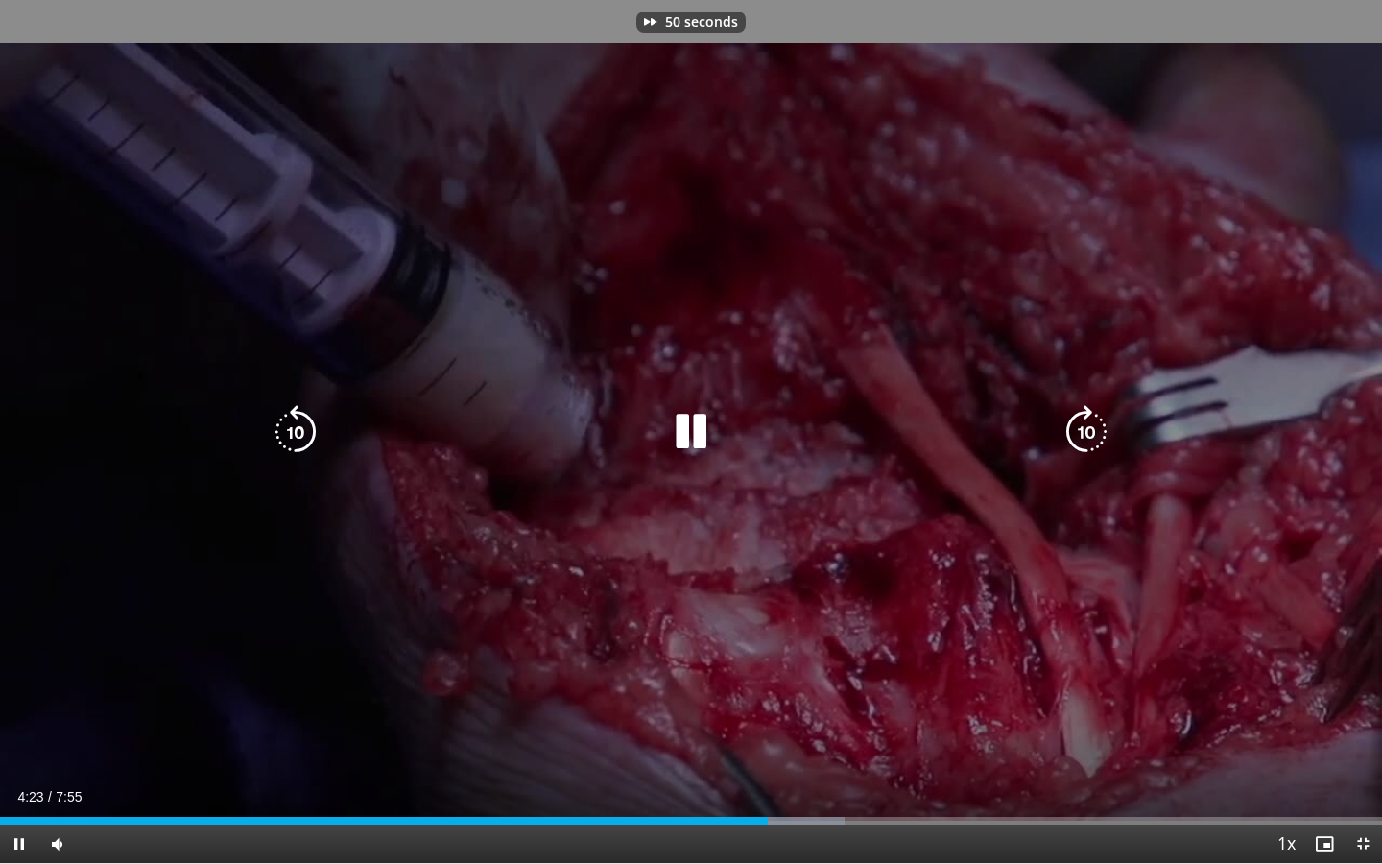
click at [1086, 435] on icon "Video Player" at bounding box center [1087, 432] width 54 height 54
click at [1090, 438] on icon "Video Player" at bounding box center [1087, 432] width 54 height 54
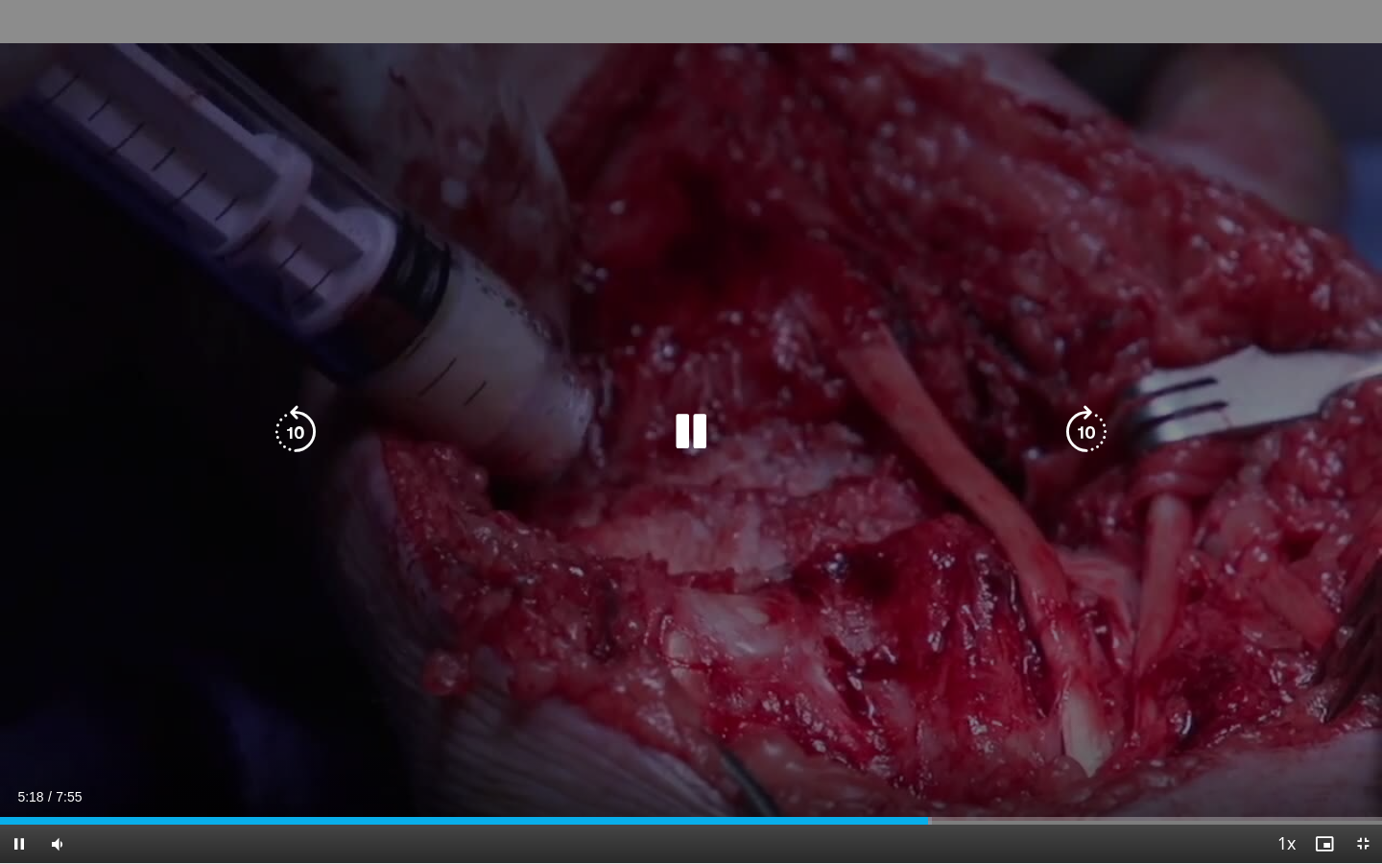
click at [1090, 438] on icon "Video Player" at bounding box center [1087, 432] width 54 height 54
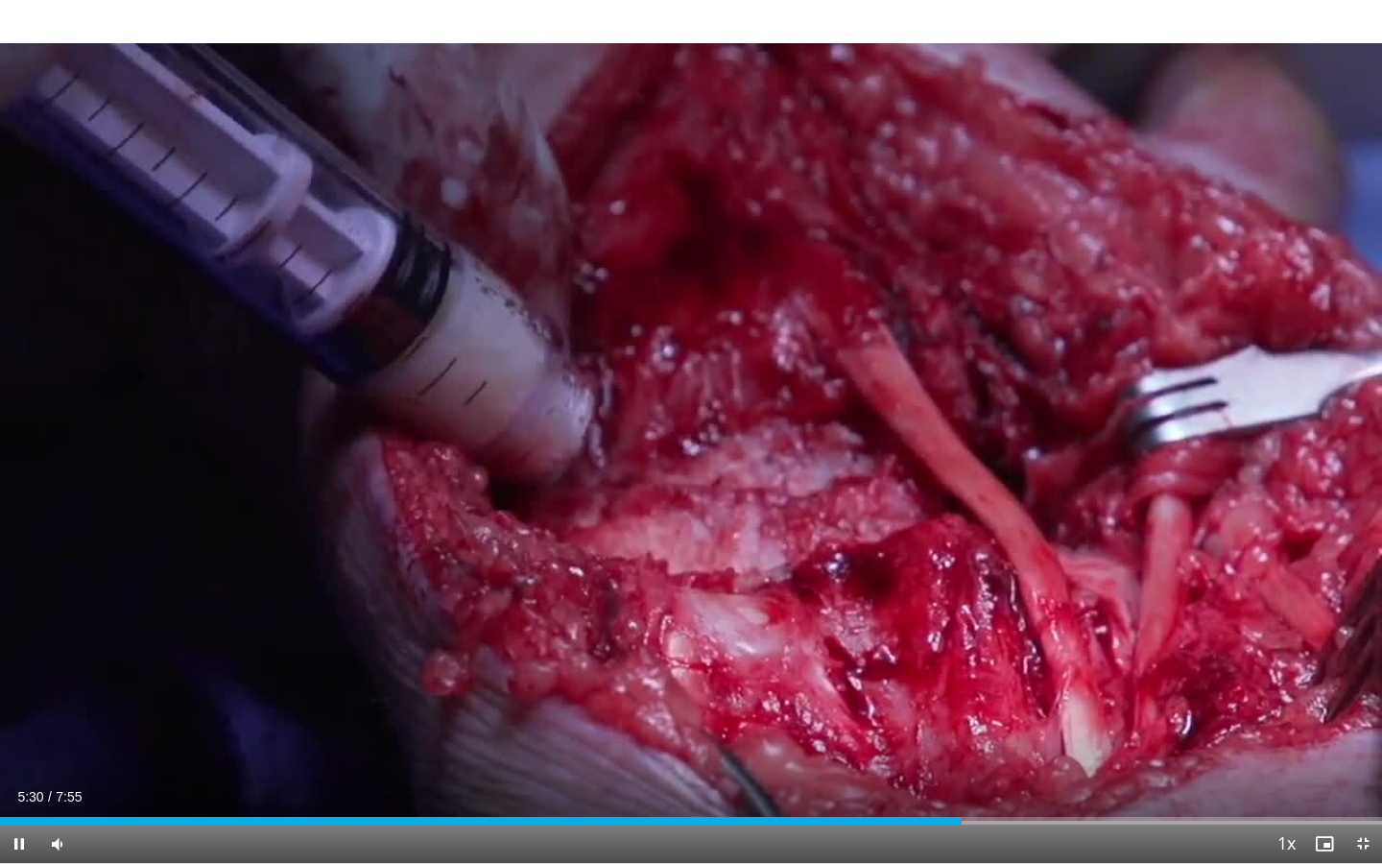
click at [1090, 438] on div "10 seconds Tap to unmute" at bounding box center [691, 431] width 1382 height 863
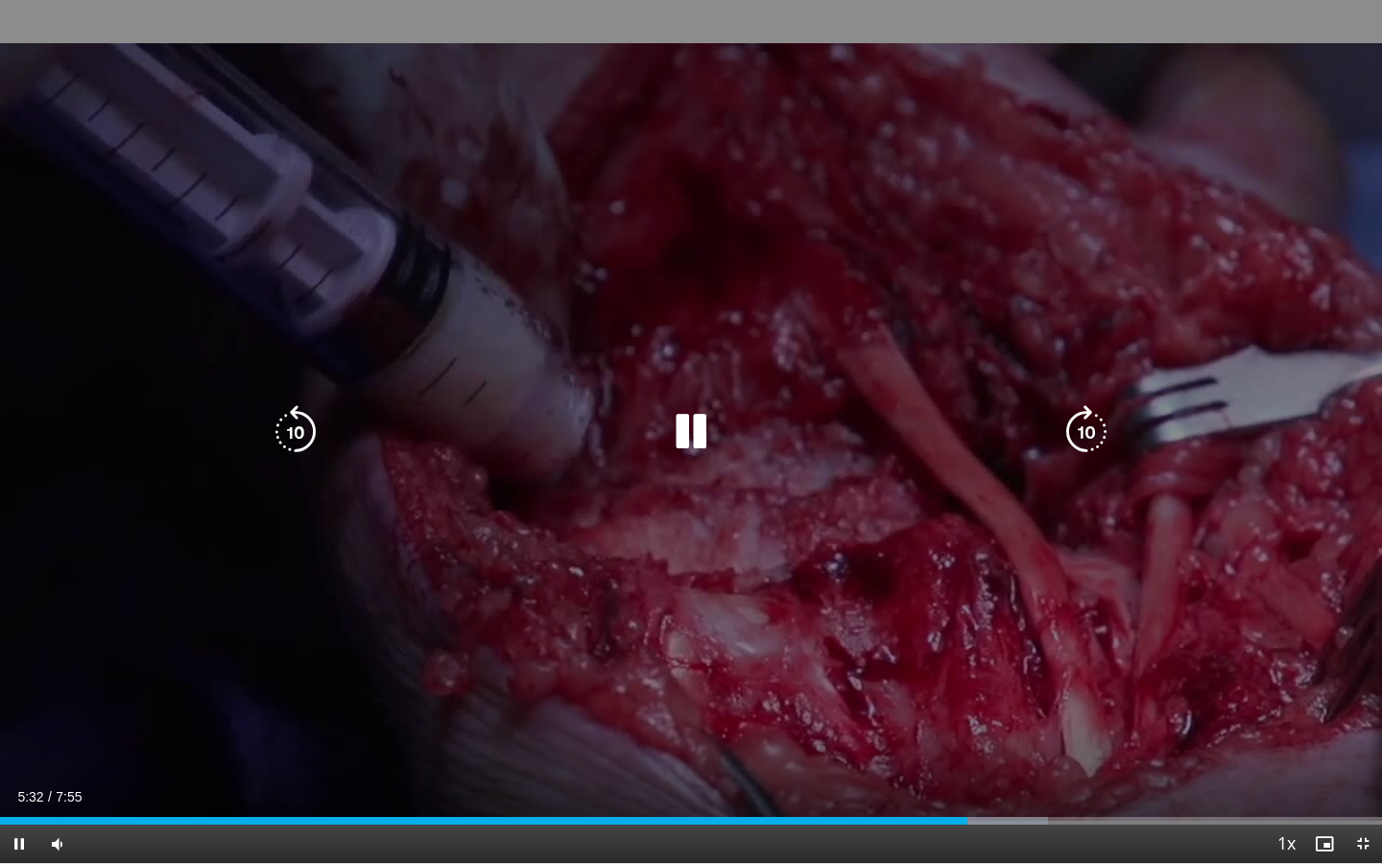
click at [1087, 442] on icon "Video Player" at bounding box center [1087, 432] width 54 height 54
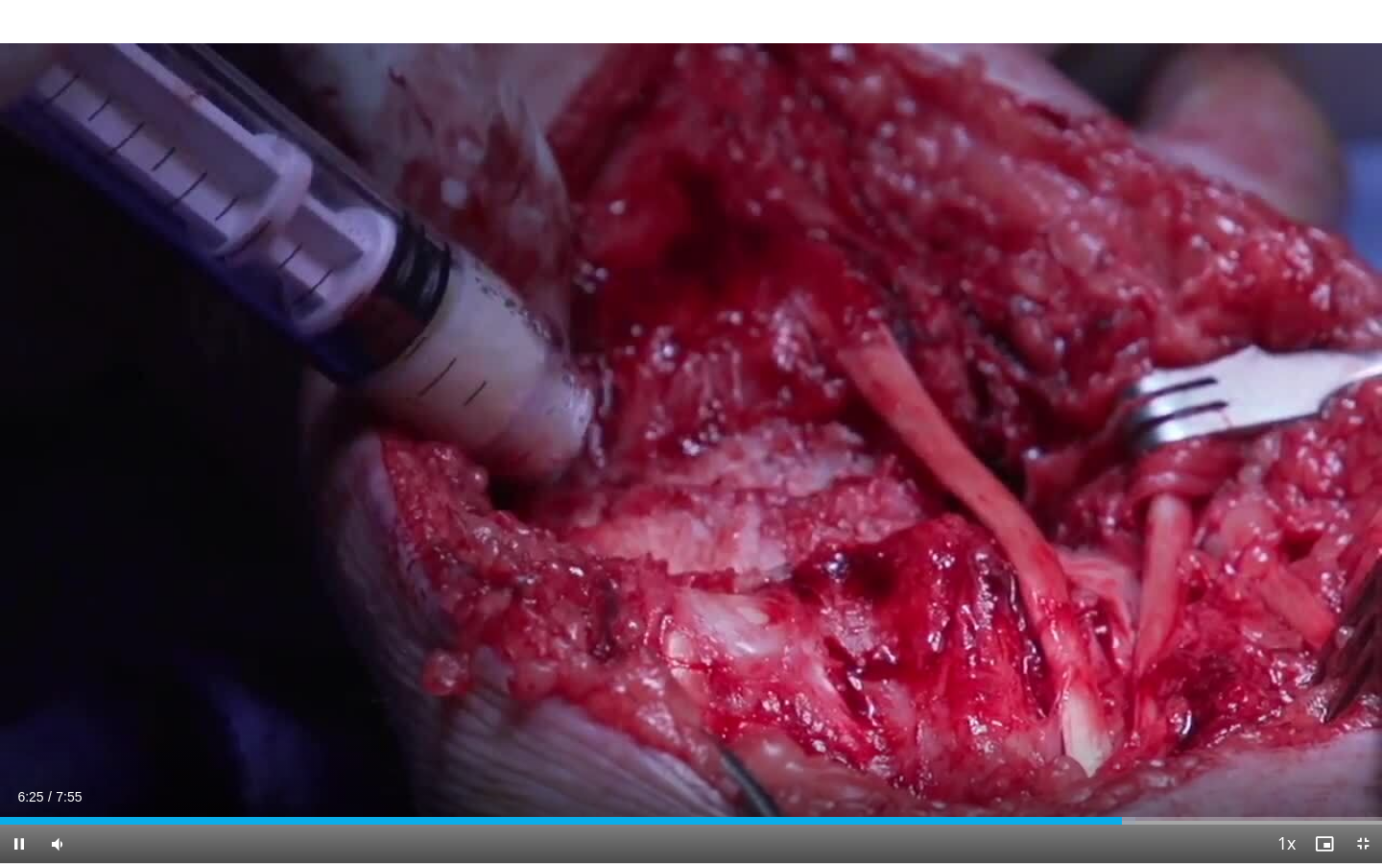
click at [1087, 442] on div "50 seconds Tap to unmute" at bounding box center [691, 431] width 1382 height 863
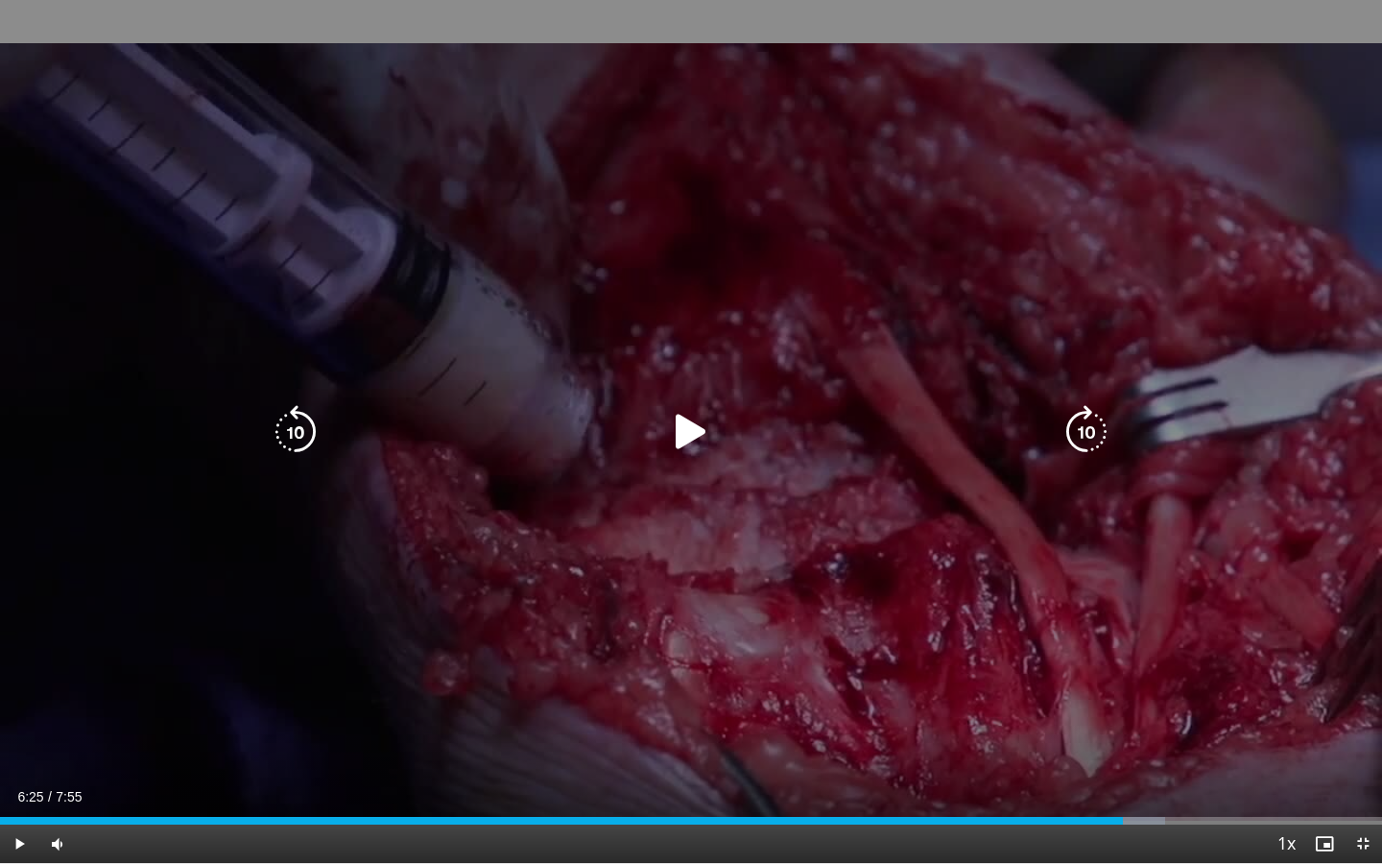
click at [1089, 426] on icon "Video Player" at bounding box center [1087, 432] width 54 height 54
click at [1088, 428] on icon "Video Player" at bounding box center [1087, 432] width 54 height 54
click at [685, 425] on icon "Video Player" at bounding box center [691, 432] width 54 height 54
click at [1092, 426] on icon "Video Player" at bounding box center [1087, 432] width 54 height 54
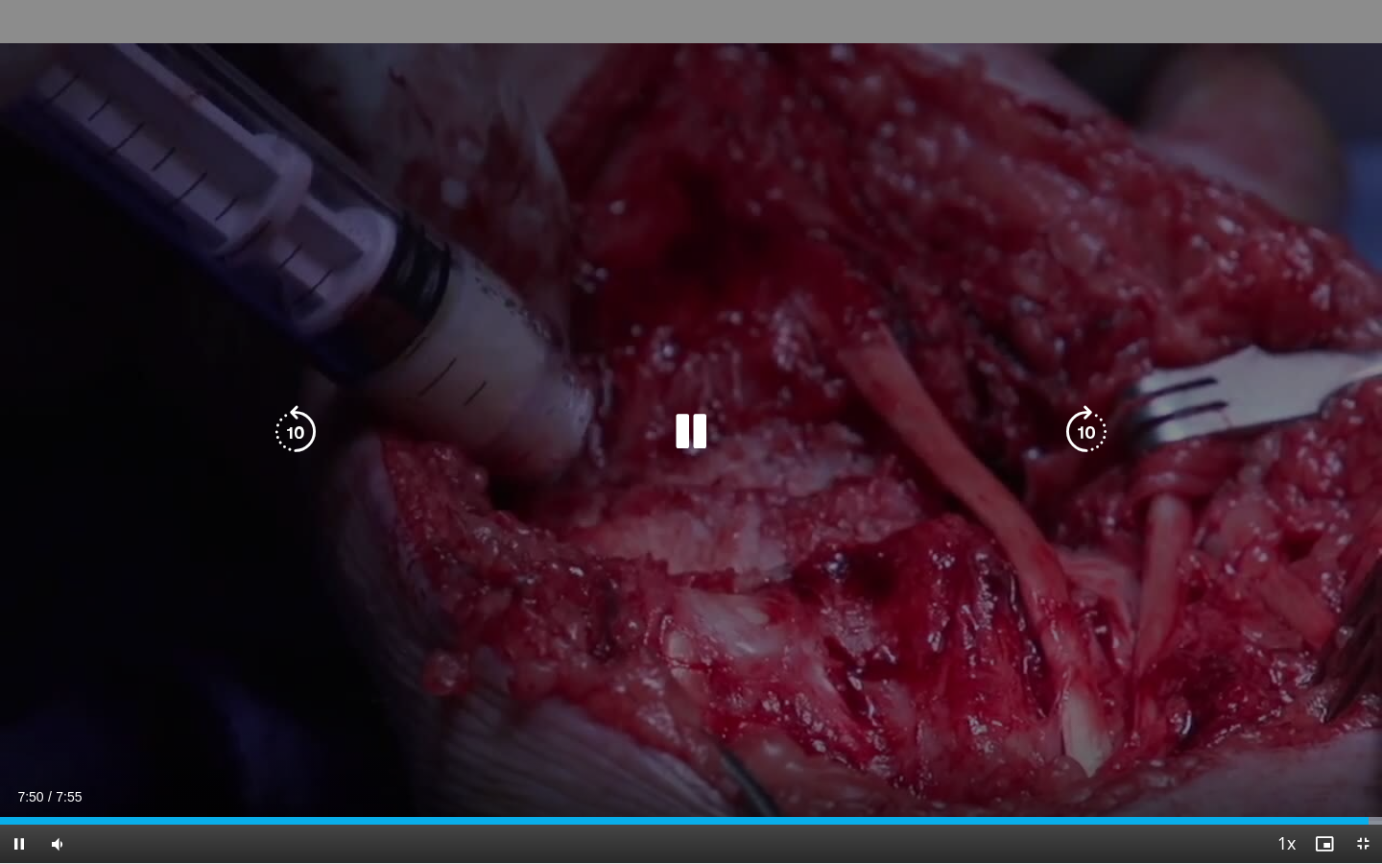
click at [302, 435] on icon "Video Player" at bounding box center [296, 432] width 54 height 54
click at [297, 437] on icon "Video Player" at bounding box center [296, 432] width 54 height 54
click at [688, 429] on icon "Video Player" at bounding box center [691, 432] width 54 height 54
click at [1094, 434] on icon "Video Player" at bounding box center [1087, 432] width 54 height 54
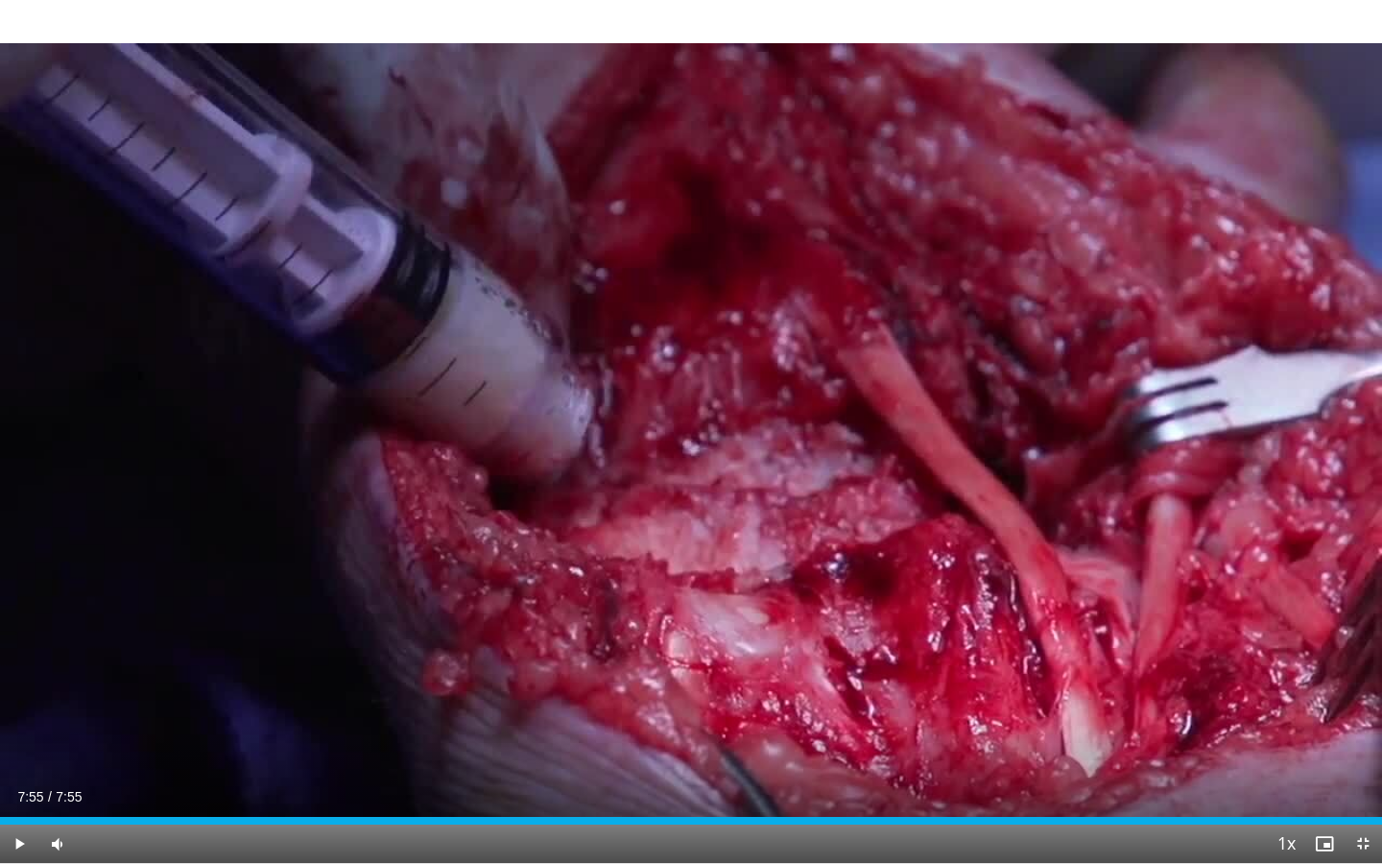
click at [1195, 778] on div "Current Time 7:55 / Duration 7:55 Play Skip Backward Skip Forward Mute 75% Load…" at bounding box center [691, 843] width 1382 height 38
click at [1362, 778] on span "Video Player" at bounding box center [1363, 843] width 38 height 38
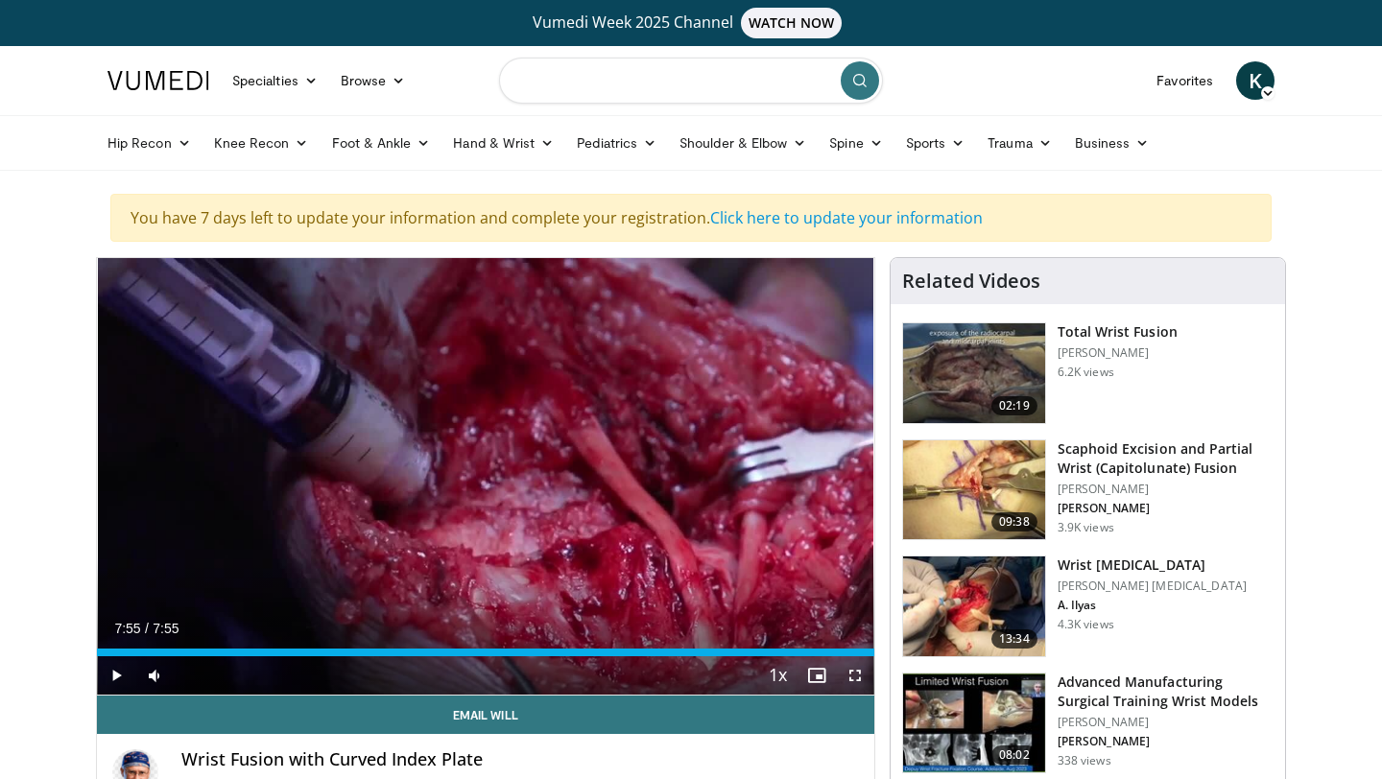
click at [764, 66] on input "Search topics, interventions" at bounding box center [691, 81] width 384 height 46
type input "*"
type input "**********"
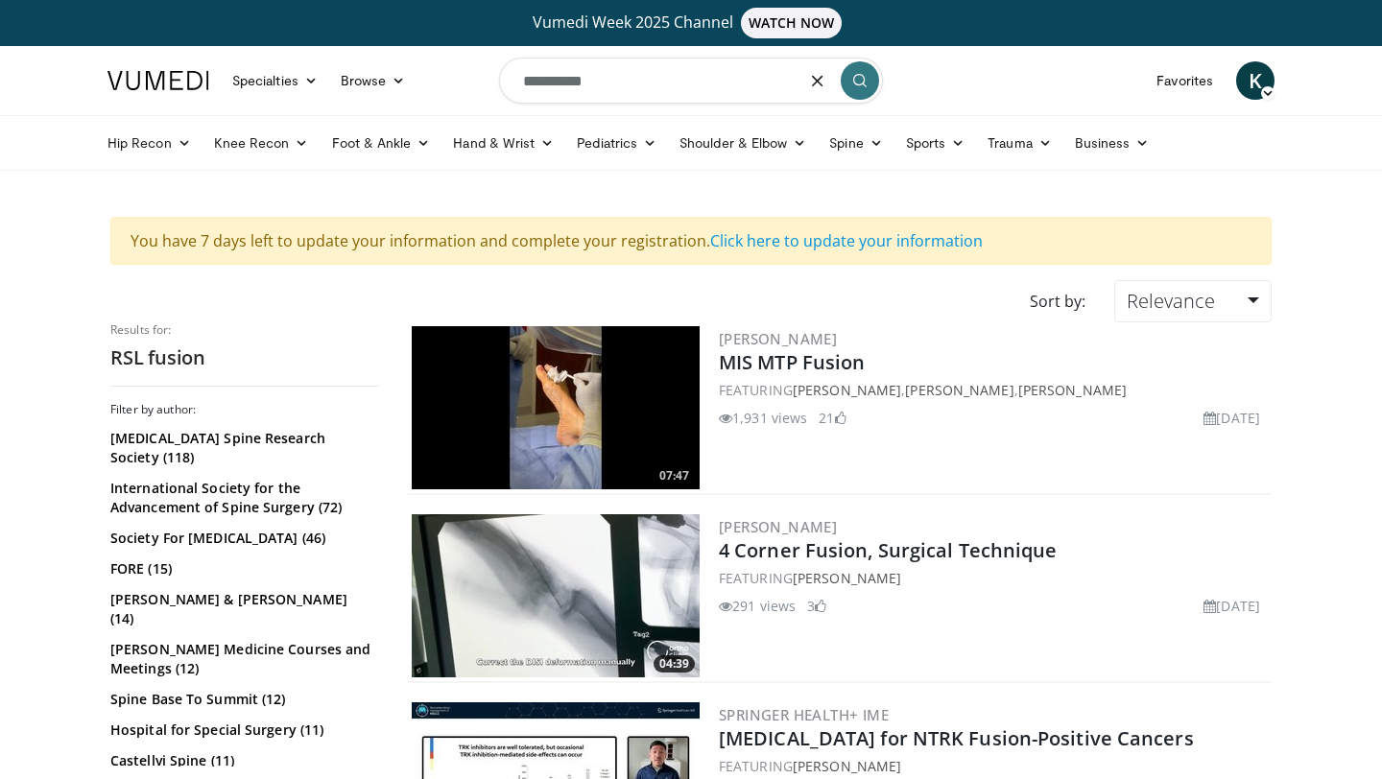
drag, startPoint x: 551, startPoint y: 83, endPoint x: 451, endPoint y: 72, distance: 100.4
click at [451, 72] on nav "Specialties Adult & Family Medicine Allergy, [MEDICAL_DATA], Immunology Anesthe…" at bounding box center [691, 80] width 1190 height 69
type input "**********"
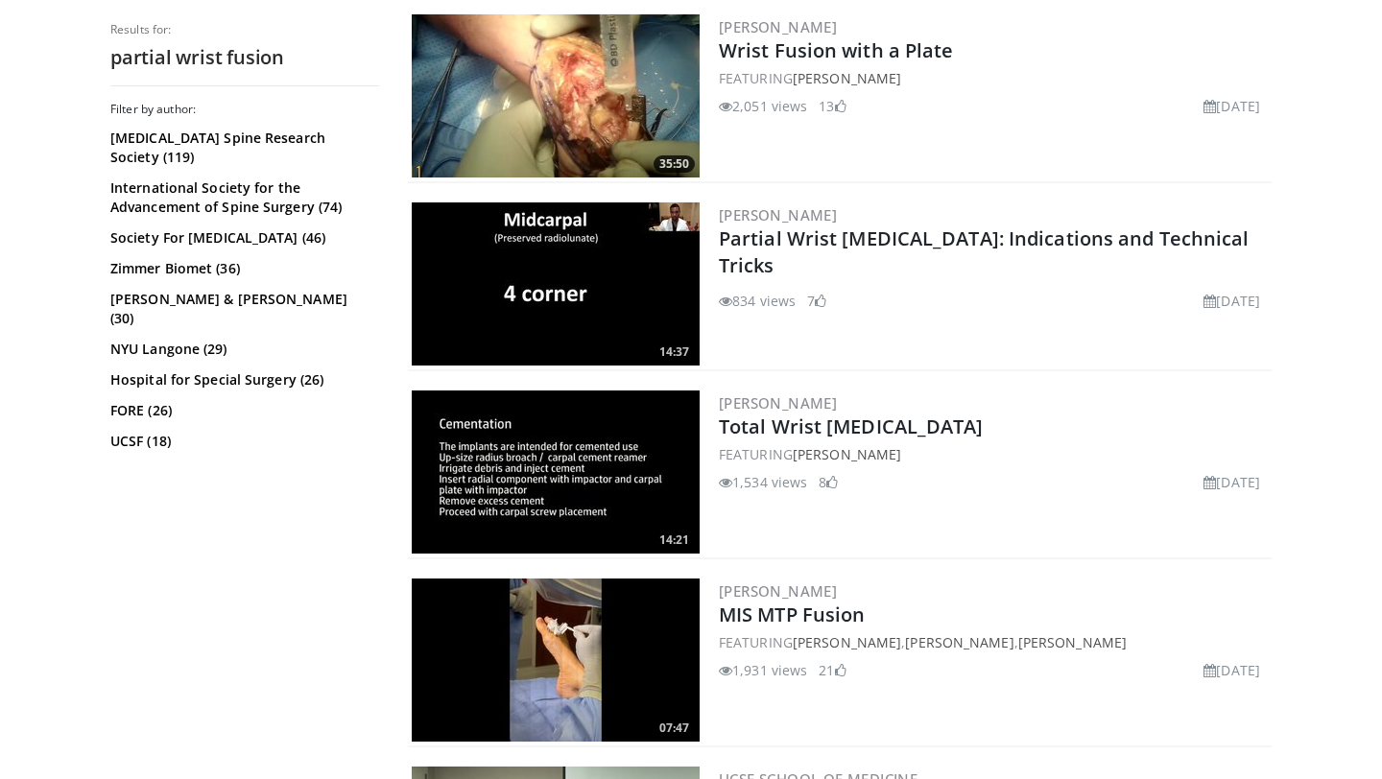
scroll to position [3117, 0]
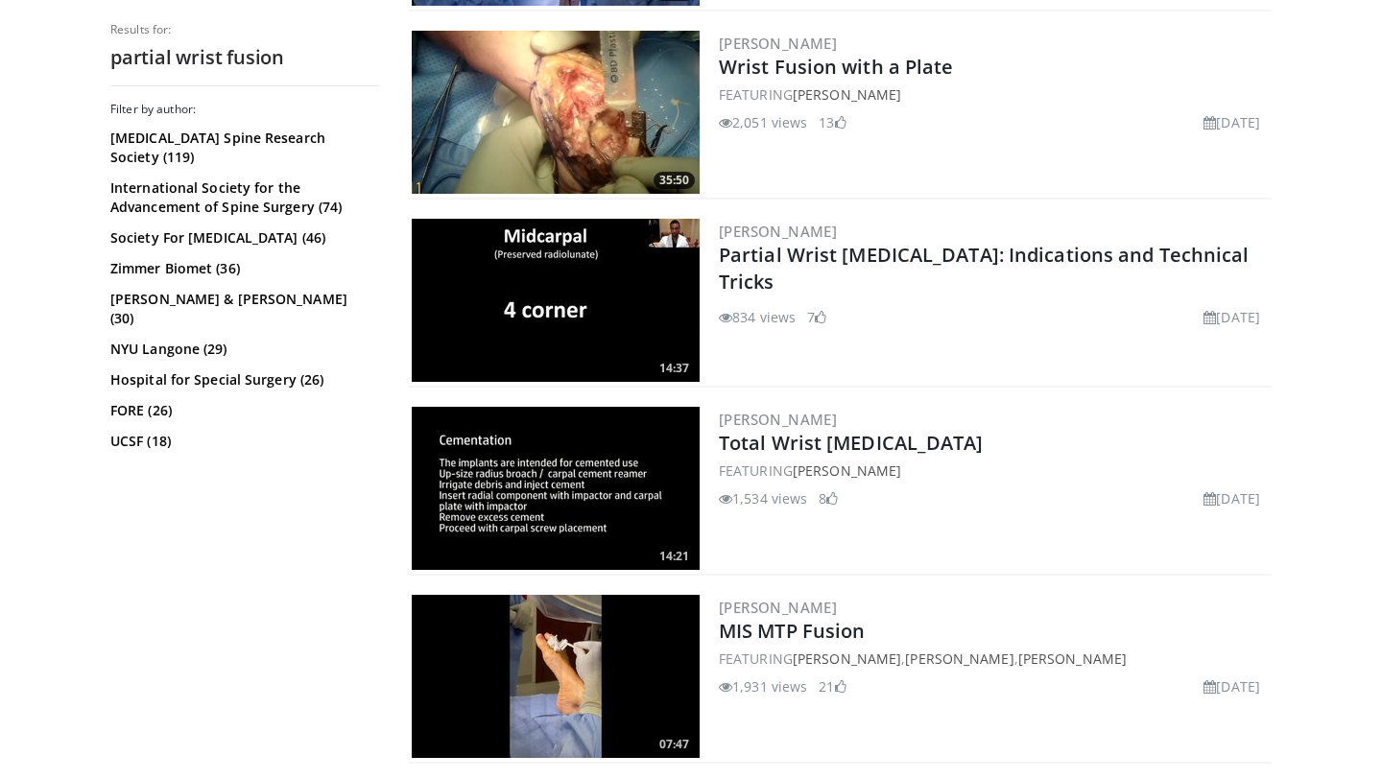
click at [605, 326] on img at bounding box center [556, 300] width 288 height 163
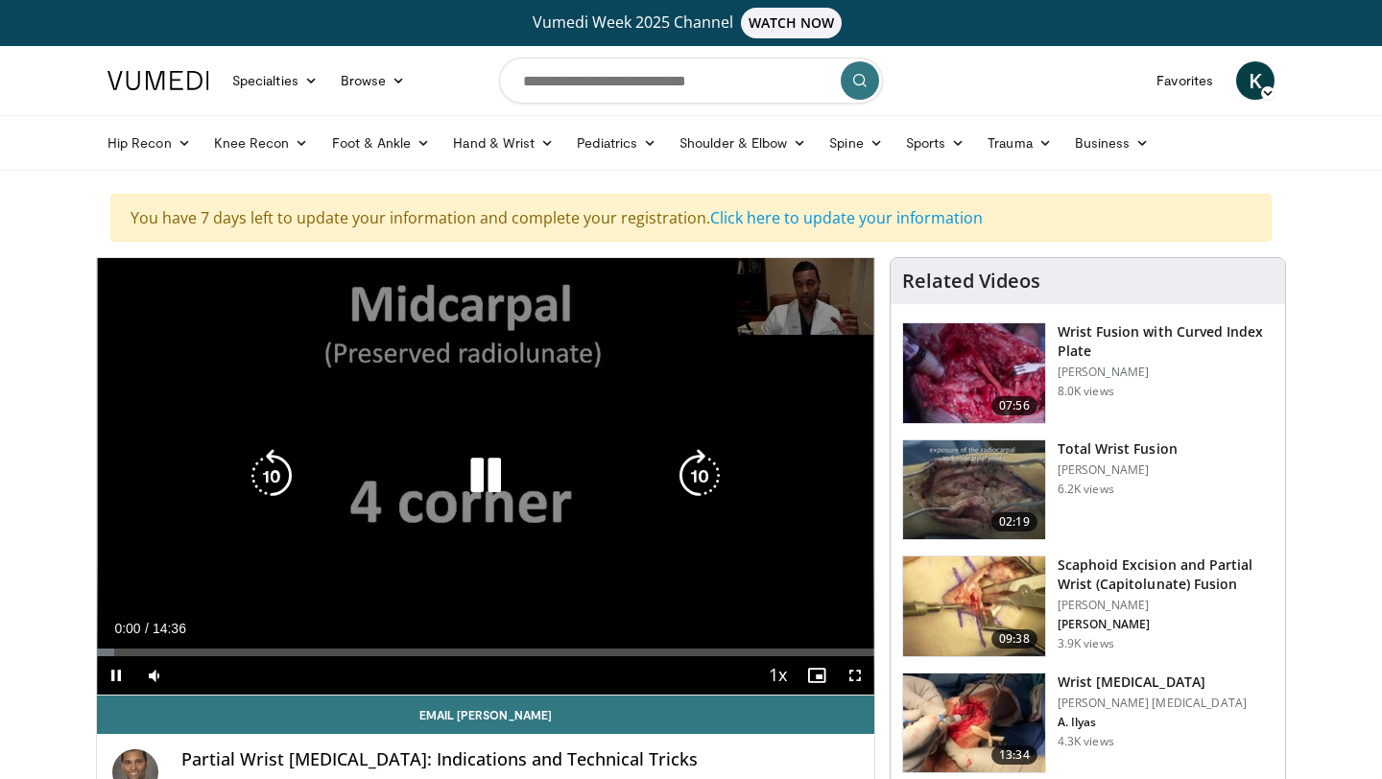
click at [707, 471] on icon "Video Player" at bounding box center [700, 476] width 54 height 54
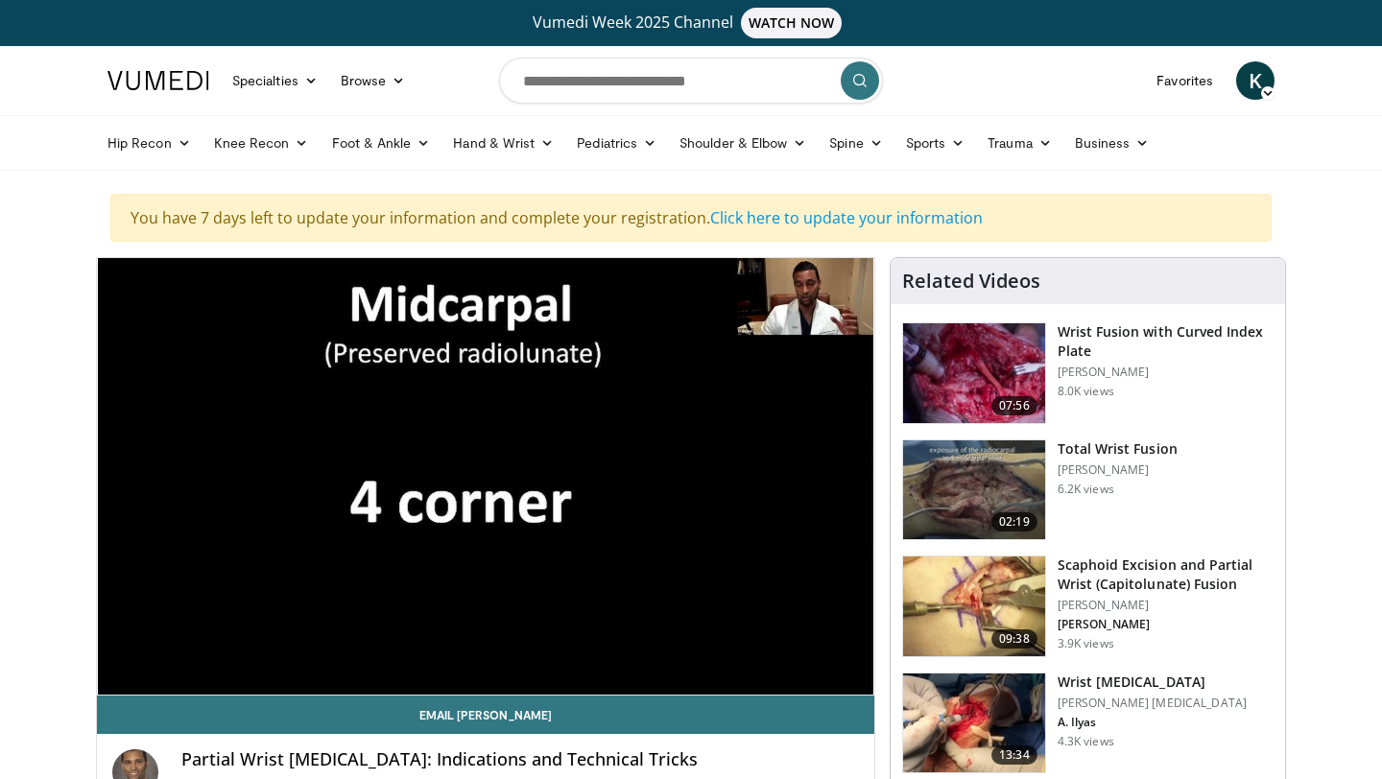
click at [707, 471] on div "30 seconds Tap to unmute" at bounding box center [485, 476] width 777 height 437
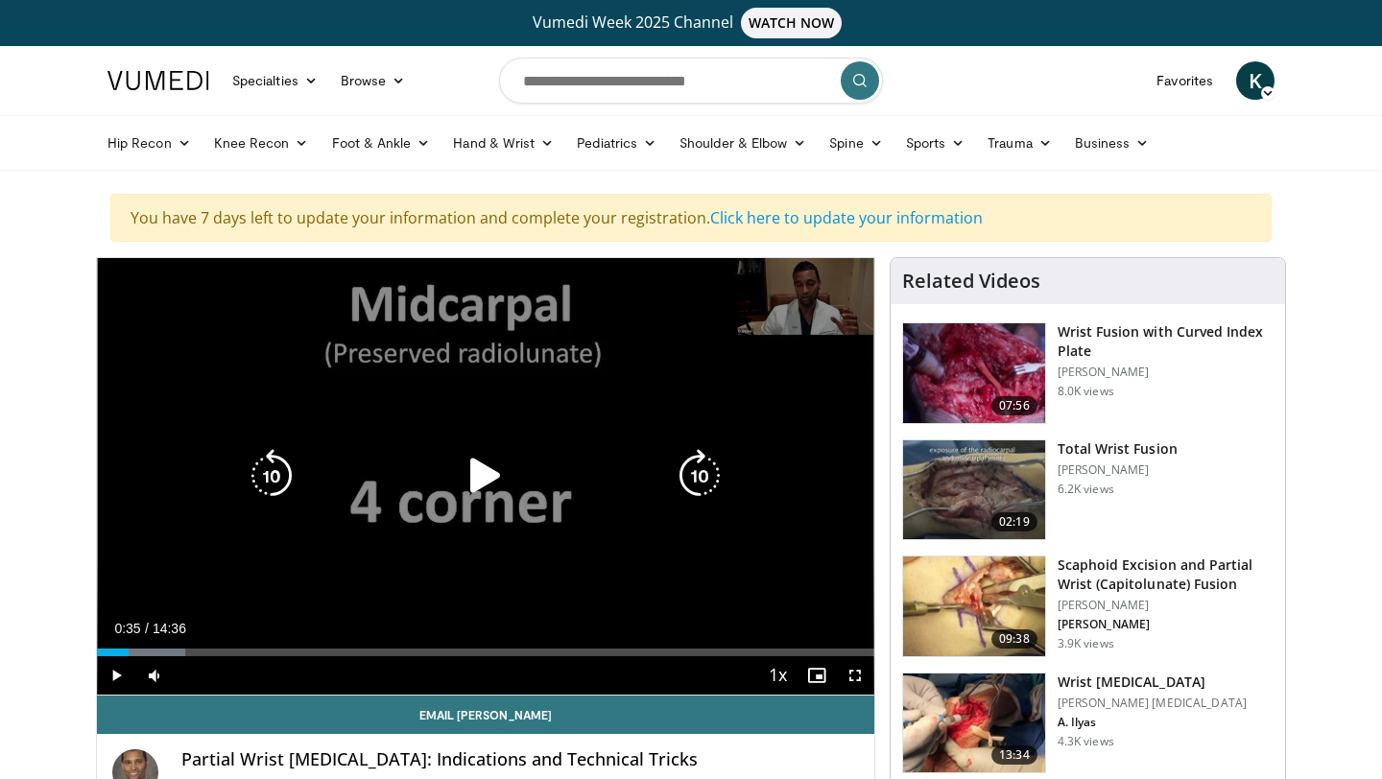
click at [697, 484] on icon "Video Player" at bounding box center [700, 476] width 54 height 54
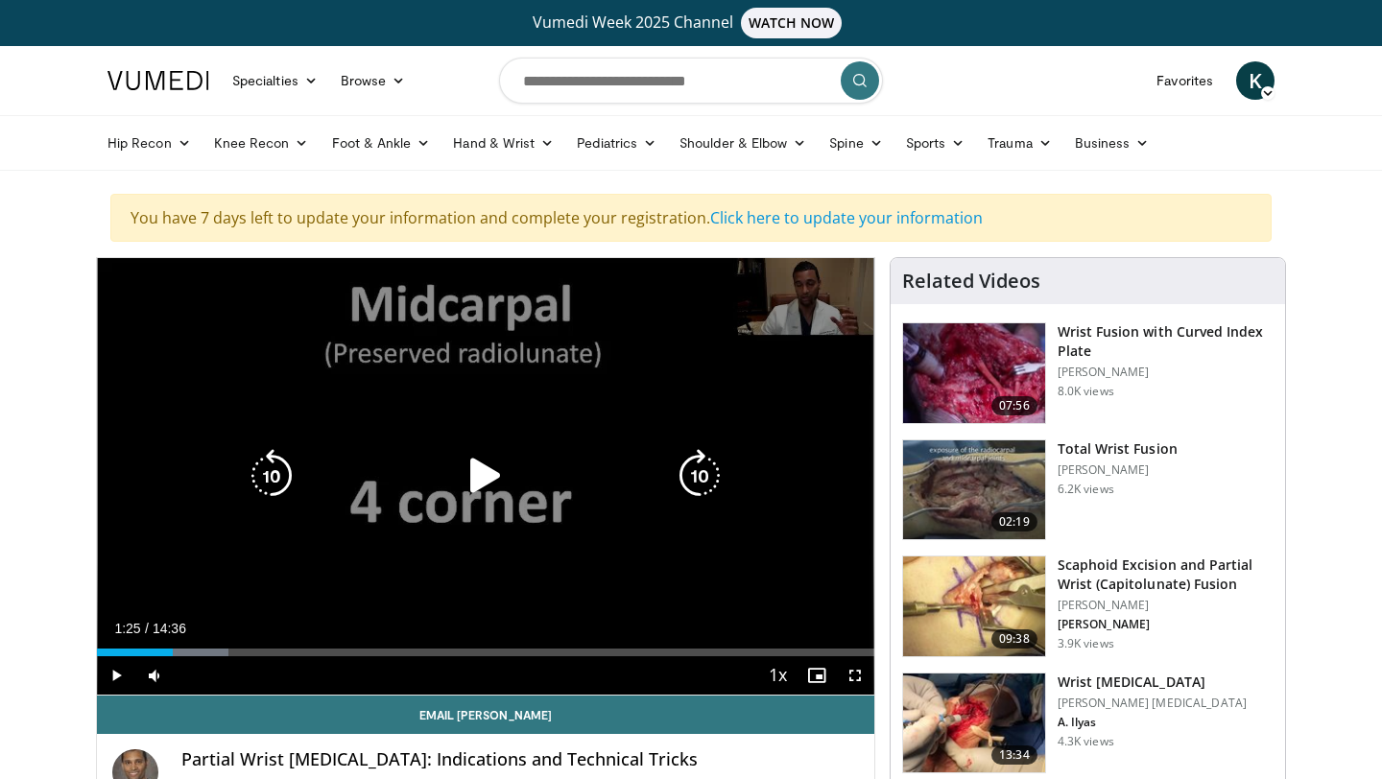
click at [697, 484] on icon "Video Player" at bounding box center [700, 476] width 54 height 54
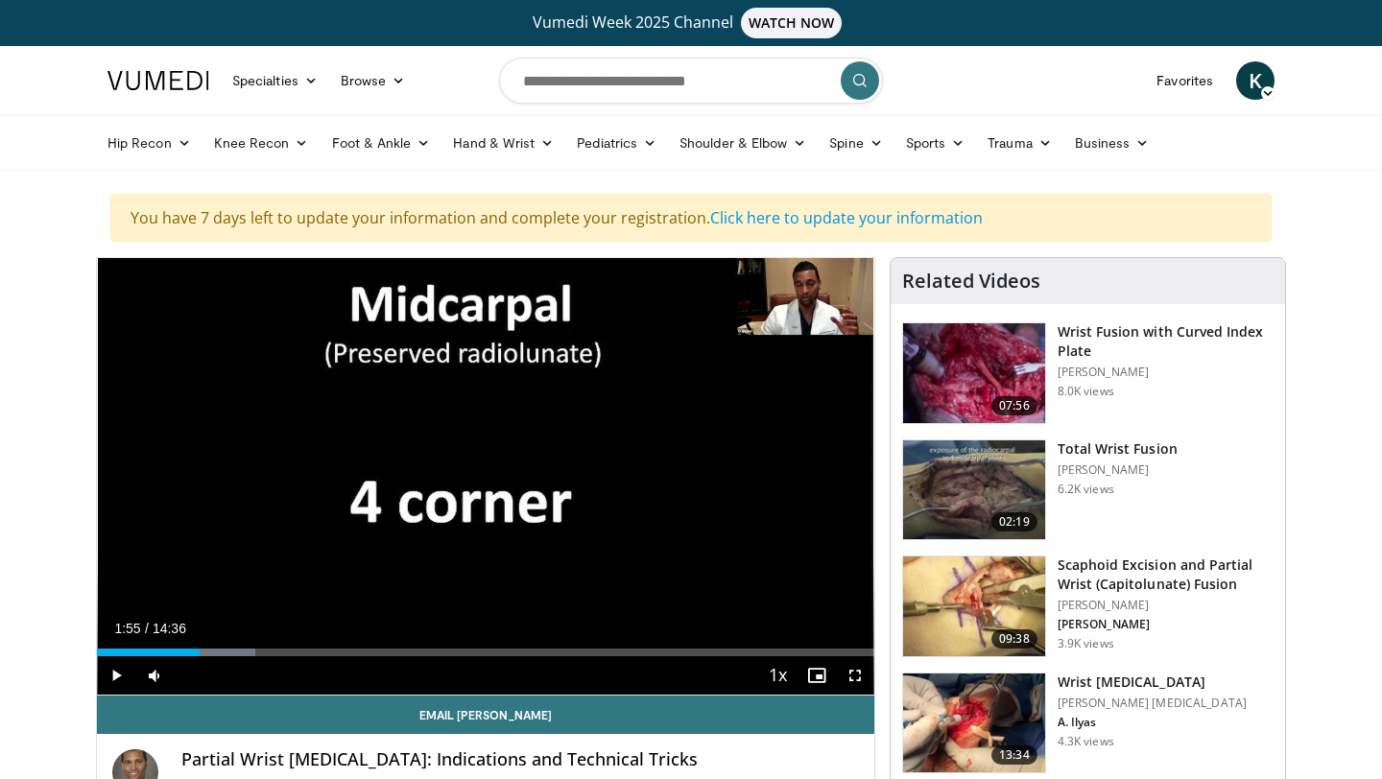
click at [697, 484] on div "30 seconds Tap to unmute" at bounding box center [485, 476] width 777 height 437
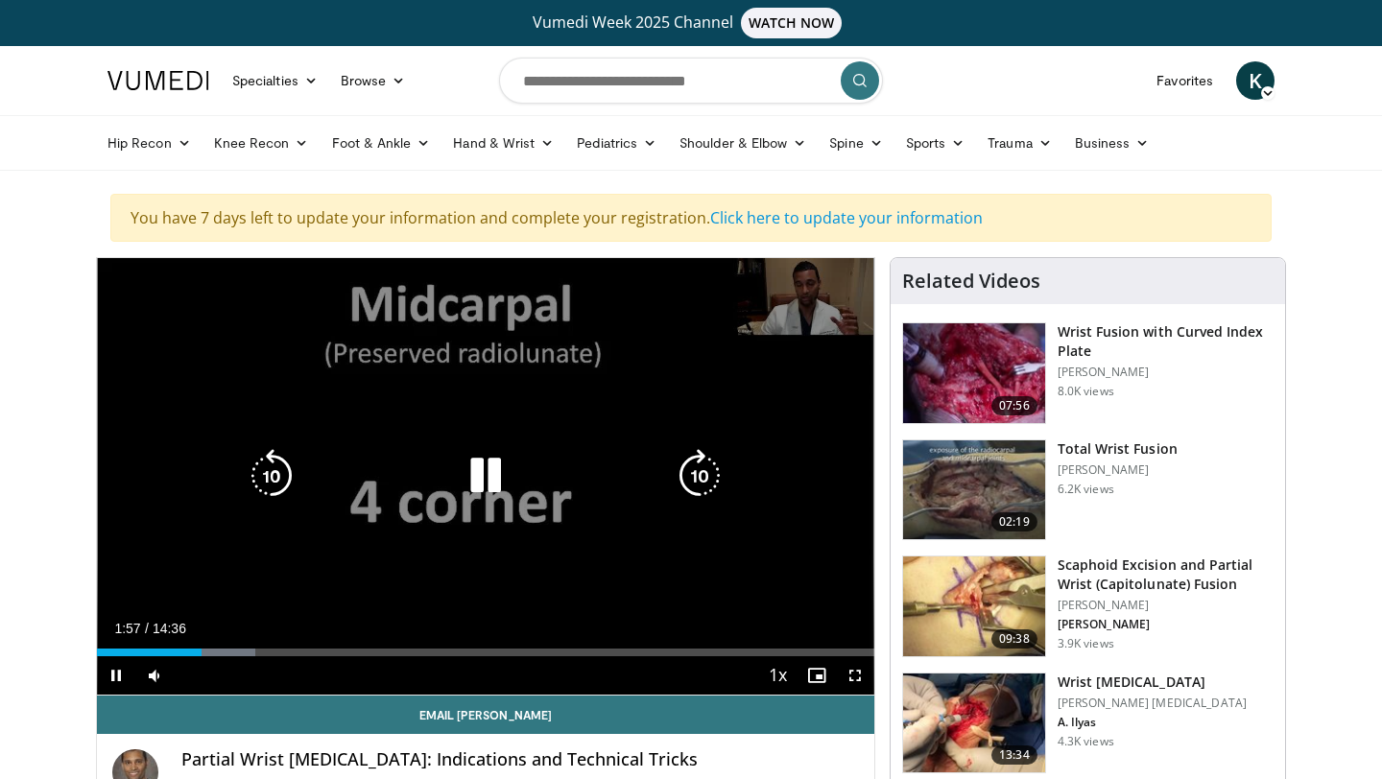
click at [698, 477] on icon "Video Player" at bounding box center [700, 476] width 54 height 54
click at [702, 465] on icon "Video Player" at bounding box center [700, 476] width 54 height 54
click at [490, 473] on icon "Video Player" at bounding box center [486, 476] width 54 height 54
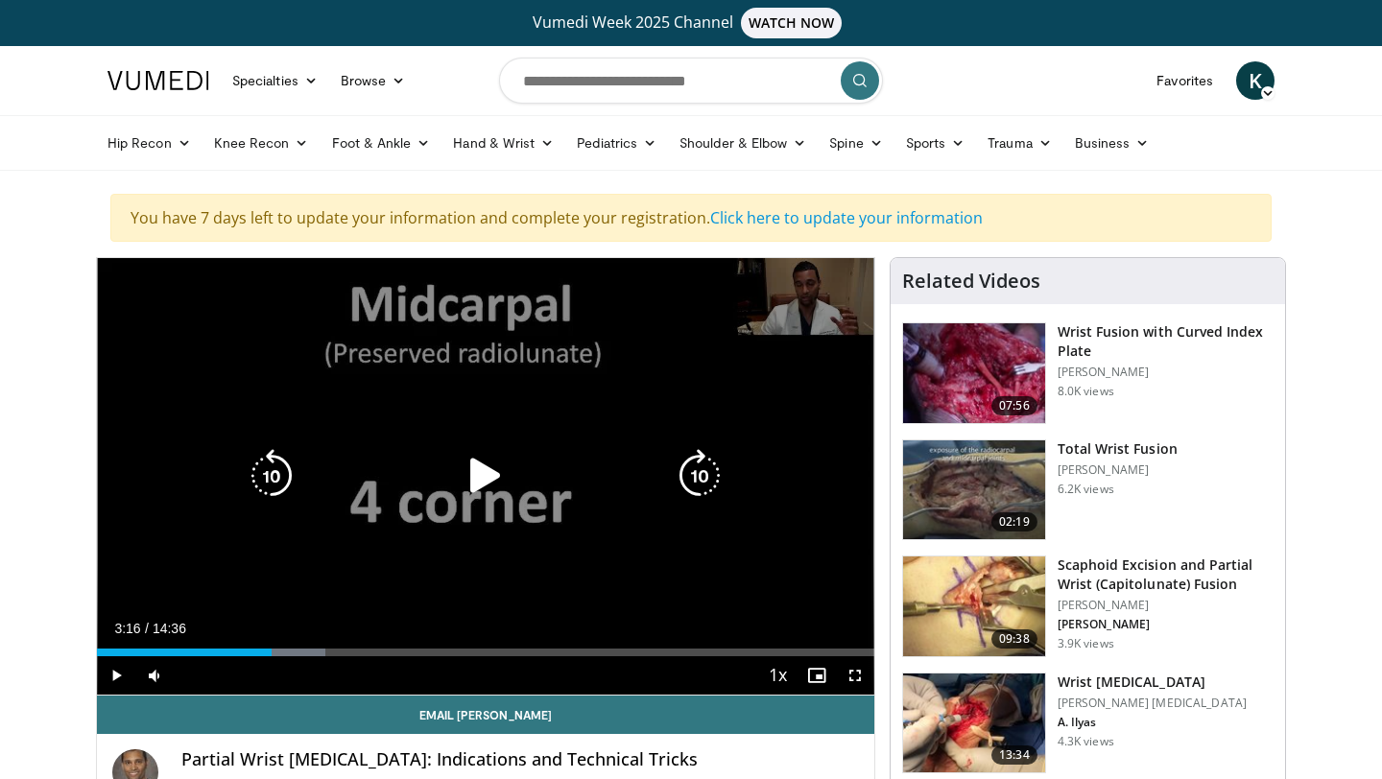
click at [483, 467] on icon "Video Player" at bounding box center [486, 476] width 54 height 54
click at [701, 467] on icon "Video Player" at bounding box center [700, 476] width 54 height 54
click at [279, 464] on icon "Video Player" at bounding box center [272, 476] width 54 height 54
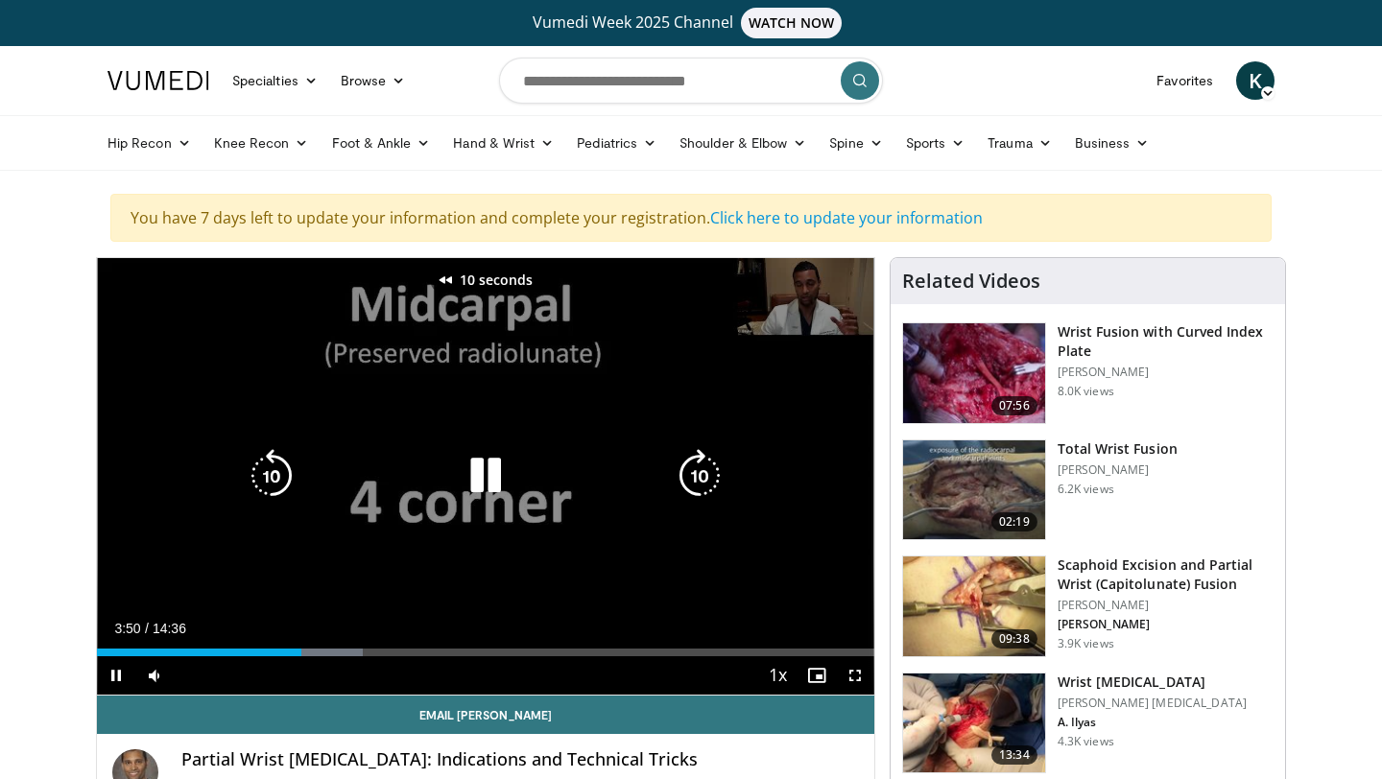
click at [501, 476] on icon "Video Player" at bounding box center [486, 476] width 54 height 54
click at [712, 473] on icon "Video Player" at bounding box center [700, 476] width 54 height 54
click at [704, 474] on icon "Video Player" at bounding box center [700, 476] width 54 height 54
click at [694, 474] on icon "Video Player" at bounding box center [700, 476] width 54 height 54
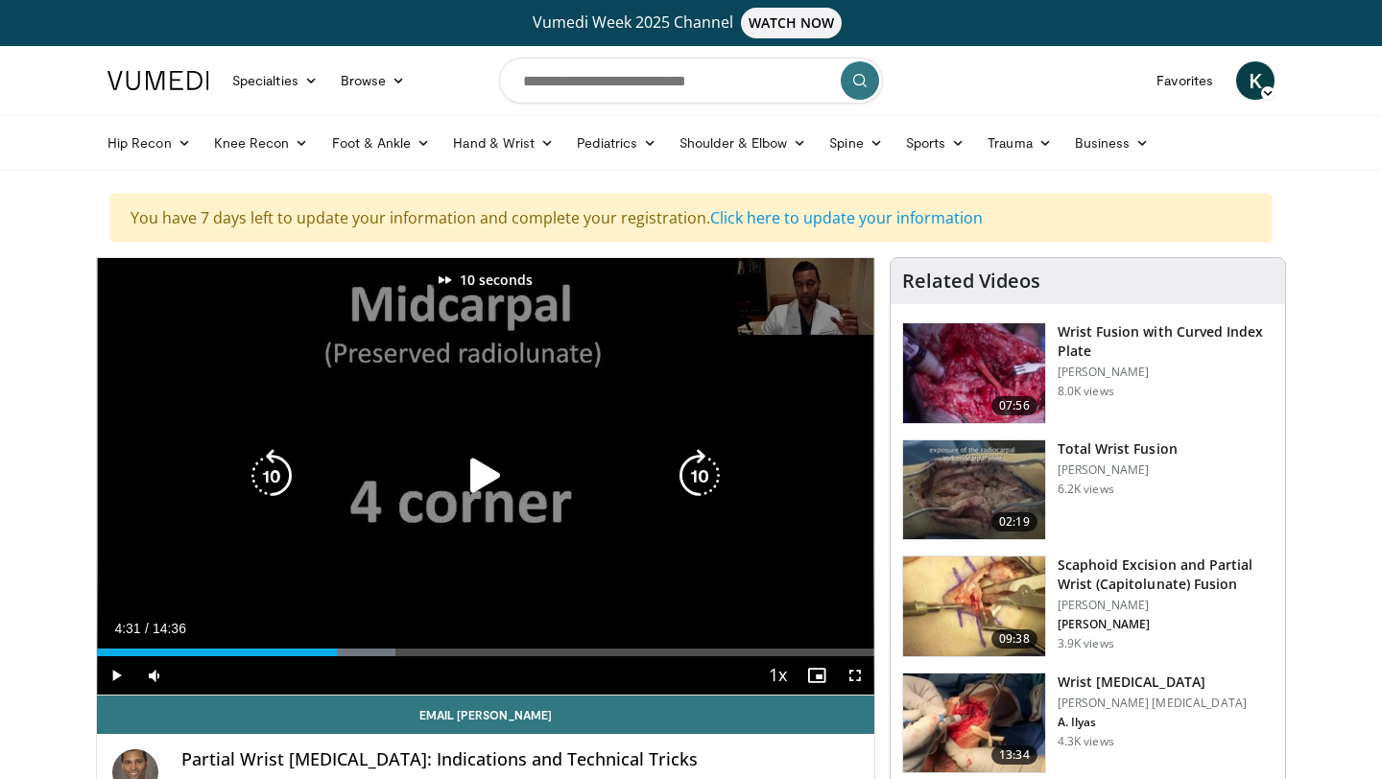
click at [694, 474] on icon "Video Player" at bounding box center [700, 476] width 54 height 54
click at [705, 481] on icon "Video Player" at bounding box center [700, 476] width 54 height 54
click at [709, 477] on icon "Video Player" at bounding box center [700, 476] width 54 height 54
click at [708, 471] on icon "Video Player" at bounding box center [700, 476] width 54 height 54
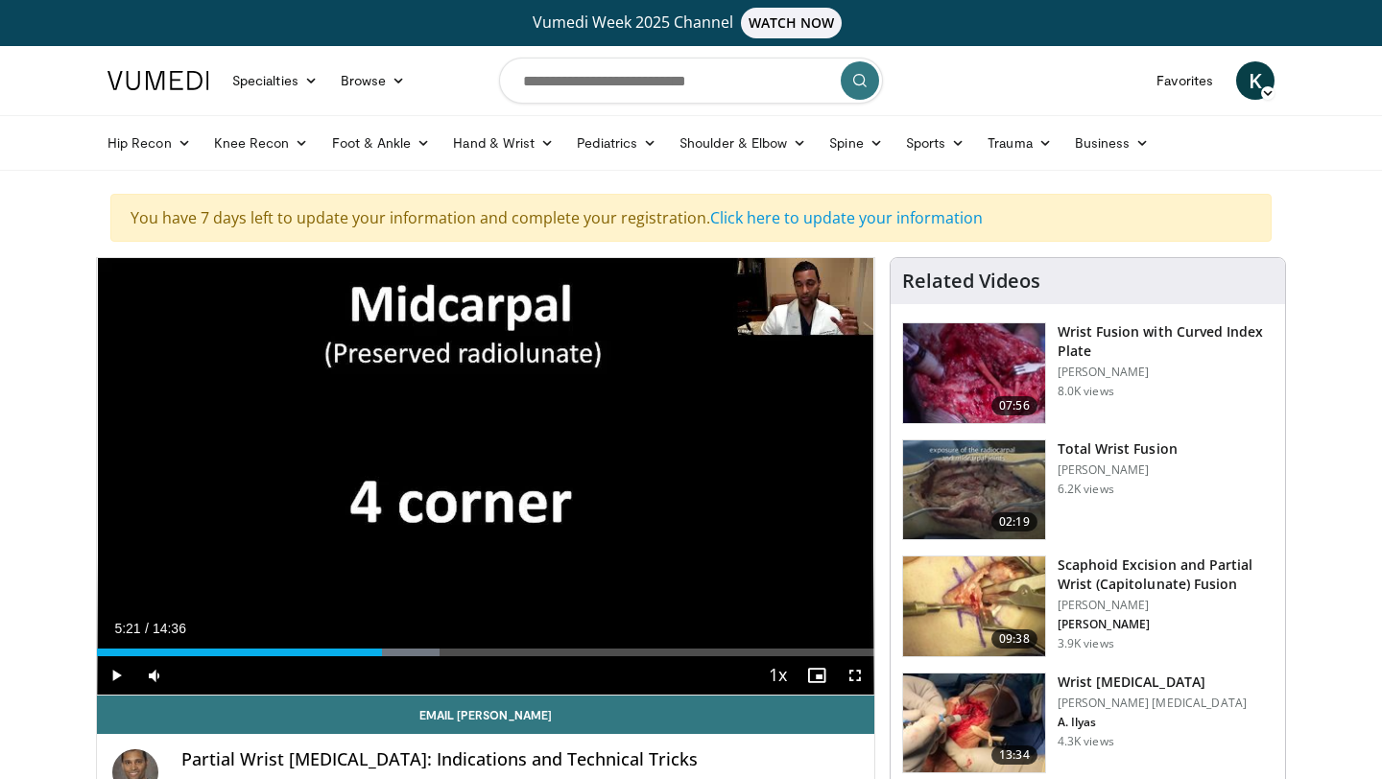
click at [708, 471] on div "10 seconds Tap to unmute" at bounding box center [485, 476] width 777 height 437
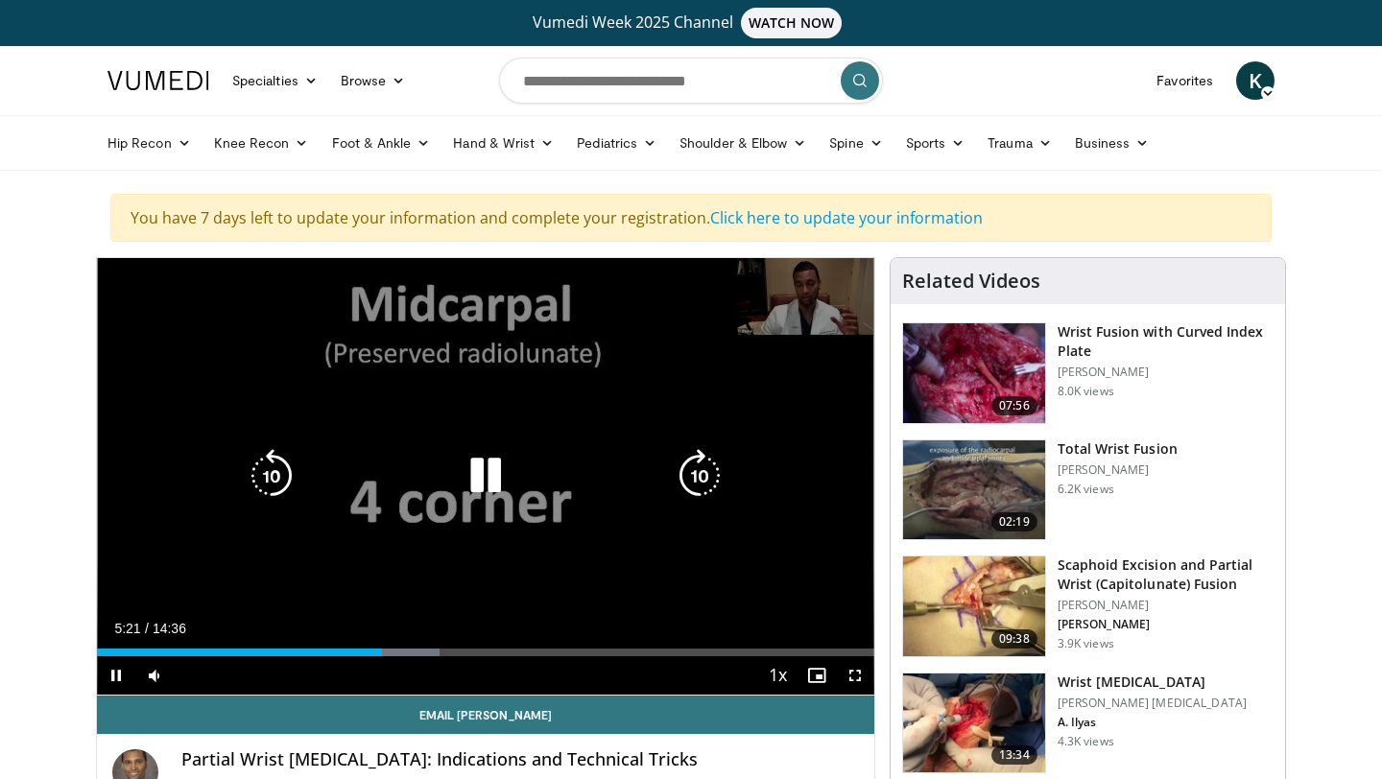
click at [706, 466] on icon "Video Player" at bounding box center [700, 476] width 54 height 54
click at [488, 462] on icon "Video Player" at bounding box center [486, 476] width 54 height 54
click at [487, 470] on icon "Video Player" at bounding box center [486, 476] width 54 height 54
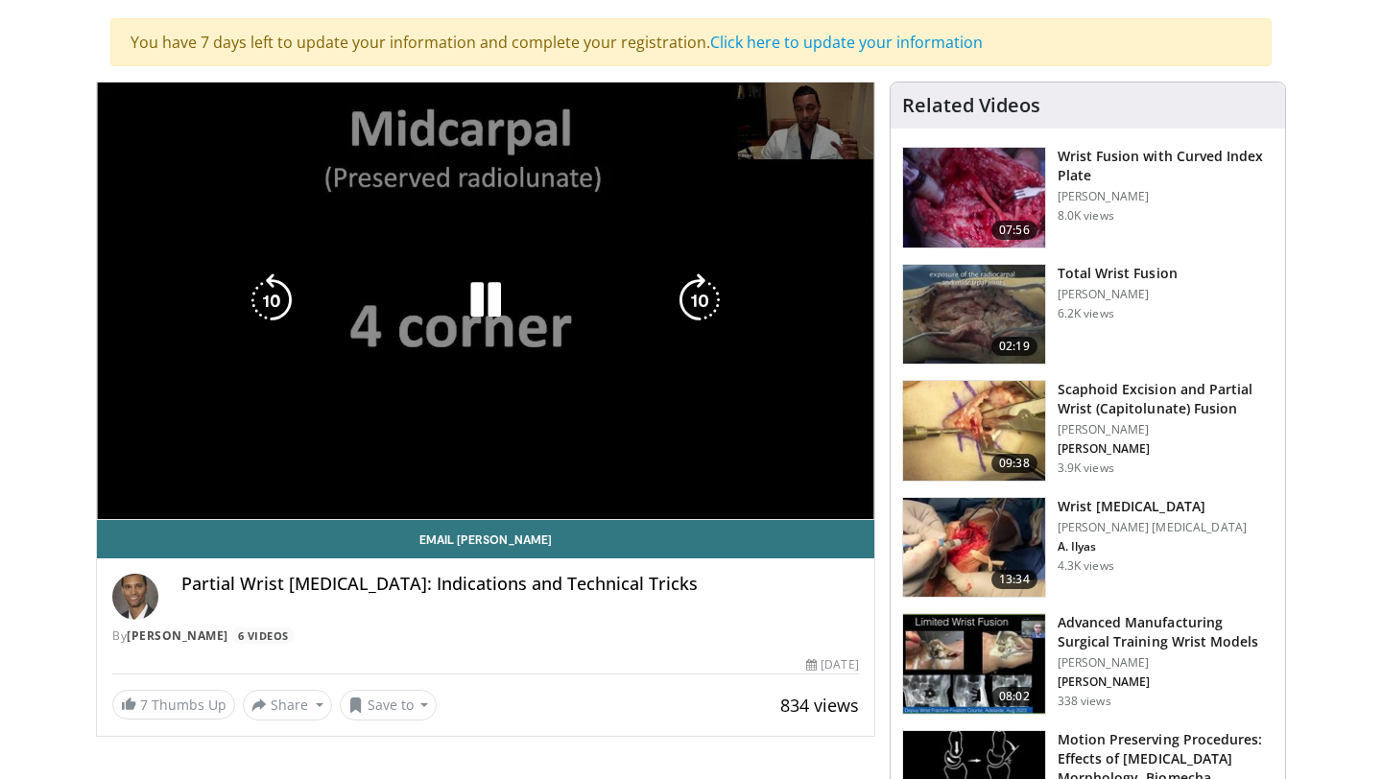
scroll to position [182, 0]
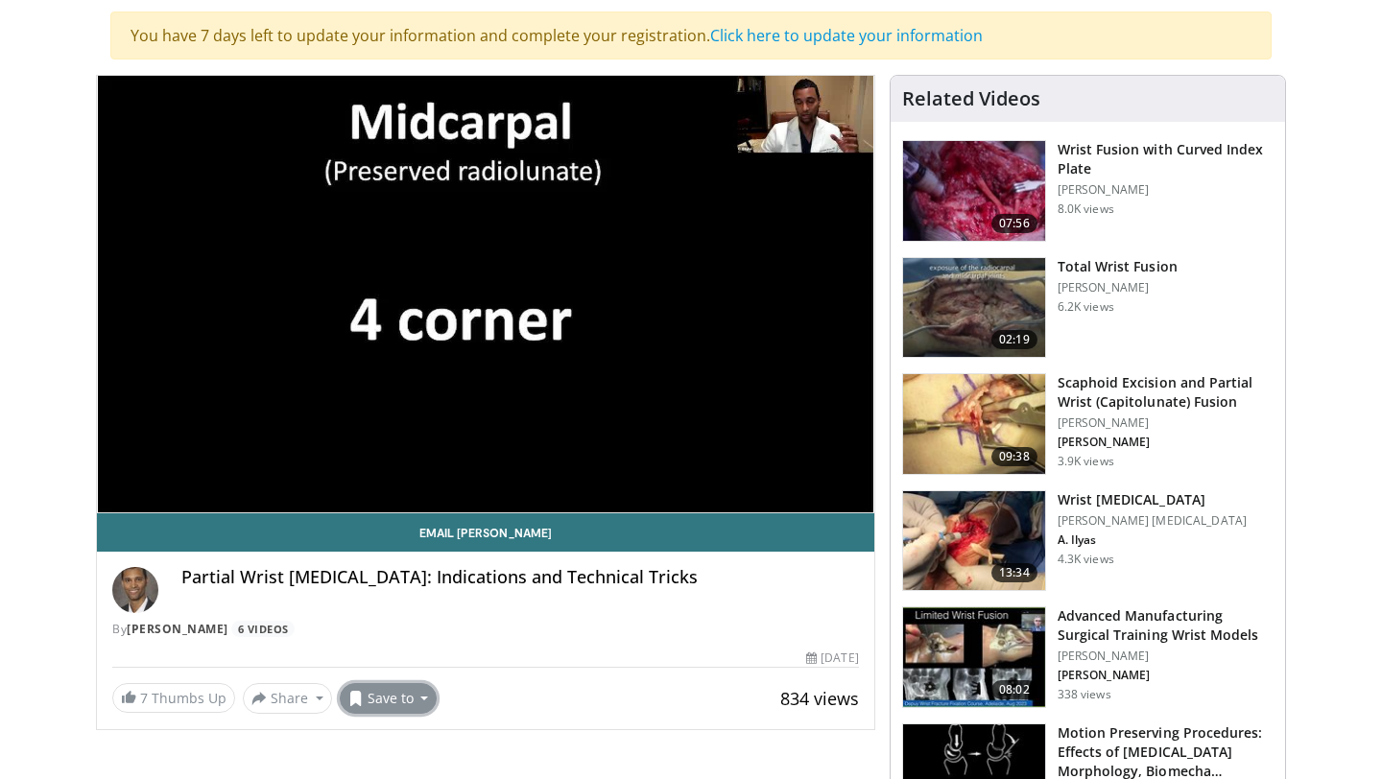
click at [383, 697] on button "Save to" at bounding box center [389, 698] width 98 height 31
click at [430, 619] on span "Add to Favorites" at bounding box center [423, 612] width 118 height 21
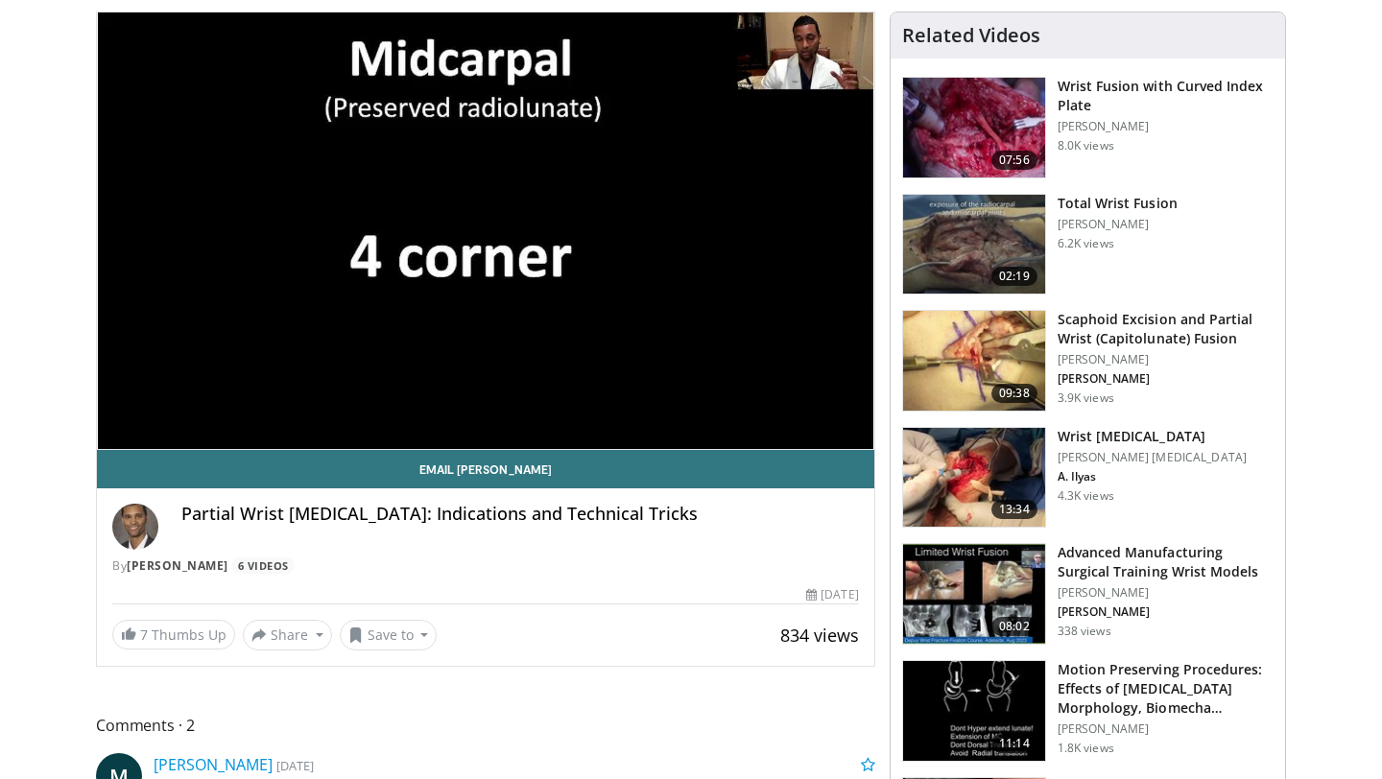
scroll to position [179, 0]
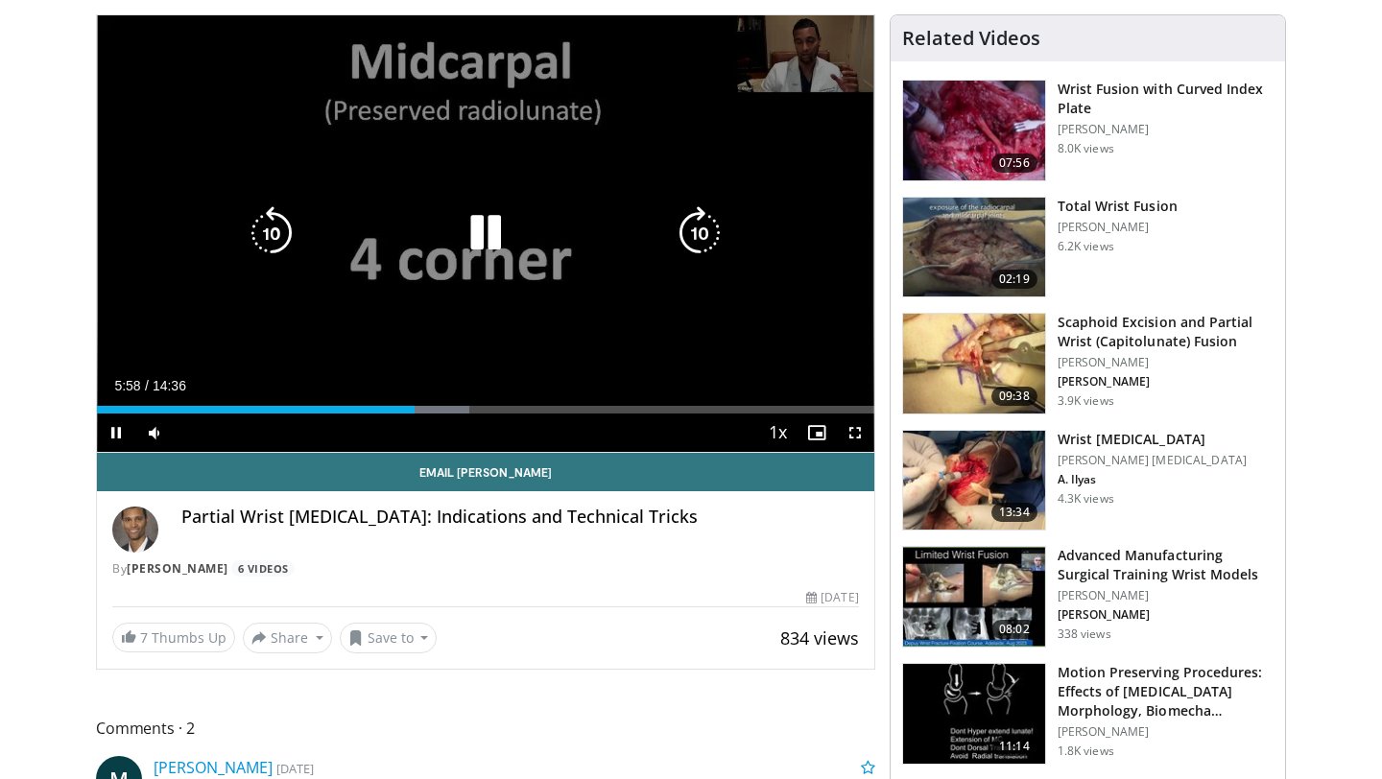
click at [701, 240] on icon "Video Player" at bounding box center [700, 233] width 54 height 54
click at [701, 226] on icon "Video Player" at bounding box center [700, 233] width 54 height 54
click at [701, 233] on icon "Video Player" at bounding box center [700, 233] width 54 height 54
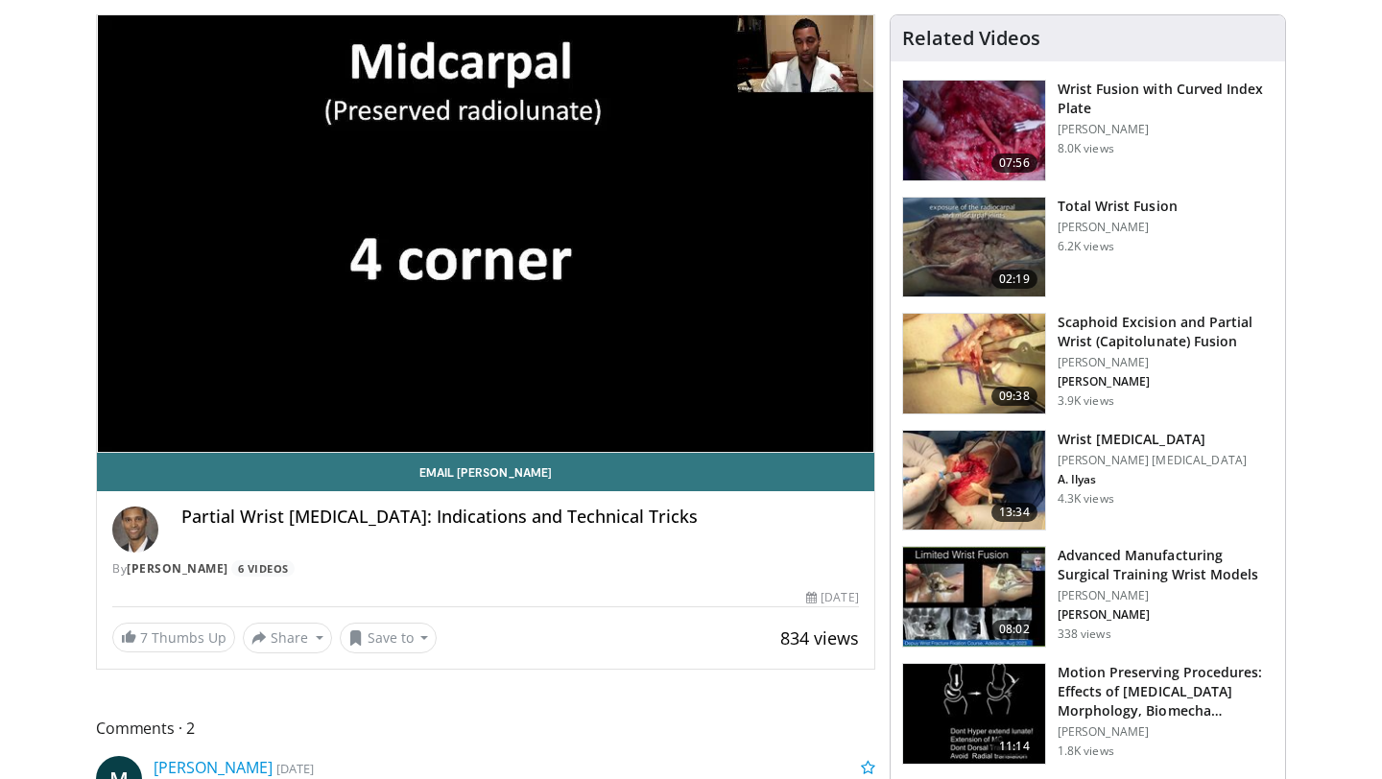
click at [701, 233] on div "10 seconds Tap to unmute" at bounding box center [485, 233] width 777 height 437
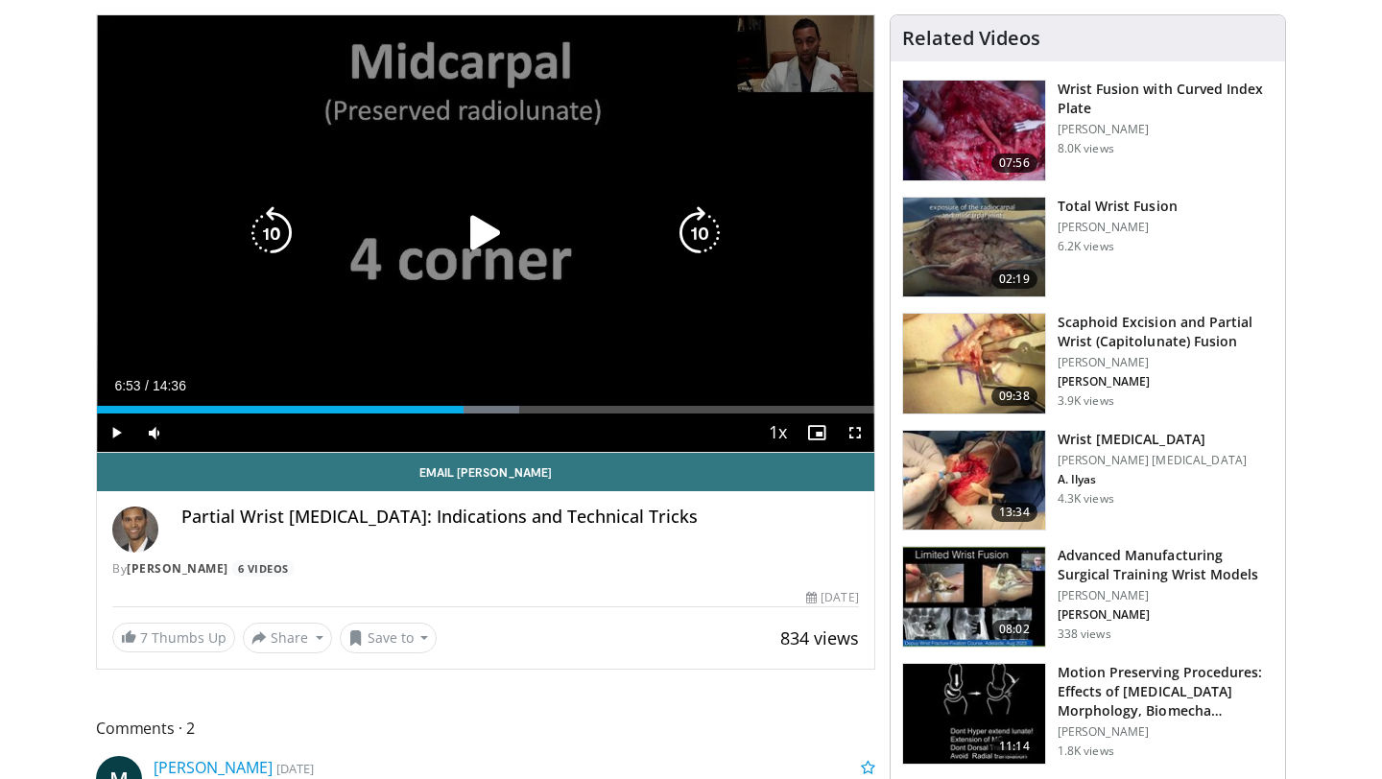
click at [697, 234] on icon "Video Player" at bounding box center [700, 233] width 54 height 54
click at [497, 224] on icon "Video Player" at bounding box center [486, 233] width 54 height 54
click at [731, 226] on div "10 seconds Tap to unmute" at bounding box center [485, 233] width 777 height 437
click at [707, 232] on icon "Video Player" at bounding box center [700, 233] width 54 height 54
click at [492, 226] on icon "Video Player" at bounding box center [486, 233] width 54 height 54
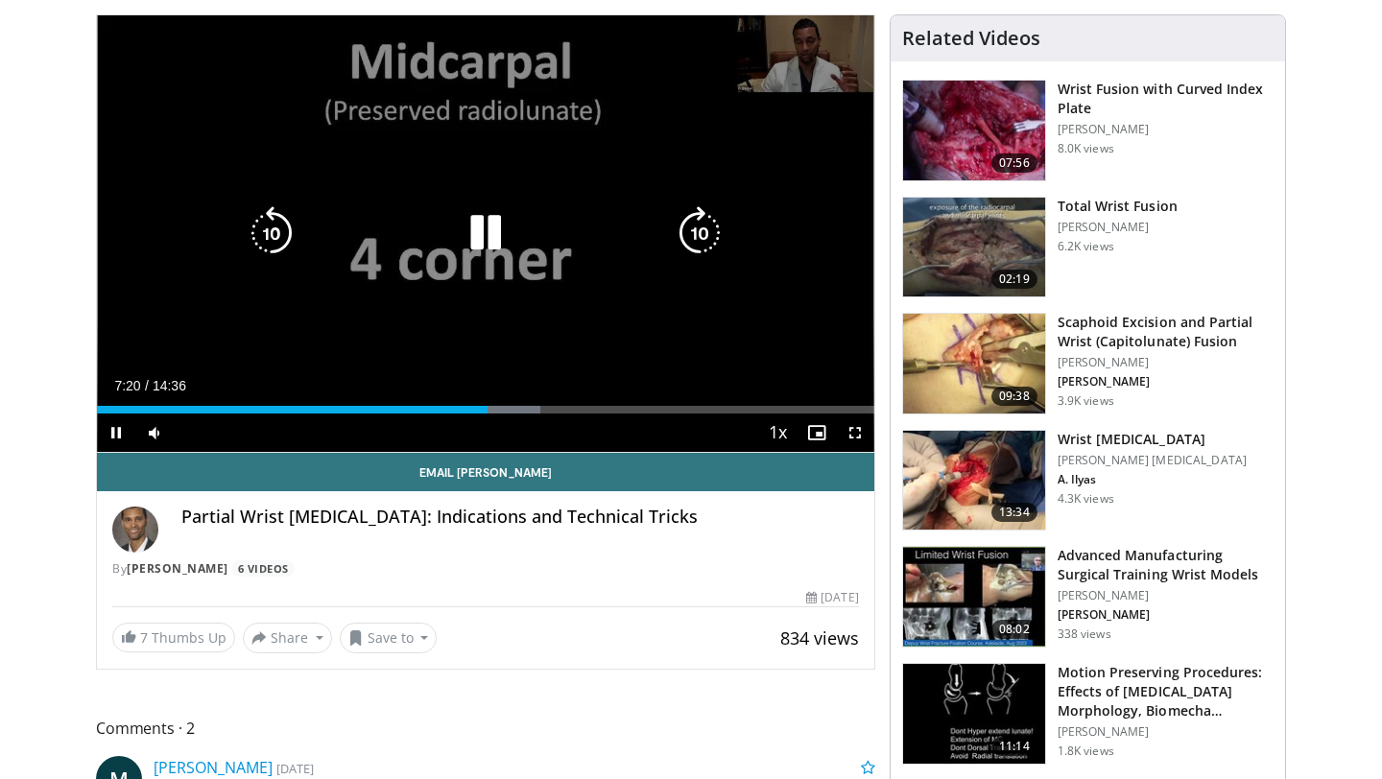
click at [701, 238] on icon "Video Player" at bounding box center [700, 233] width 54 height 54
click at [697, 231] on icon "Video Player" at bounding box center [700, 233] width 54 height 54
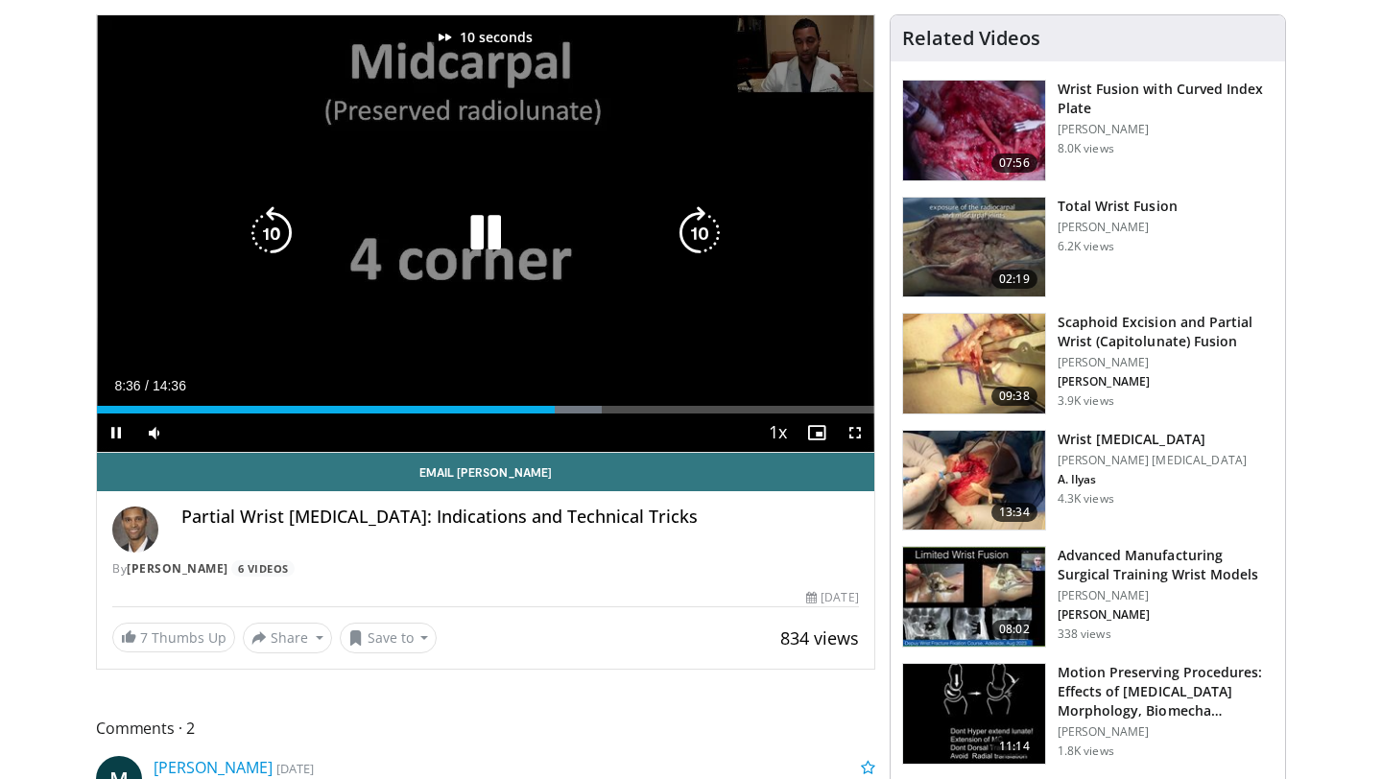
click at [697, 231] on icon "Video Player" at bounding box center [700, 233] width 54 height 54
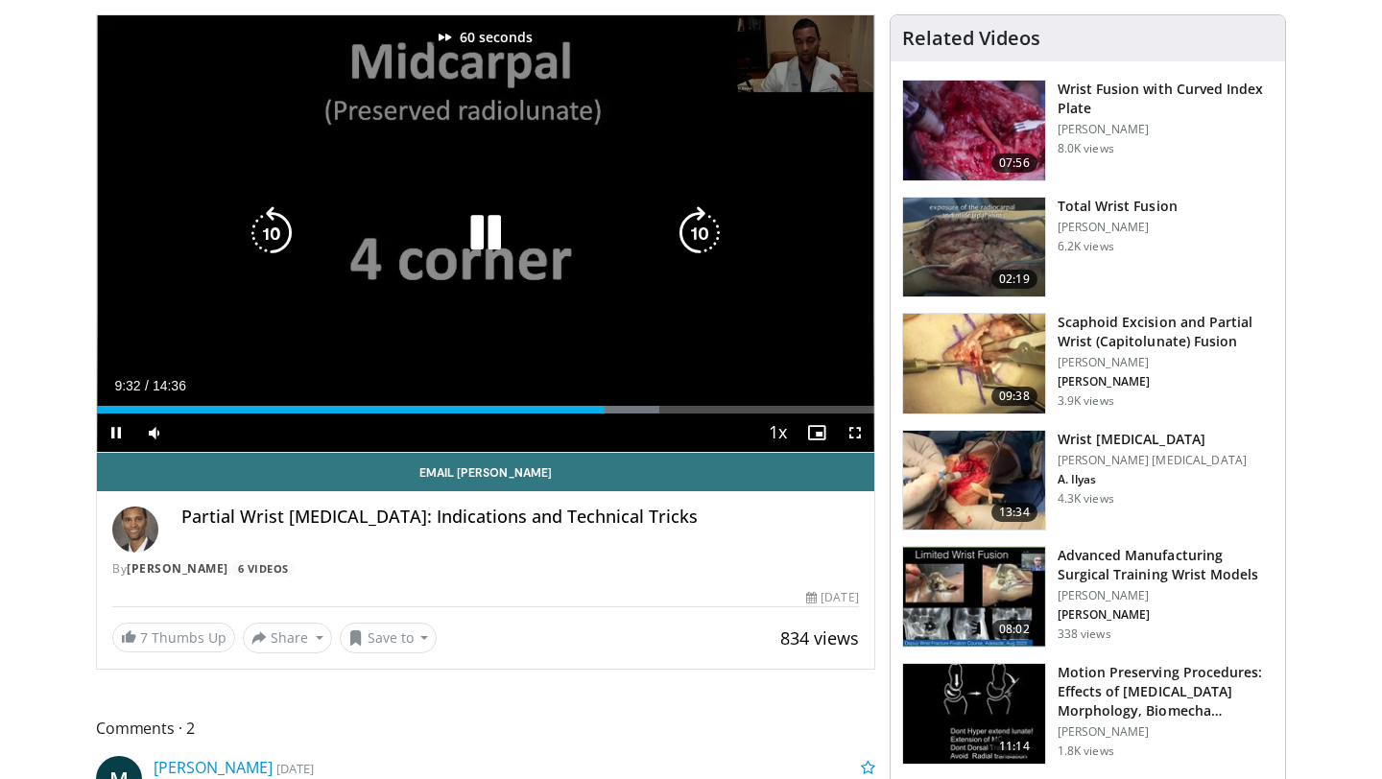
click at [697, 231] on icon "Video Player" at bounding box center [700, 233] width 54 height 54
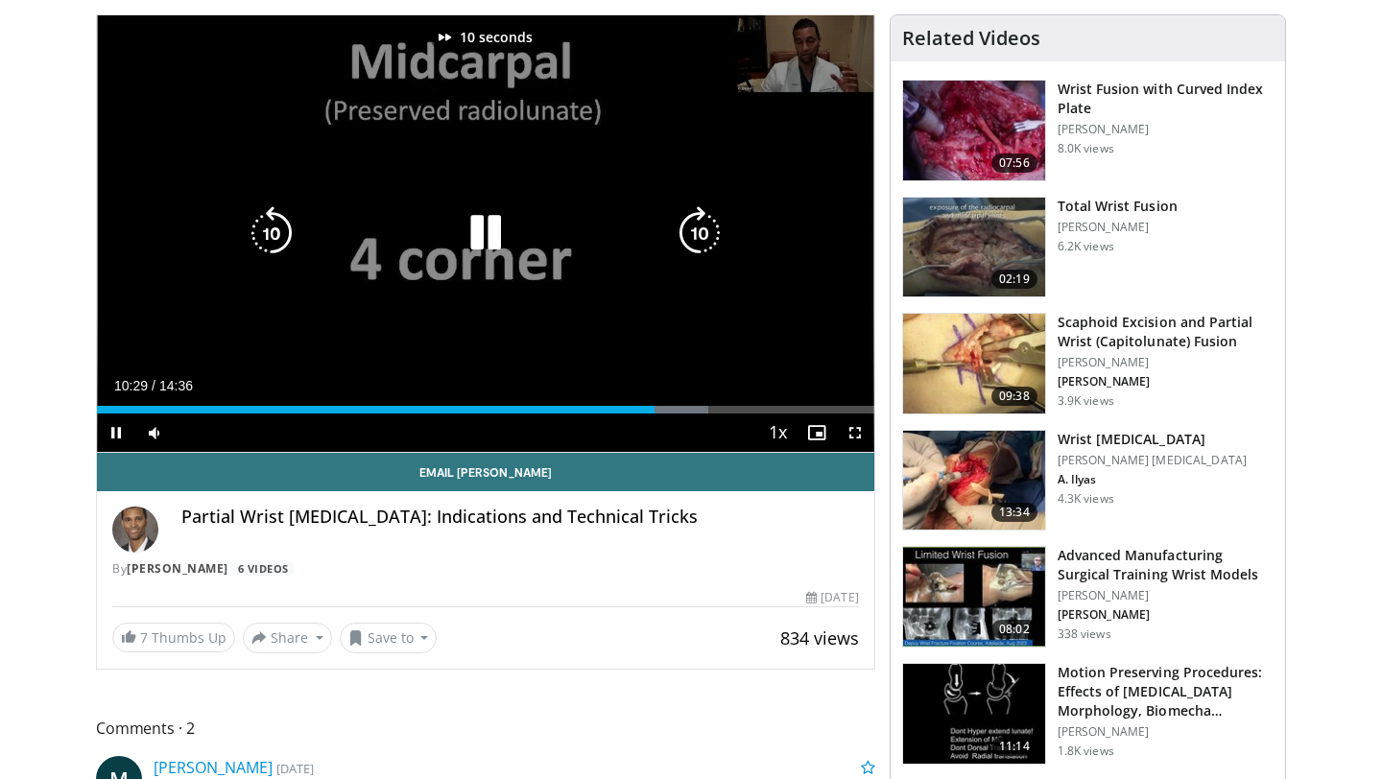
click at [697, 231] on icon "Video Player" at bounding box center [700, 233] width 54 height 54
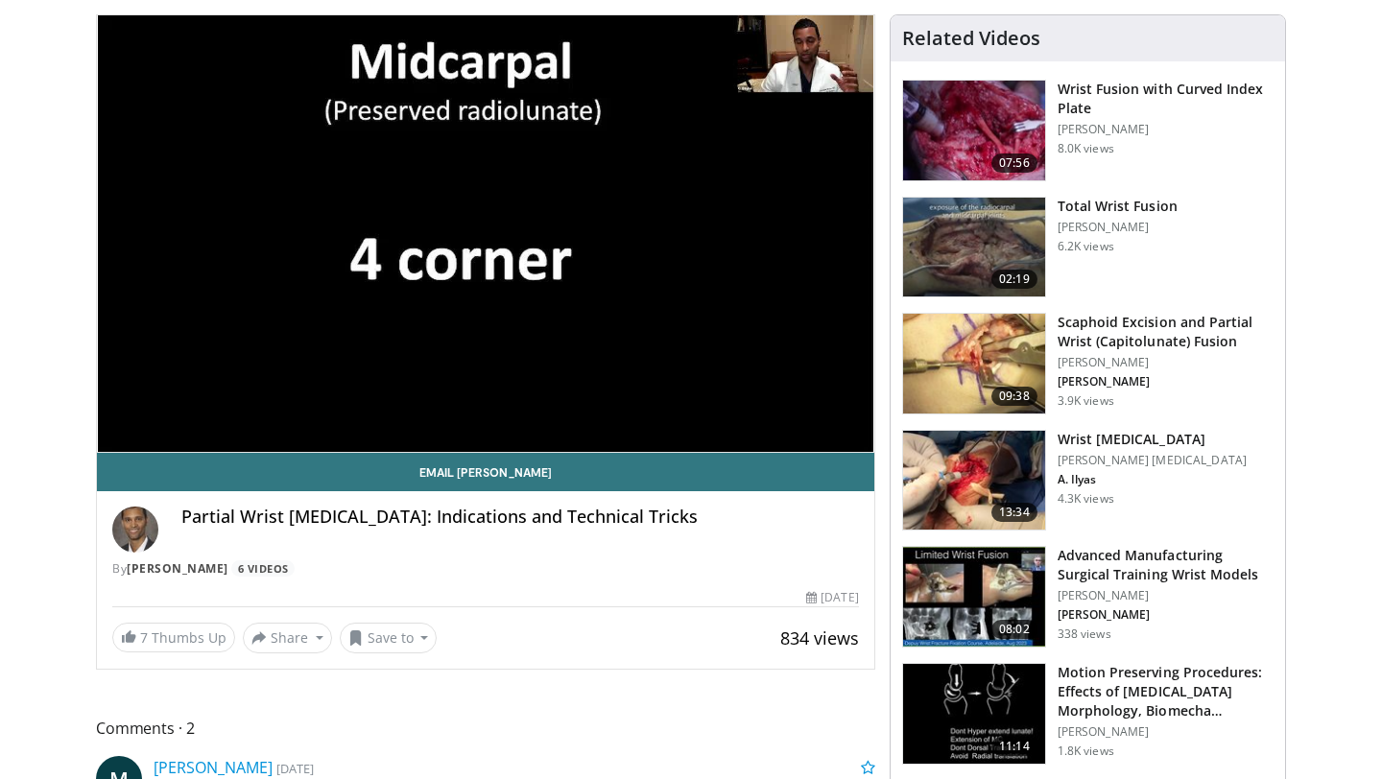
click at [697, 231] on div "20 seconds Tap to unmute" at bounding box center [485, 233] width 777 height 437
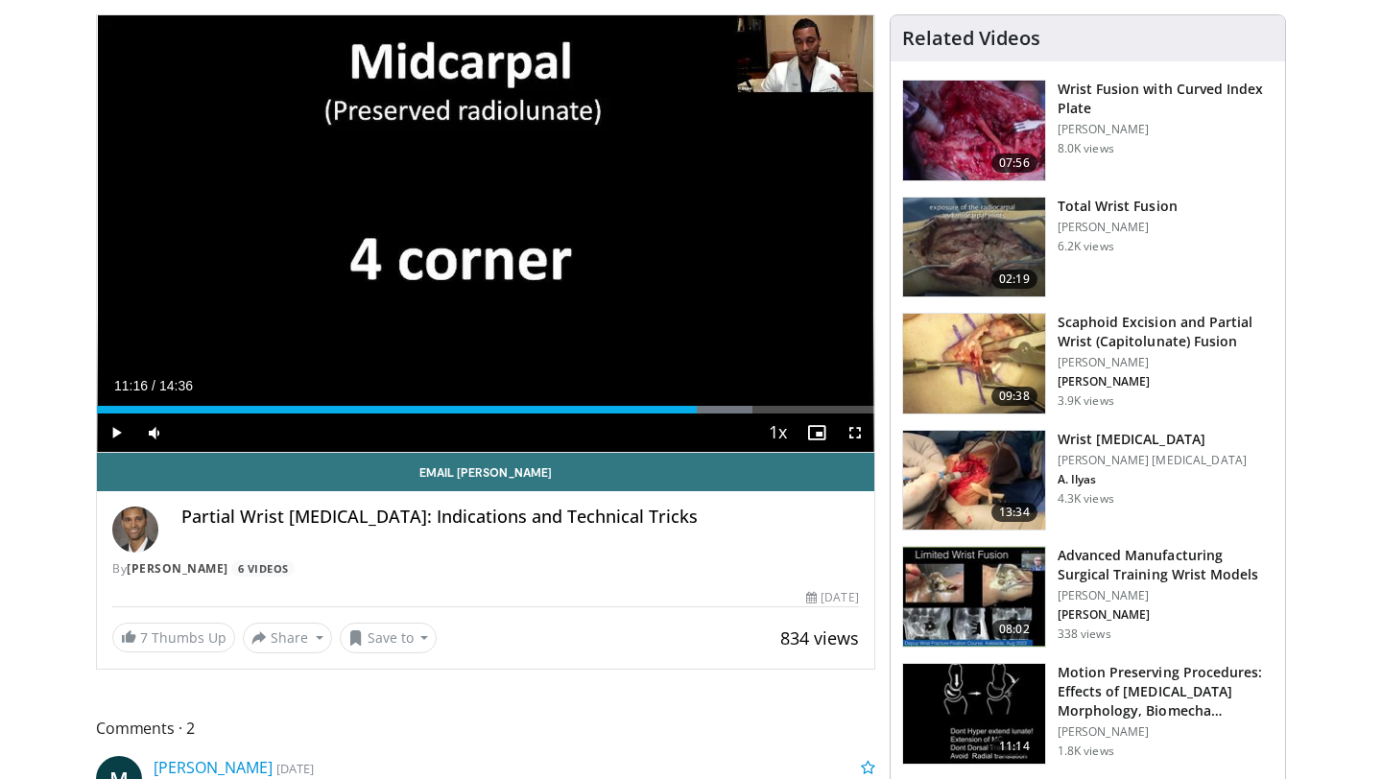
click at [697, 231] on div "20 seconds Tap to unmute" at bounding box center [485, 233] width 777 height 437
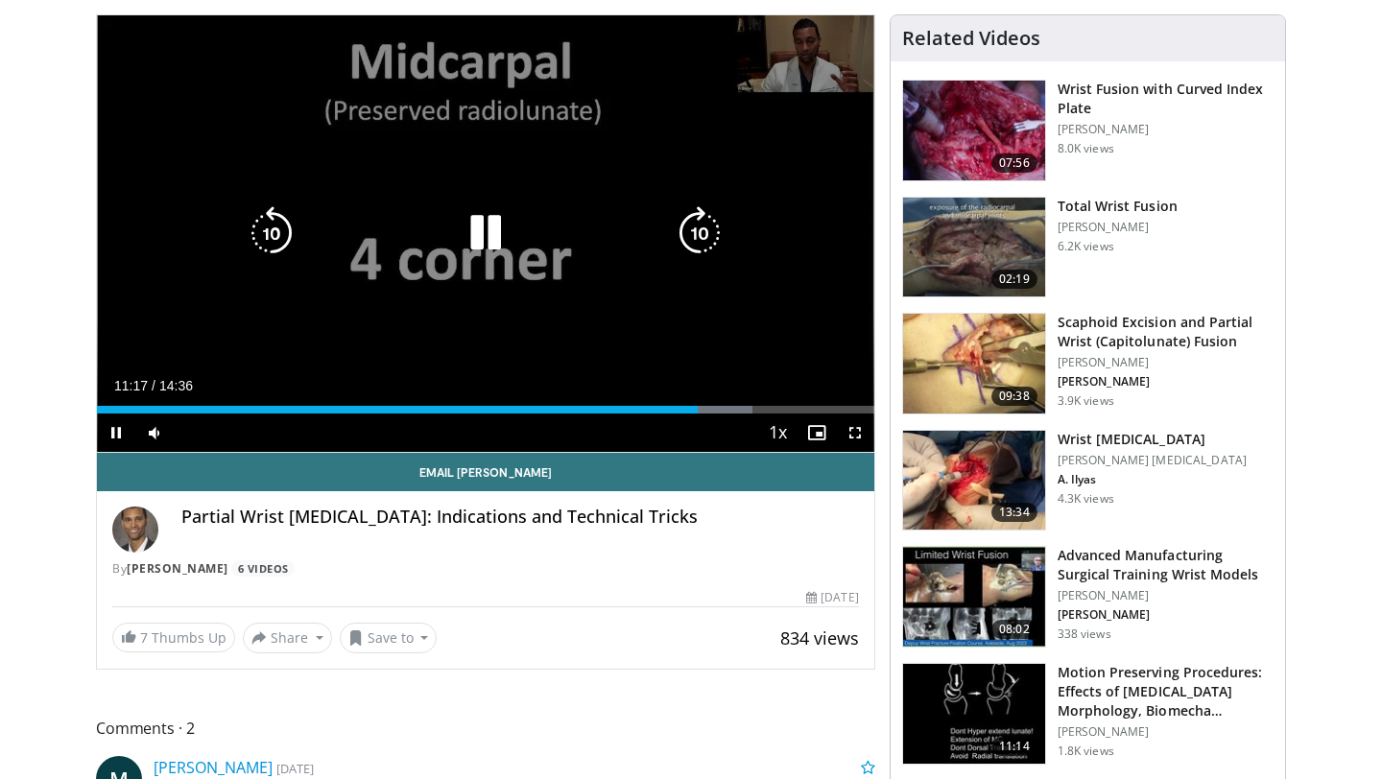
click at [692, 242] on icon "Video Player" at bounding box center [700, 233] width 54 height 54
click at [693, 242] on icon "Video Player" at bounding box center [700, 233] width 54 height 54
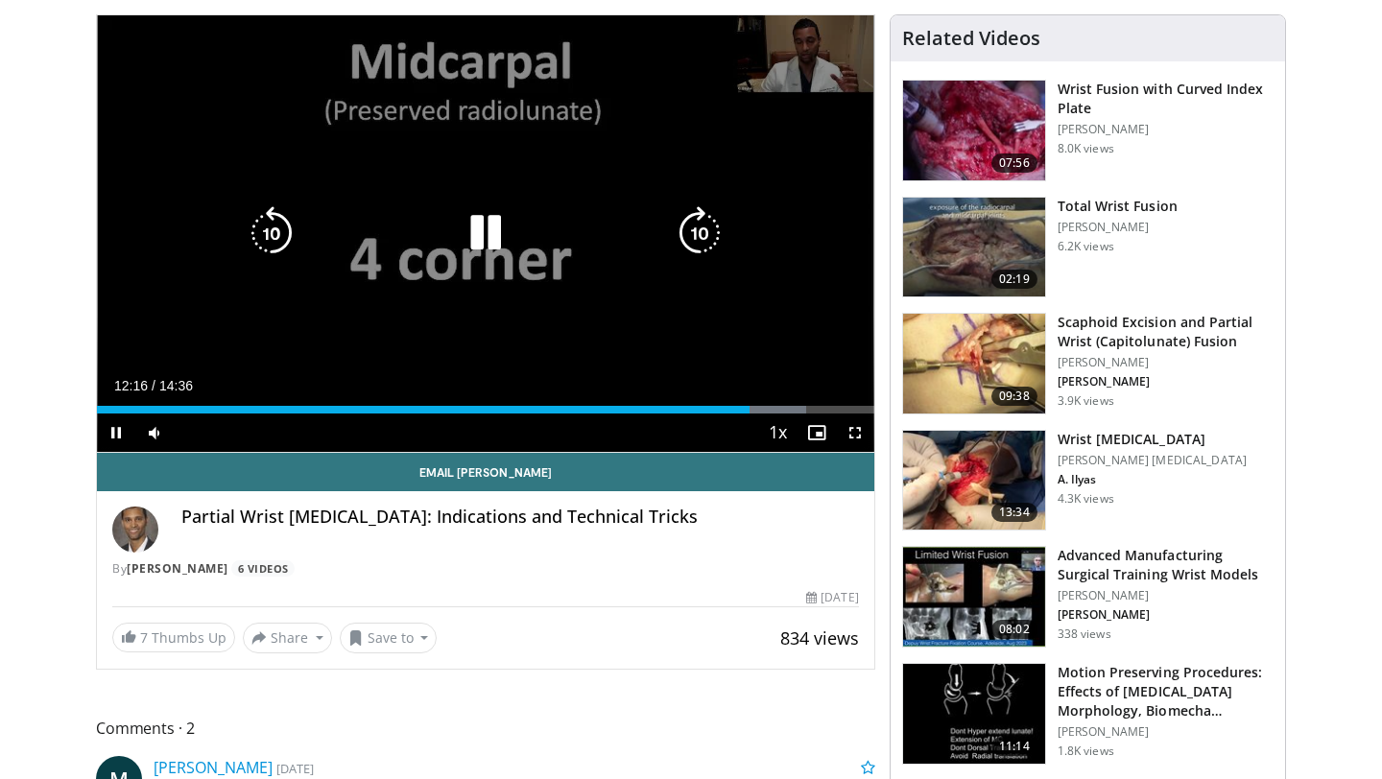
click at [694, 232] on icon "Video Player" at bounding box center [700, 233] width 54 height 54
click at [694, 239] on icon "Video Player" at bounding box center [700, 233] width 54 height 54
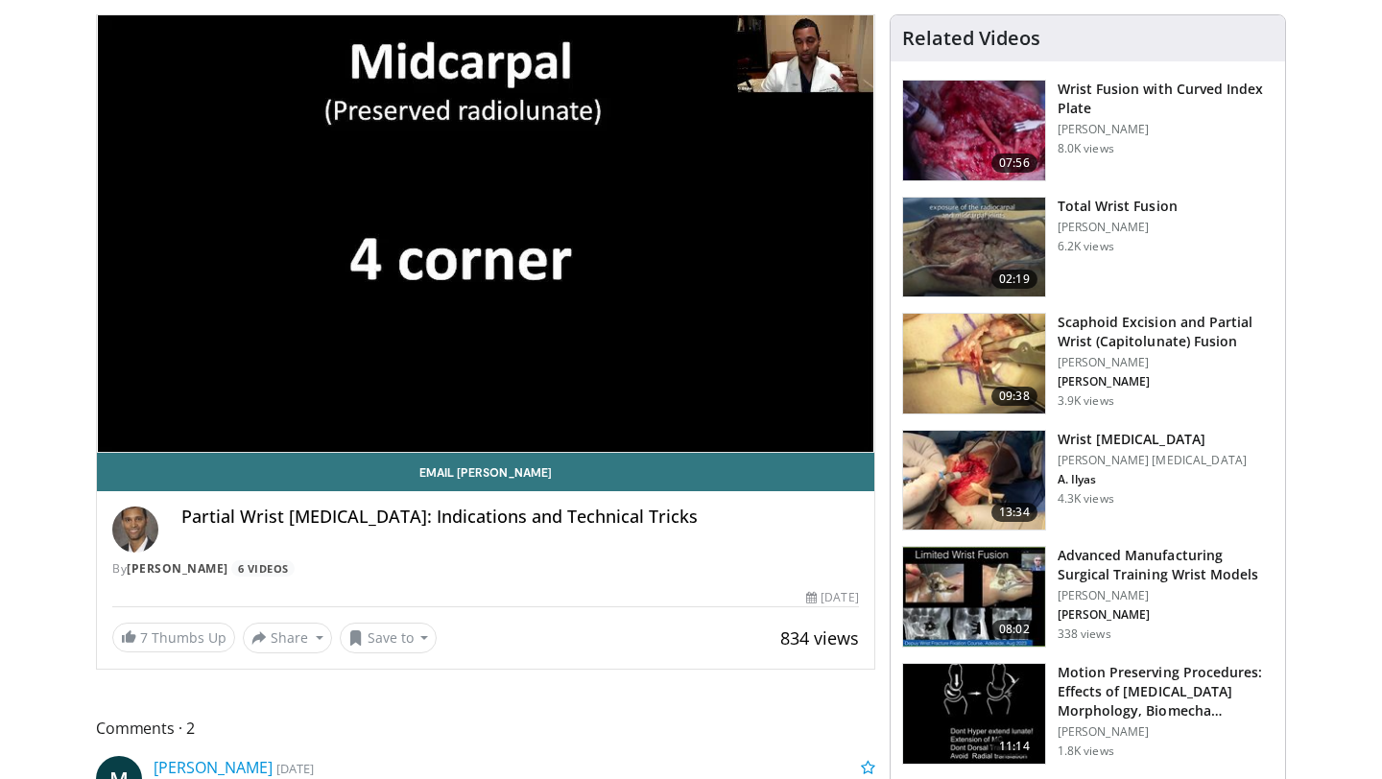
click at [694, 239] on div "40 seconds Tap to unmute" at bounding box center [485, 233] width 777 height 437
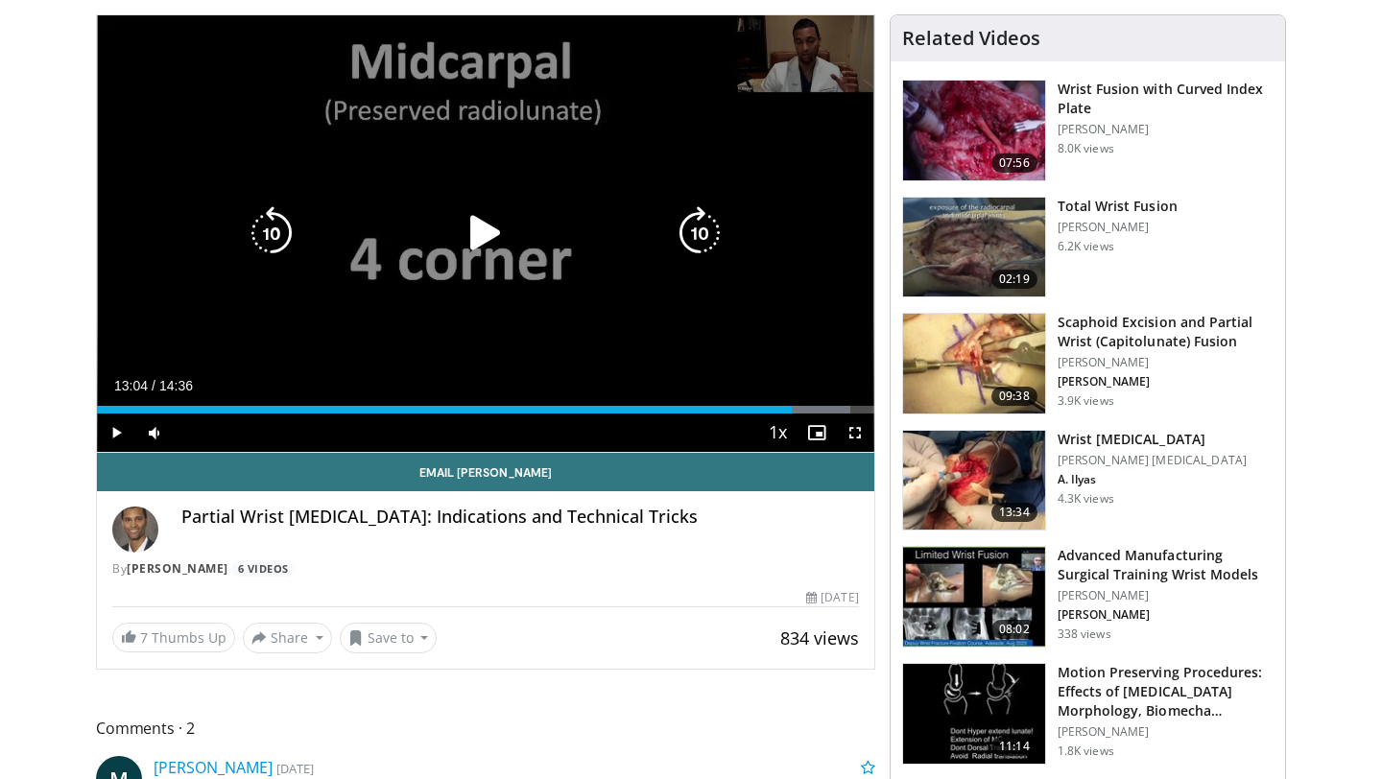
click at [695, 235] on icon "Video Player" at bounding box center [700, 233] width 54 height 54
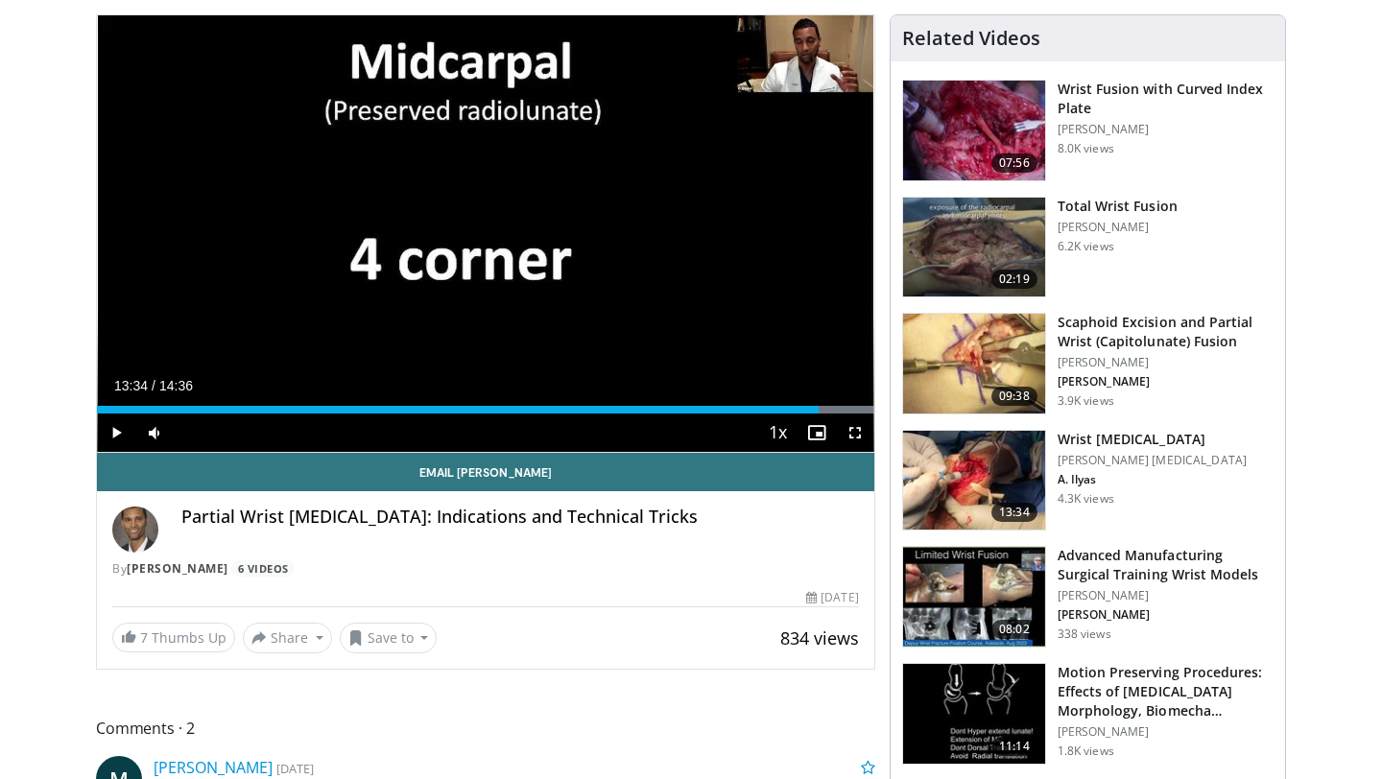
click at [695, 235] on div "30 seconds Tap to unmute" at bounding box center [485, 233] width 777 height 437
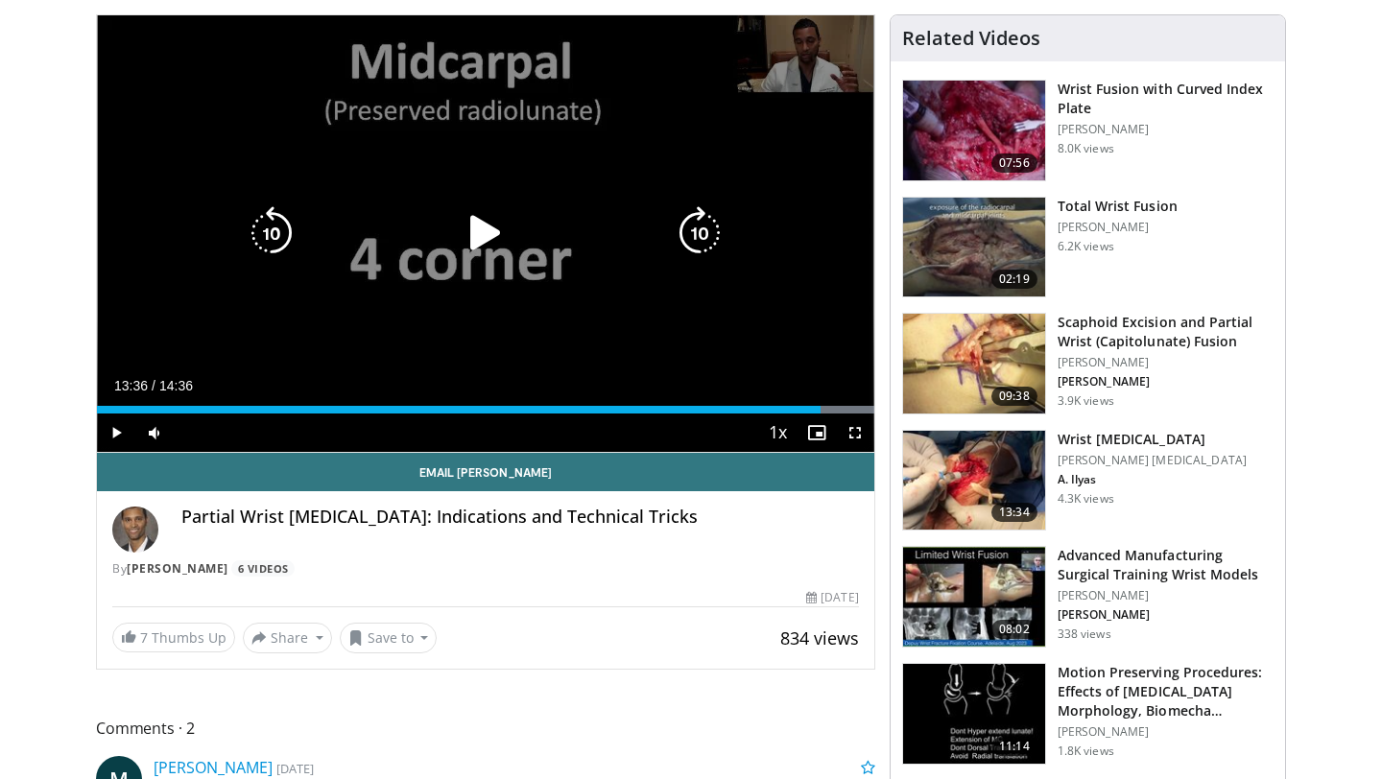
click at [501, 229] on icon "Video Player" at bounding box center [486, 233] width 54 height 54
click at [690, 244] on icon "Video Player" at bounding box center [700, 233] width 54 height 54
click at [692, 241] on icon "Video Player" at bounding box center [700, 233] width 54 height 54
click at [275, 224] on icon "Video Player" at bounding box center [272, 233] width 54 height 54
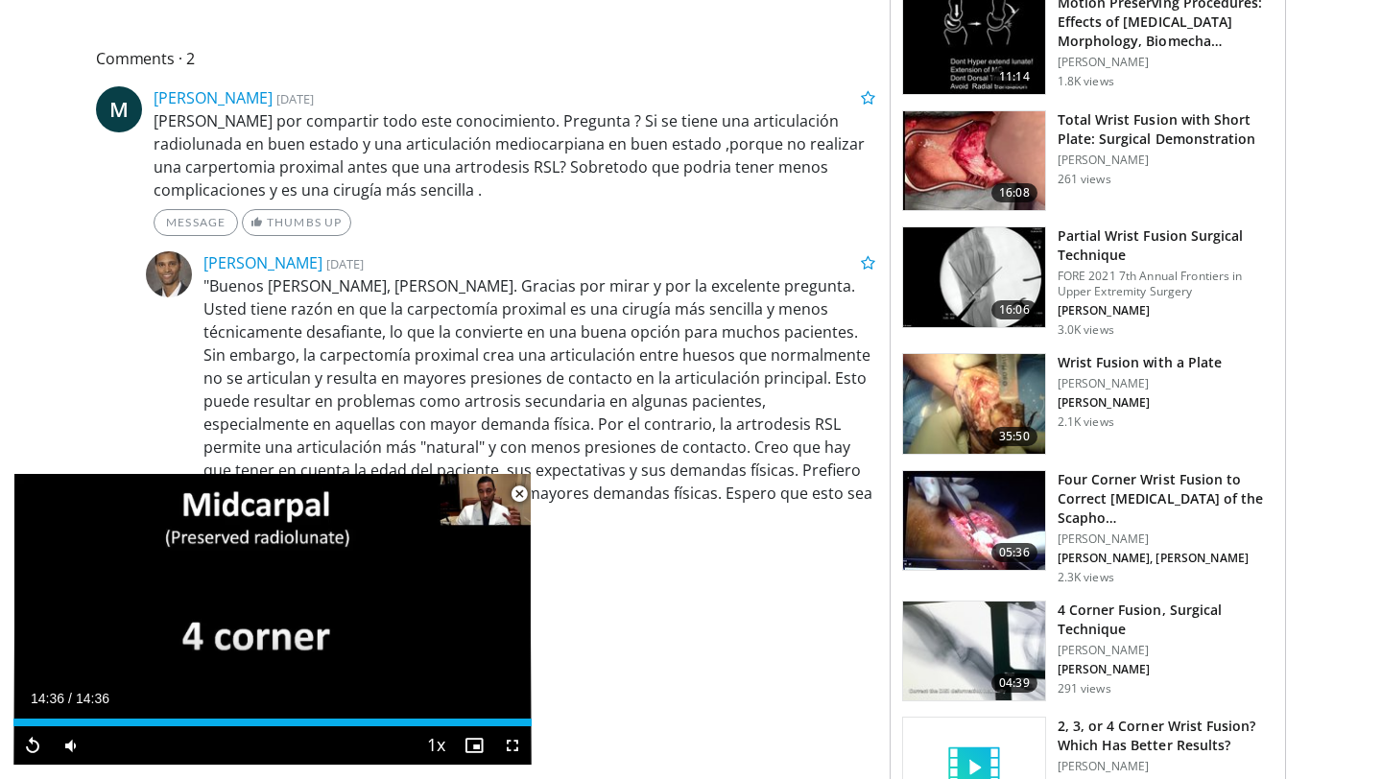
scroll to position [854, 0]
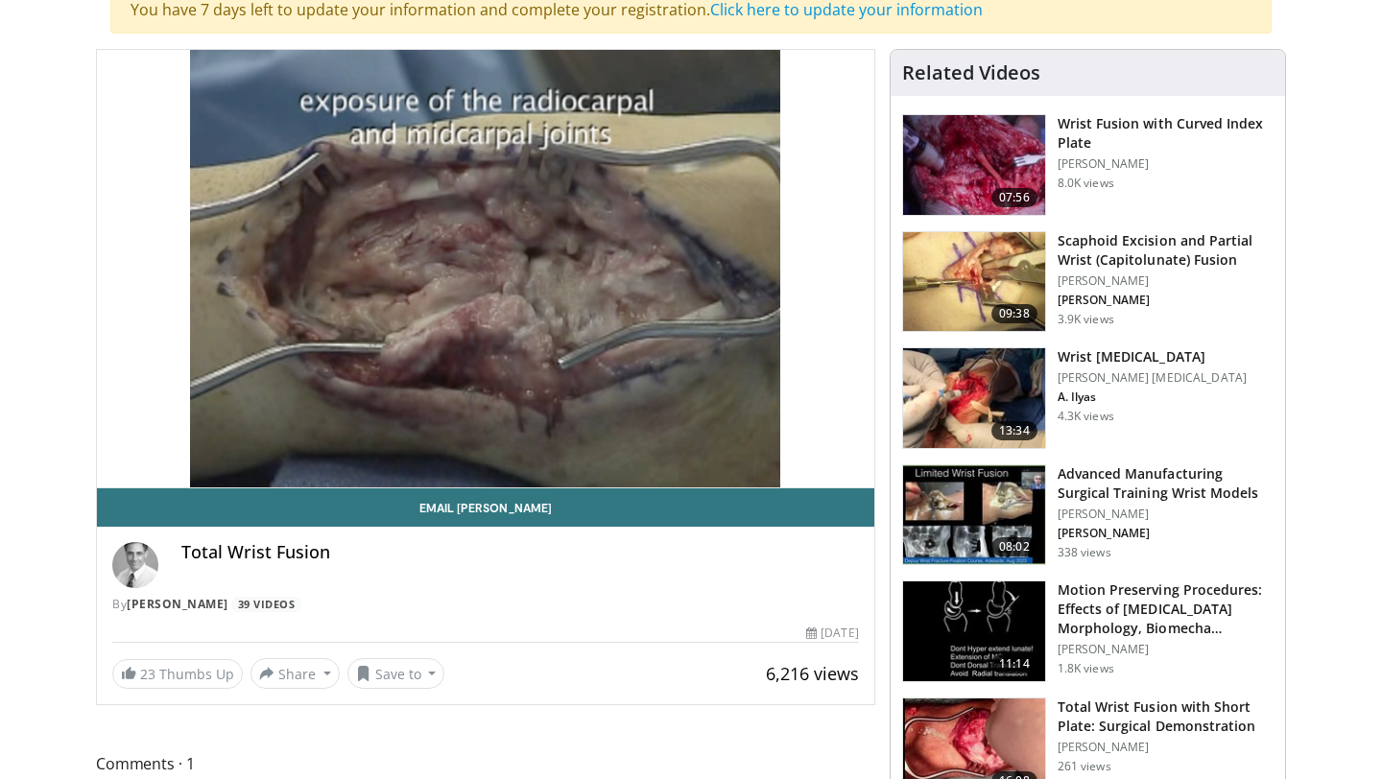
scroll to position [193, 0]
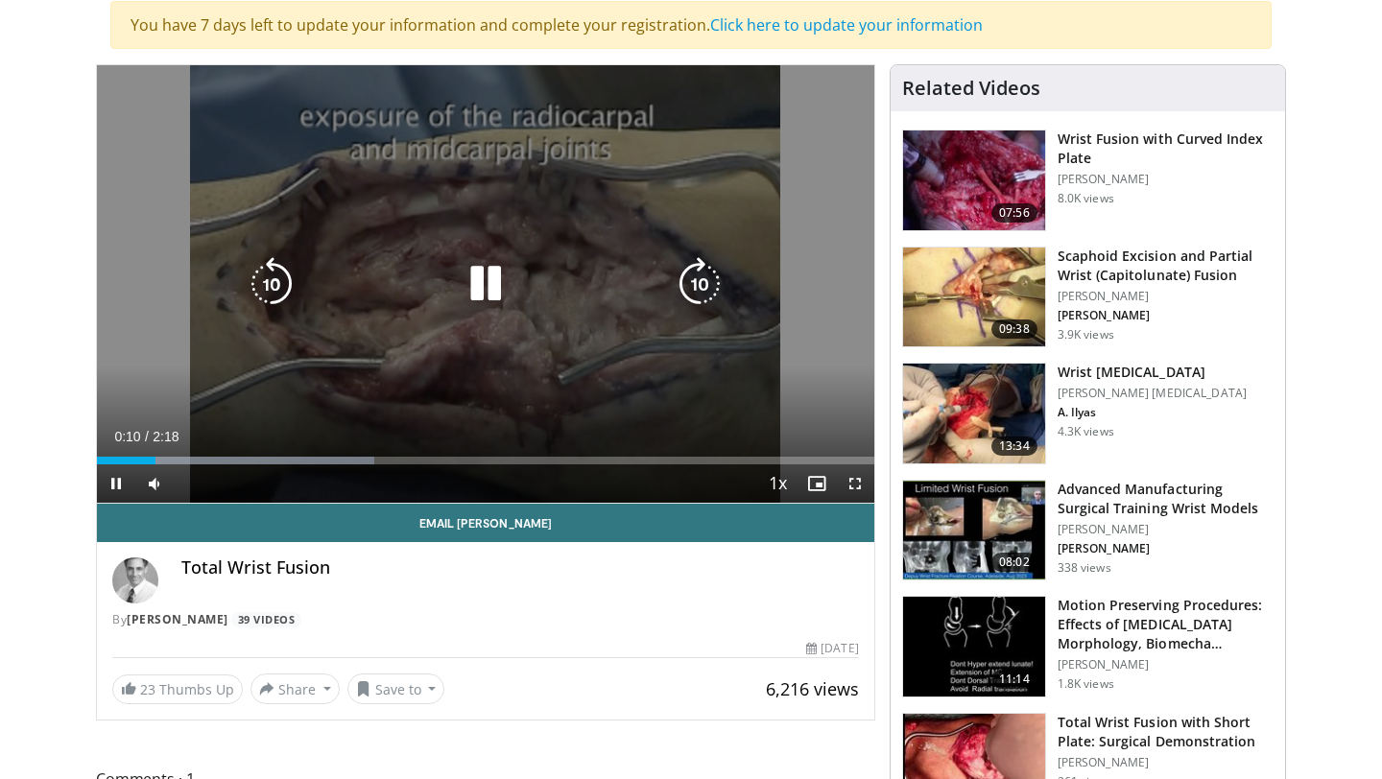
click at [701, 283] on icon "Video Player" at bounding box center [700, 284] width 54 height 54
click at [701, 282] on icon "Video Player" at bounding box center [700, 284] width 54 height 54
click at [699, 282] on icon "Video Player" at bounding box center [700, 284] width 54 height 54
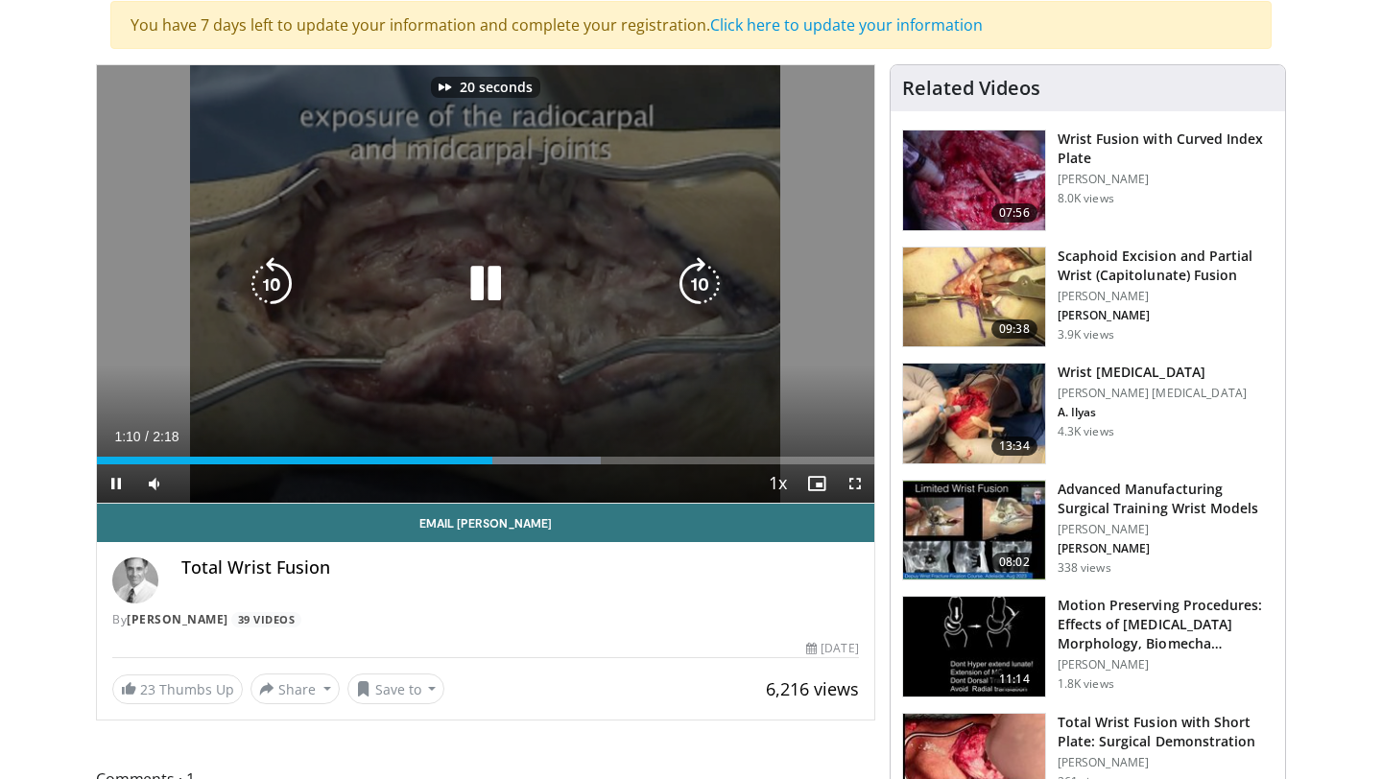
click at [695, 287] on icon "Video Player" at bounding box center [700, 284] width 54 height 54
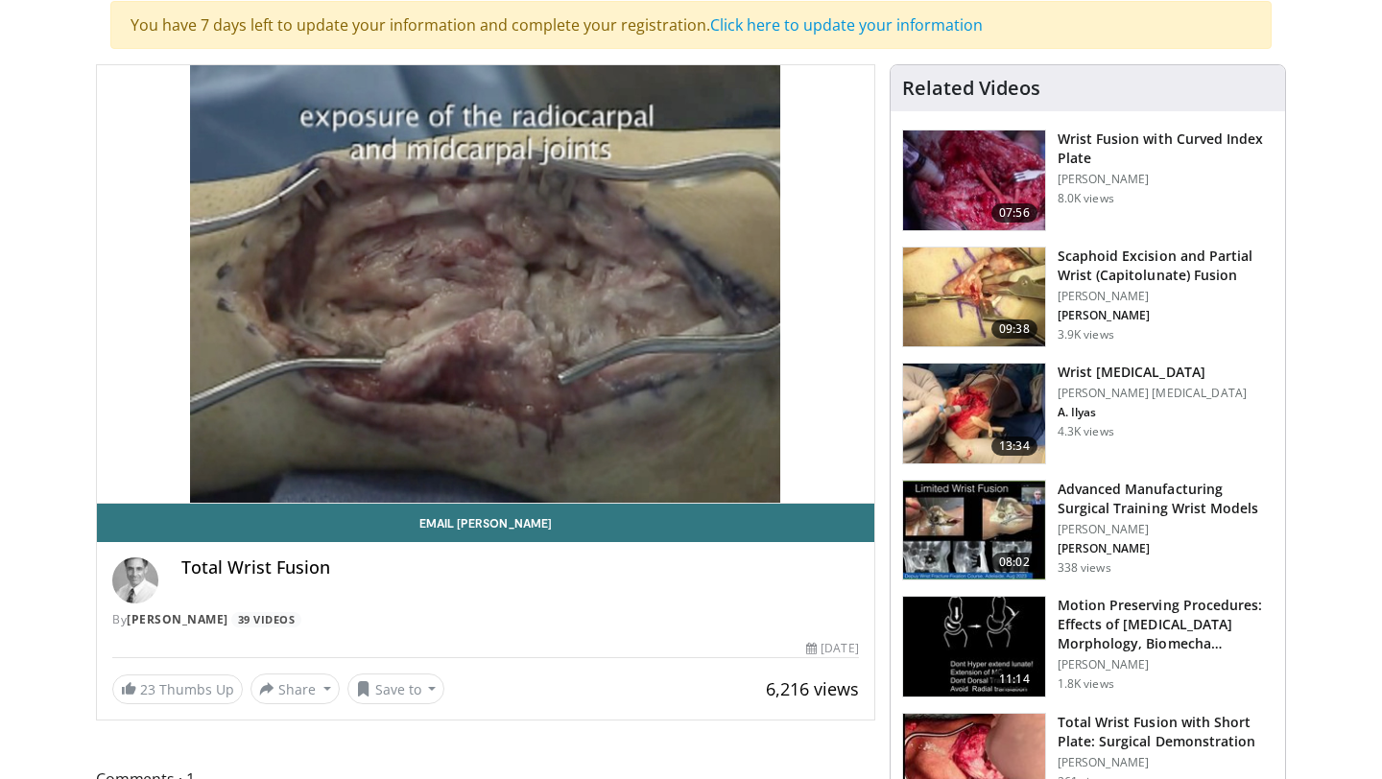
click at [695, 287] on div "50 seconds Tap to unmute" at bounding box center [485, 284] width 777 height 438
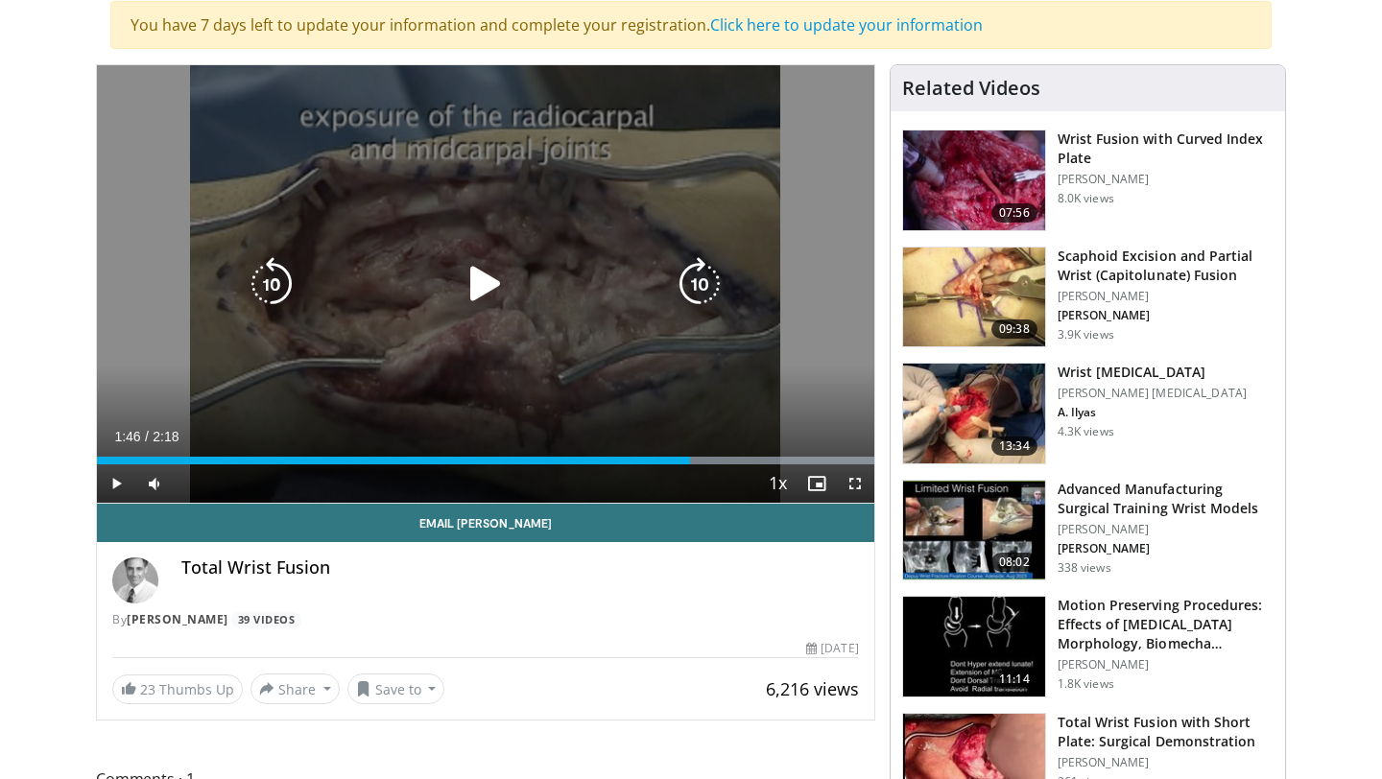
click at [692, 278] on icon "Video Player" at bounding box center [700, 284] width 54 height 54
click at [692, 282] on icon "Video Player" at bounding box center [700, 284] width 54 height 54
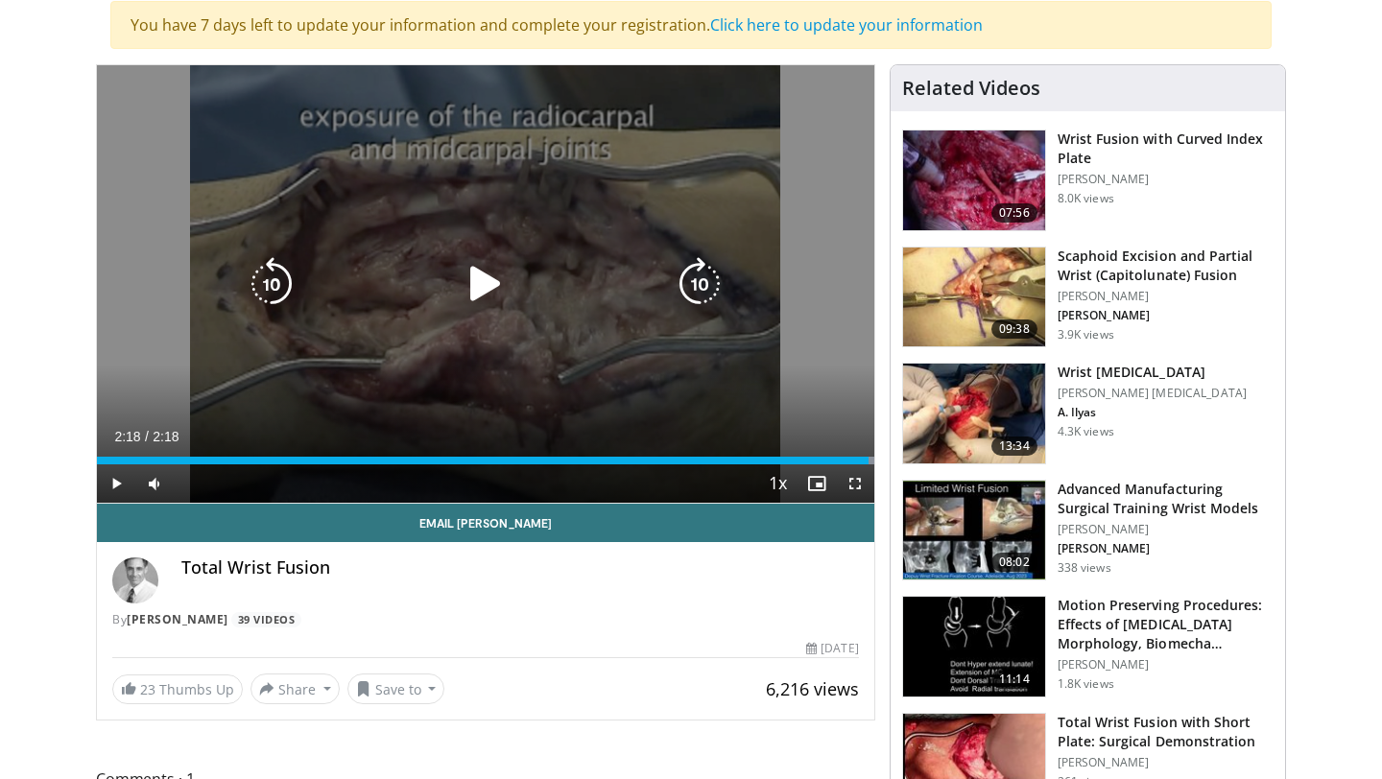
click at [689, 290] on icon "Video Player" at bounding box center [700, 284] width 54 height 54
click at [491, 275] on icon "Video Player" at bounding box center [486, 284] width 54 height 54
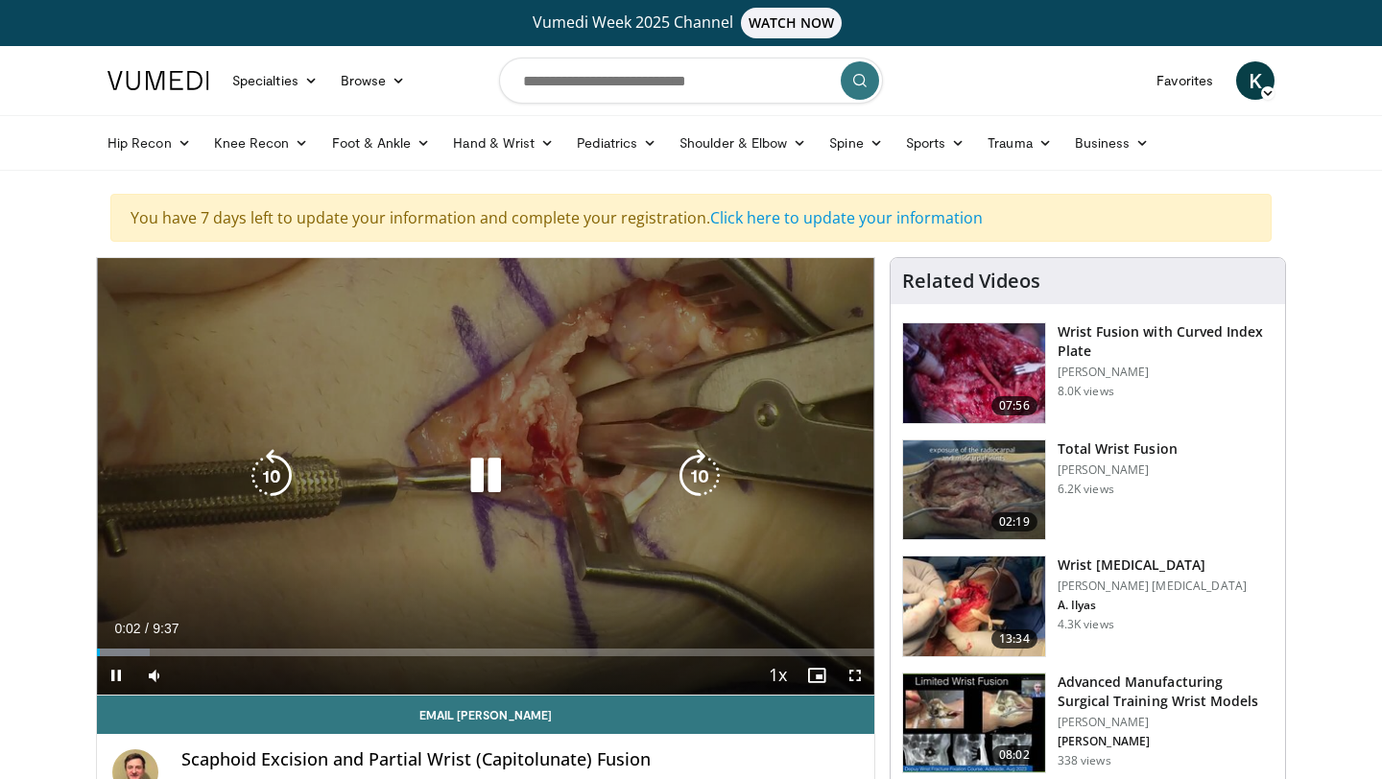
click at [490, 474] on icon "Video Player" at bounding box center [486, 476] width 54 height 54
